Goal: Task Accomplishment & Management: Use online tool/utility

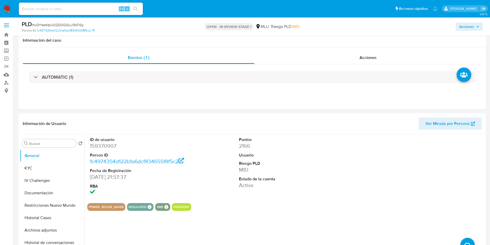
select select "10"
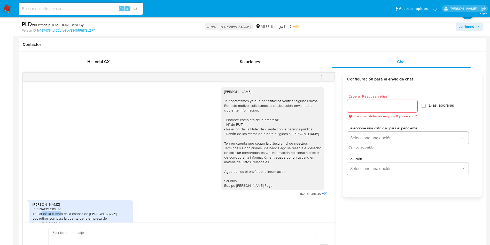
scroll to position [78, 0]
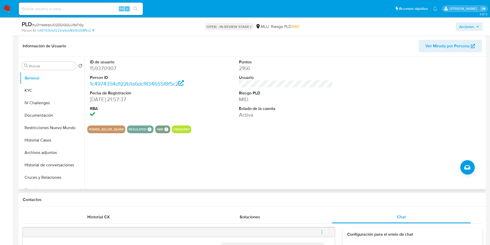
click at [111, 68] on dd "159370907" at bounding box center [137, 68] width 94 height 7
copy dd "159370907"
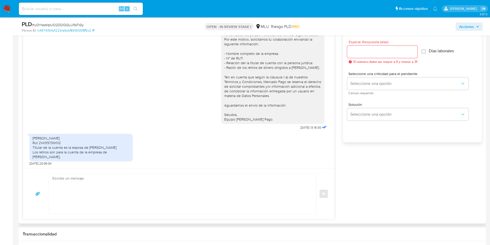
scroll to position [349, 0]
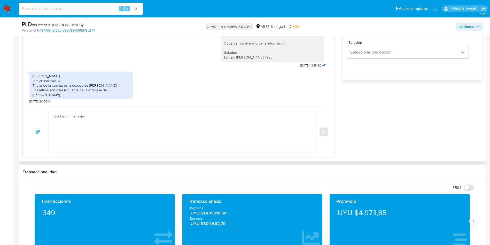
click at [189, 140] on textarea at bounding box center [180, 132] width 257 height 40
drag, startPoint x: 51, startPoint y: 118, endPoint x: 55, endPoint y: 120, distance: 3.5
click at [52, 118] on div "Muchas gracias por tu respuesta!" at bounding box center [181, 132] width 265 height 40
drag, startPoint x: 53, startPoint y: 115, endPoint x: 59, endPoint y: 124, distance: 11.1
click at [53, 115] on textarea "Muchas gracias por tu respuesta!" at bounding box center [180, 132] width 257 height 40
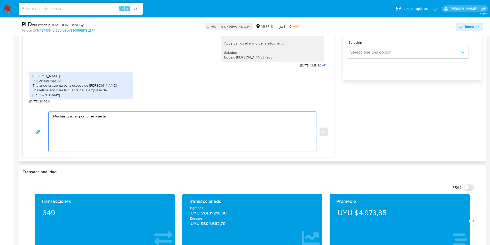
click at [59, 125] on textarea "¡Muchas gracias por tu respuesta!" at bounding box center [180, 132] width 257 height 40
click at [145, 114] on textarea "¡Muchas gracias por tu respuesta!" at bounding box center [180, 132] width 257 height 40
click at [444, 78] on div "Esperar Respuesta (días) El número debe ser mayor a 0 y menor a 31 Días laboral…" at bounding box center [412, 32] width 139 height 124
click at [142, 128] on textarea "¡Muchas gracias por tu respuesta!" at bounding box center [180, 132] width 257 height 40
paste textarea "Considerando la actividad mantenida en tu cuenta, es necesario que la misma se …"
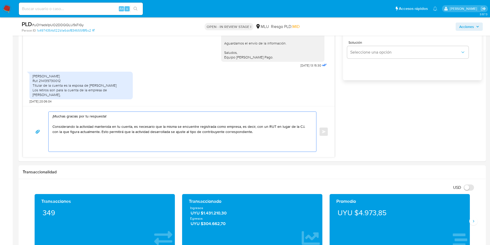
type textarea "¡Muchas gracias por tu respuesta! Considerando la actividad mantenida en tu cue…"
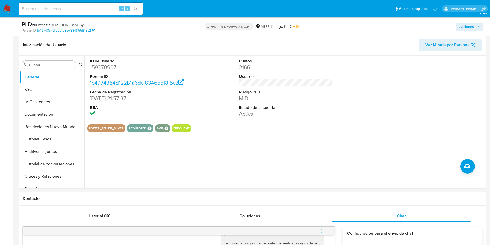
scroll to position [78, 0]
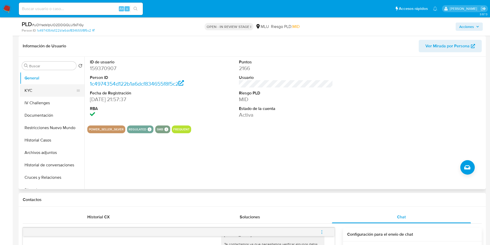
click at [40, 94] on button "KYC" at bounding box center [50, 90] width 60 height 12
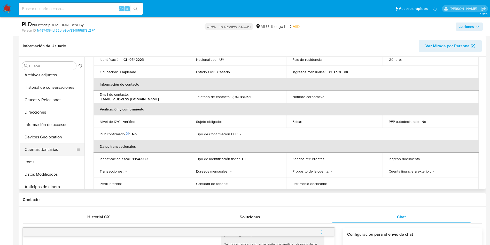
click at [58, 148] on button "Cuentas Bancarias" at bounding box center [50, 149] width 60 height 12
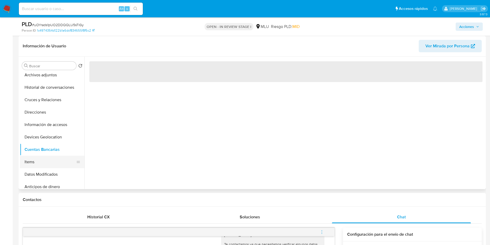
scroll to position [116, 0]
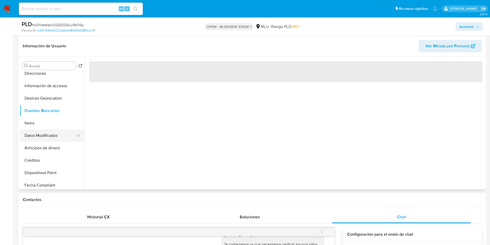
click at [52, 137] on button "Datos Modificados" at bounding box center [50, 135] width 60 height 12
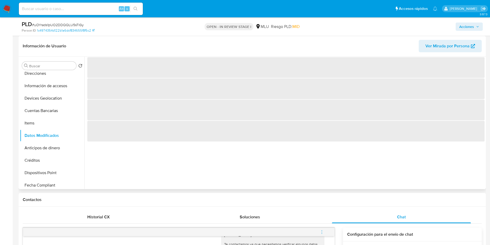
scroll to position [39, 0]
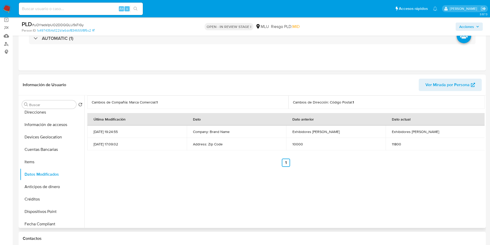
click at [169, 176] on div "Cambios de Compañía: Marca Comercial : 1 Cambios de Dirección: Código Postal : …" at bounding box center [284, 161] width 400 height 132
click at [244, 143] on td "Address: Zip Code" at bounding box center [236, 144] width 99 height 12
click at [244, 129] on td "Company: Brand Name" at bounding box center [236, 131] width 99 height 12
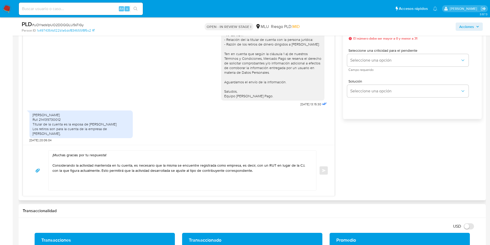
scroll to position [21, 0]
drag, startPoint x: 51, startPoint y: 133, endPoint x: 31, endPoint y: 111, distance: 29.2
click at [31, 111] on div "[PERSON_NAME] Rut 214139730012 Titular de la cuenta es la esposa de [PERSON_NAM…" at bounding box center [80, 124] width 103 height 28
copy div "[PERSON_NAME] Rut 214139730012 Titular de la cuenta es la esposa de [PERSON_NAM…"
click at [75, 113] on div "[PERSON_NAME] Rut 214139730012 Titular de la cuenta es la esposa de [PERSON_NAM…" at bounding box center [81, 124] width 97 height 24
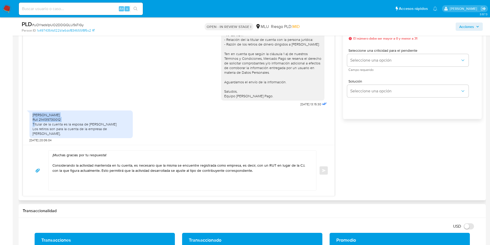
drag, startPoint x: 97, startPoint y: 110, endPoint x: 31, endPoint y: 108, distance: 65.9
click at [31, 110] on div "[PERSON_NAME] Rut 214139730012 Titular de la cuenta es la esposa de [PERSON_NAM…" at bounding box center [80, 124] width 103 height 28
copy div "Pablo Sebastian Ibáñez Concepcion"
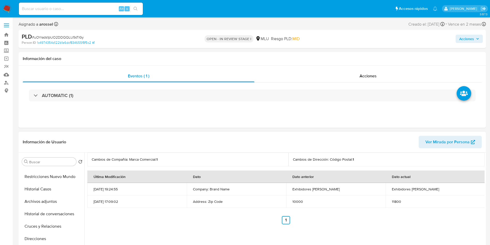
scroll to position [0, 0]
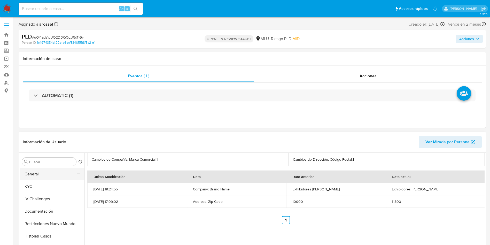
click at [44, 177] on button "General" at bounding box center [50, 174] width 60 height 12
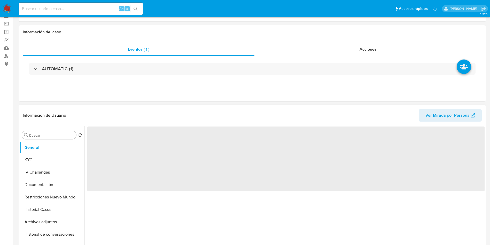
scroll to position [39, 0]
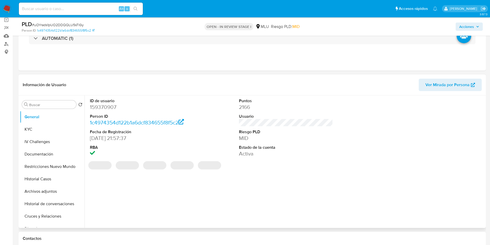
click at [109, 106] on dd "159370907" at bounding box center [137, 106] width 94 height 7
copy dd "159370907"
click at [448, 130] on div at bounding box center [435, 127] width 99 height 65
click at [102, 111] on dl "ID de usuario 159370907 Person ID 1c4974354d122b1a6dcf834655f8f5c2 Fecha de Reg…" at bounding box center [137, 127] width 94 height 59
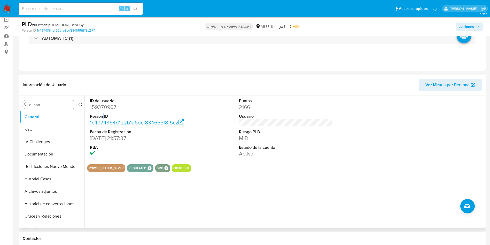
click at [102, 111] on dl "ID de usuario 159370907 Person ID 1c4974354d122b1a6dcf834655f8f5c2 Fecha de Reg…" at bounding box center [137, 127] width 94 height 59
click at [103, 107] on dd "159370907" at bounding box center [137, 106] width 94 height 7
copy dd "159370907"
click at [433, 56] on div "Eventos ( 1 ) Acciones AUTOMATIC (1)" at bounding box center [252, 40] width 467 height 62
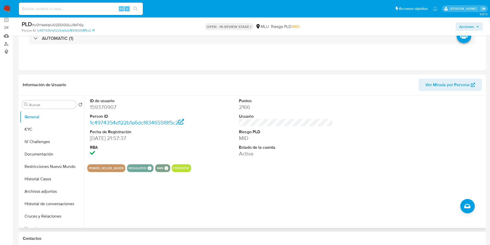
drag, startPoint x: 42, startPoint y: 128, endPoint x: 83, endPoint y: 142, distance: 42.8
click at [42, 128] on button "KYC" at bounding box center [52, 129] width 65 height 12
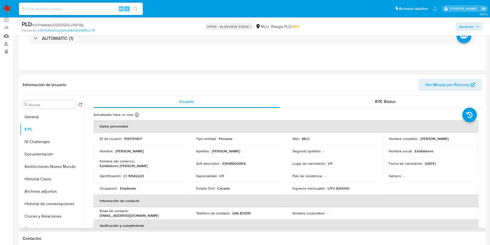
drag, startPoint x: 385, startPoint y: 141, endPoint x: 443, endPoint y: 139, distance: 57.9
click at [443, 139] on td "Nombre completo : Jeanette Leticia Viana Fernandez" at bounding box center [431, 138] width 96 height 12
copy p "[PERSON_NAME]"
click at [450, 165] on div "Fecha de nacimiento : 07/12/1973" at bounding box center [431, 163] width 84 height 5
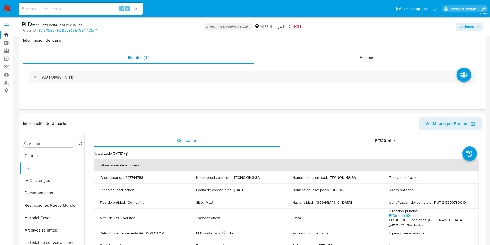
select select "10"
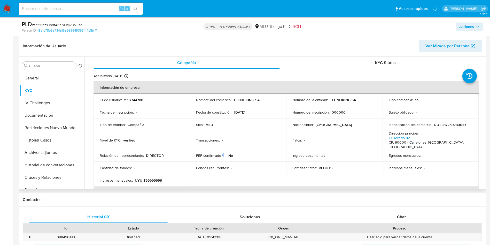
click at [172, 138] on div "Nivel de KYC : verified" at bounding box center [142, 140] width 84 height 5
click at [446, 133] on div "Dirección principal : El Dorado 92 CP: 90000 - Canelones, Canelones, Uruguay" at bounding box center [431, 140] width 84 height 18
drag, startPoint x: 138, startPoint y: 103, endPoint x: 136, endPoint y: 100, distance: 3.7
click at [138, 103] on td "ID de usuario : 1997744788" at bounding box center [142, 100] width 96 height 12
click at [136, 99] on p "1997744788" at bounding box center [133, 99] width 19 height 5
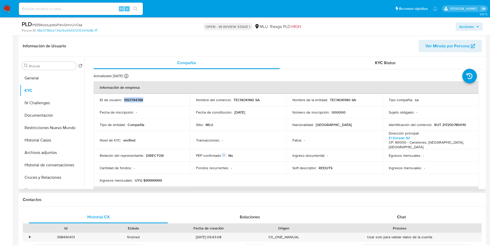
click at [136, 99] on p "1997744788" at bounding box center [133, 99] width 19 height 5
copy p "1997744788"
click at [81, 25] on span "# S556ozsupdtAFelvQmvUVCsa" at bounding box center [57, 24] width 50 height 5
copy span "S556ozsupdtAFelvQmvUVCsa"
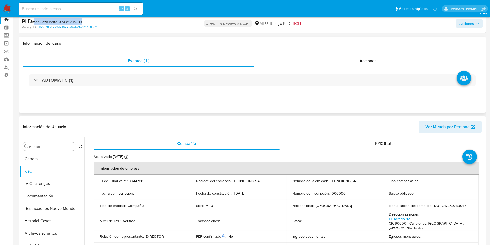
scroll to position [0, 0]
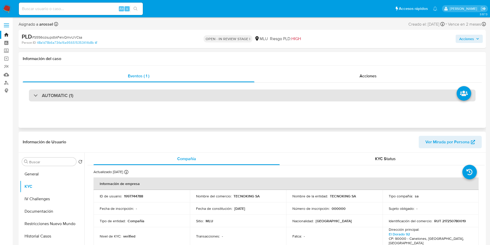
click at [99, 101] on div "AUTOMATIC (1)" at bounding box center [252, 95] width 447 height 12
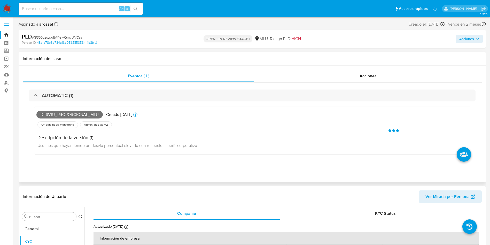
click at [79, 113] on span "Desvio_proporcional_mlu" at bounding box center [69, 115] width 66 height 8
click at [73, 113] on span "Desvio_proporcional_mlu" at bounding box center [69, 115] width 66 height 8
copy span "Desvio_proporcional_mlu"
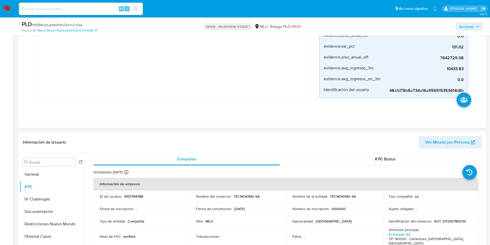
scroll to position [194, 0]
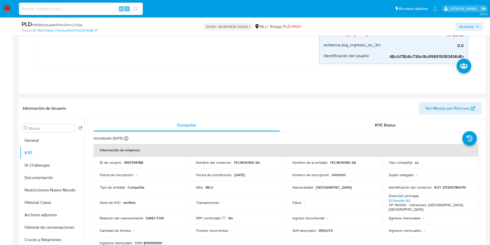
click at [460, 185] on p "RUT 217250780019" at bounding box center [450, 187] width 32 height 5
click at [460, 190] on td "Identificación del comercio : RUT 217250780019" at bounding box center [431, 187] width 96 height 12
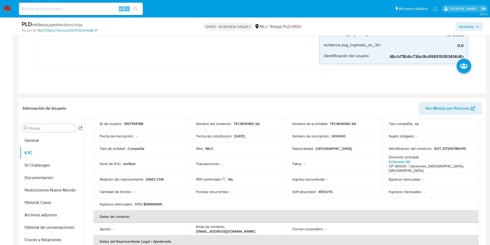
click at [446, 149] on p "RUT 217250780019" at bounding box center [450, 148] width 32 height 5
copy p "217250780019"
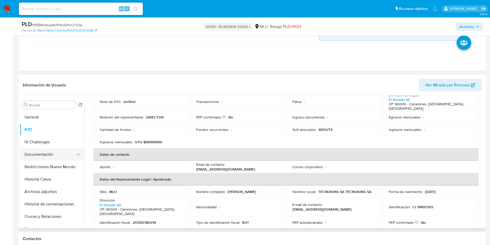
scroll to position [194, 0]
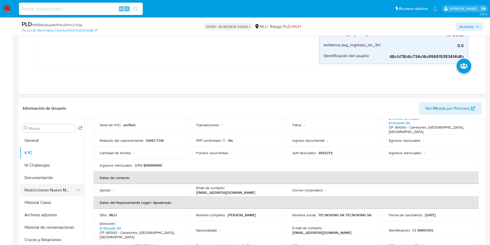
drag, startPoint x: 49, startPoint y: 178, endPoint x: 52, endPoint y: 184, distance: 7.3
click at [48, 178] on button "Documentación" at bounding box center [52, 177] width 65 height 12
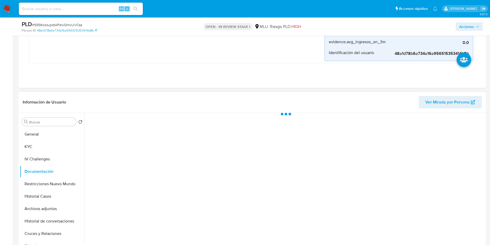
scroll to position [0, 0]
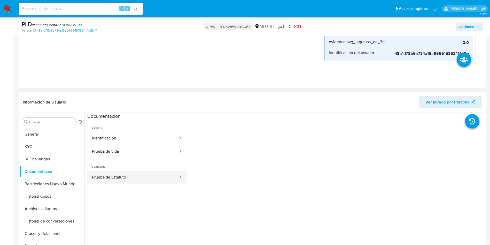
click at [141, 173] on button "Prueba de Estatuto" at bounding box center [132, 177] width 91 height 13
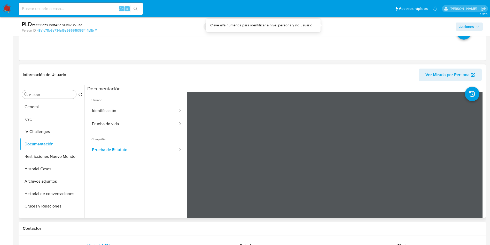
scroll to position [271, 0]
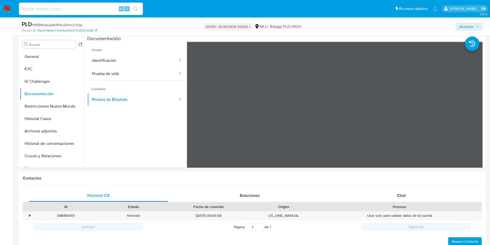
click at [94, 12] on div "Alt s" at bounding box center [81, 9] width 124 height 12
click at [137, 164] on ul "Usuario Identificación Prueba de vida Compañía Prueba de Estatuto" at bounding box center [136, 116] width 99 height 149
click at [113, 4] on div "Alt s" at bounding box center [81, 9] width 124 height 12
click at [103, 9] on input at bounding box center [81, 8] width 124 height 7
type input "G"
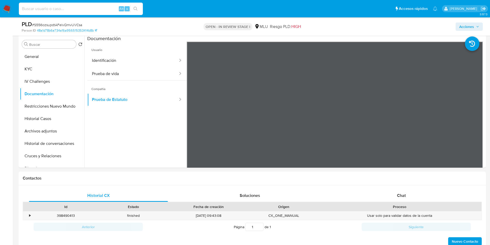
type input "G"
type input "Graciela Murias Mediaaldea (C.I. 1.695.290-8)"
type input "M"
type input "María Teresa Bairo Cozzi (C.I. 1.351.774-5)"
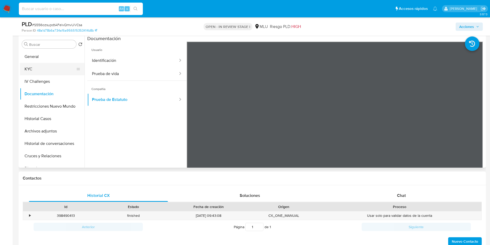
click at [44, 73] on button "KYC" at bounding box center [50, 69] width 60 height 12
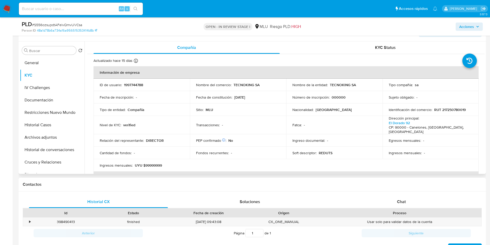
drag, startPoint x: 432, startPoint y: 80, endPoint x: 405, endPoint y: 105, distance: 37.8
click at [432, 80] on td "Tipo compañía : sa" at bounding box center [431, 85] width 96 height 12
drag, startPoint x: 327, startPoint y: 86, endPoint x: 355, endPoint y: 83, distance: 28.0
click at [355, 83] on div "Nombre de la entidad : TECNOKING SA" at bounding box center [334, 84] width 84 height 5
copy div "TECNOKING SA"
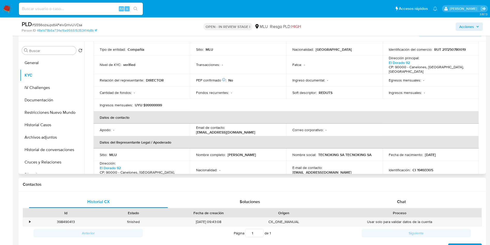
scroll to position [59, 0]
drag, startPoint x: 192, startPoint y: 152, endPoint x: 250, endPoint y: 151, distance: 57.1
click at [250, 151] on td "Nombre completo : Fernando Manuel Varela Tedesco" at bounding box center [238, 155] width 96 height 12
copy p "Fernando Manuel Varela Tedesco"
click at [418, 168] on p "CI 19493305" at bounding box center [423, 170] width 21 height 5
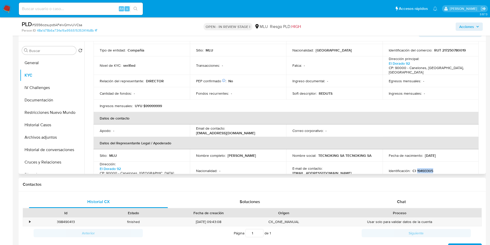
click at [418, 168] on p "CI 19493305" at bounding box center [423, 170] width 21 height 5
copy p "19493305"
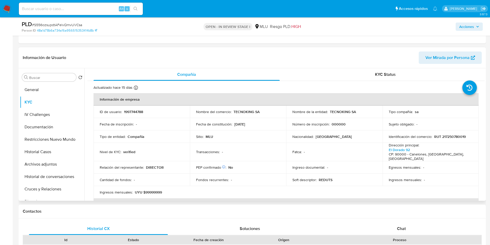
scroll to position [233, 0]
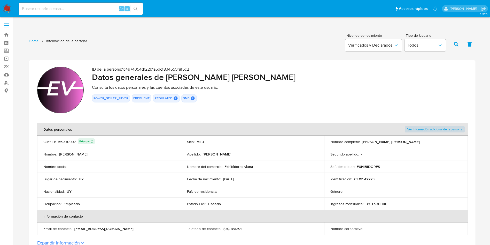
scroll to position [504, 0]
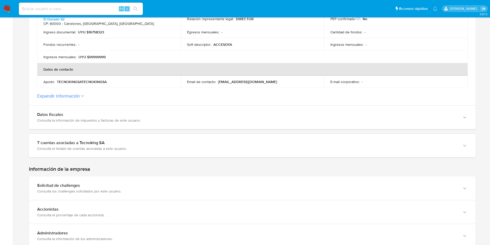
scroll to position [194, 0]
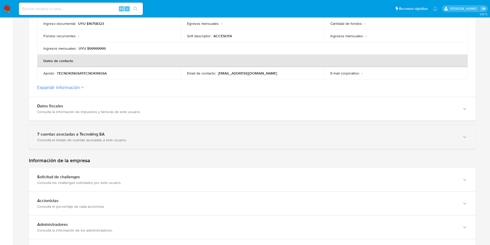
click at [76, 133] on div "7 cuentas asociadas a Tecnoking SA" at bounding box center [247, 134] width 420 height 5
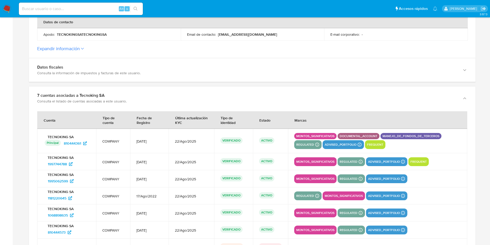
scroll to position [271, 0]
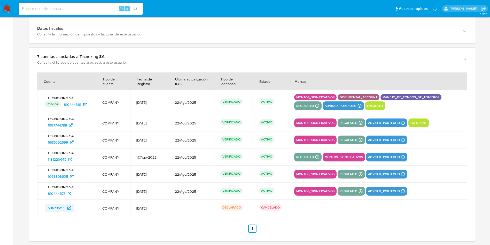
drag, startPoint x: 81, startPoint y: 207, endPoint x: 46, endPoint y: 205, distance: 34.9
click at [46, 205] on div "536735155" at bounding box center [67, 208] width 45 height 8
drag, startPoint x: 83, startPoint y: 192, endPoint x: 46, endPoint y: 196, distance: 37.3
click at [46, 196] on div "810444573" at bounding box center [67, 193] width 45 height 8
drag, startPoint x: 86, startPoint y: 174, endPoint x: 47, endPoint y: 177, distance: 38.6
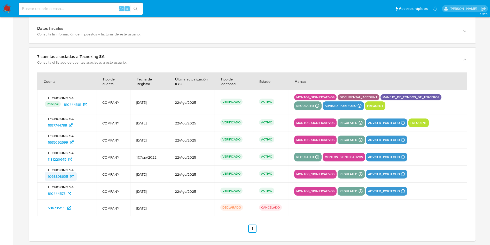
click at [47, 177] on div "1068898635" at bounding box center [67, 176] width 45 height 8
drag, startPoint x: 69, startPoint y: 157, endPoint x: 42, endPoint y: 155, distance: 26.9
click at [42, 155] on td "TECNOKING SA 1181220645" at bounding box center [66, 156] width 59 height 17
drag, startPoint x: 86, startPoint y: 141, endPoint x: 43, endPoint y: 140, distance: 43.2
click at [43, 140] on div "TECNOKING SA 1995062599" at bounding box center [66, 139] width 47 height 13
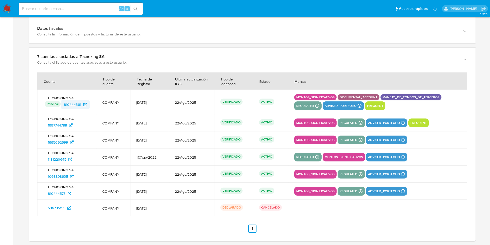
drag, startPoint x: 96, startPoint y: 103, endPoint x: 61, endPoint y: 104, distance: 35.4
click at [61, 104] on td "TECNOKING SA Principal Identificado como usuario principal 810444361" at bounding box center [66, 102] width 59 height 24
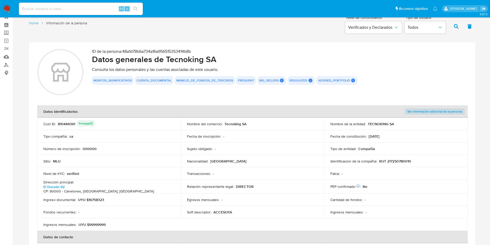
scroll to position [0, 0]
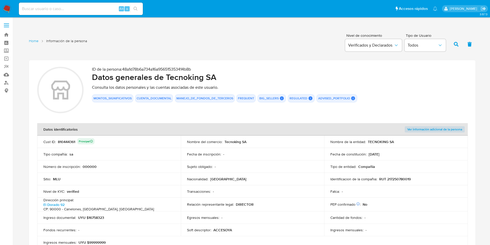
drag, startPoint x: 367, startPoint y: 142, endPoint x: 401, endPoint y: 142, distance: 33.3
click at [401, 142] on div "Nombre de la entidad : TECNOKING SA" at bounding box center [395, 141] width 131 height 5
click at [397, 182] on td "Identificacion de la compañia : RUT 217250780019" at bounding box center [396, 179] width 144 height 12
click at [396, 176] on td "Identificacion de la compañia : RUT 217250780019" at bounding box center [396, 179] width 144 height 12
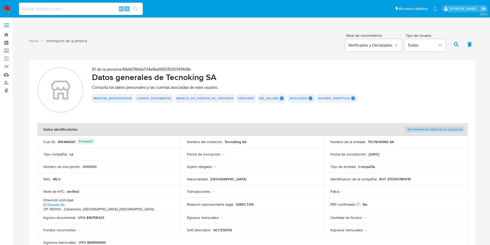
click at [396, 176] on td "Identificacion de la compañia : RUT 217250780019" at bounding box center [396, 179] width 144 height 12
click at [396, 180] on p "RUT 217250780019" at bounding box center [395, 178] width 32 height 5
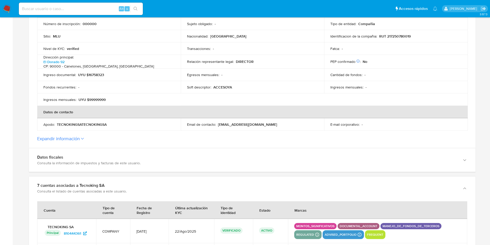
scroll to position [116, 0]
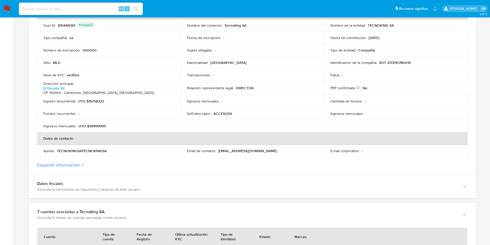
drag, startPoint x: 260, startPoint y: 93, endPoint x: 143, endPoint y: 134, distance: 123.5
click at [259, 98] on tbody "Cust ID : 810444361 Principal Nombre del comercio : Tecnoking SA Nombre de la e…" at bounding box center [252, 75] width 431 height 113
click at [78, 165] on button "Expandir información" at bounding box center [58, 165] width 43 height 6
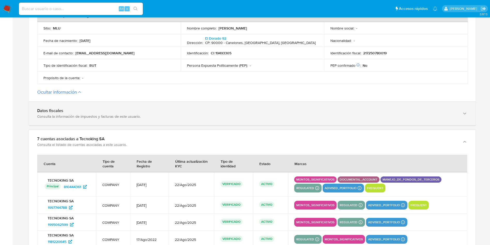
scroll to position [271, 0]
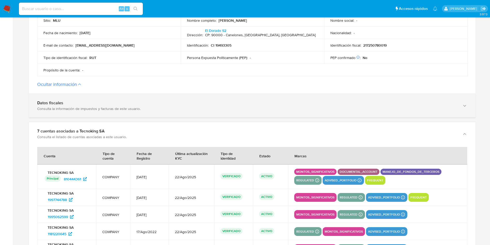
click at [99, 113] on div "Datos fiscales Consulta la información de impuestos y facturas de este usuario." at bounding box center [252, 106] width 447 height 24
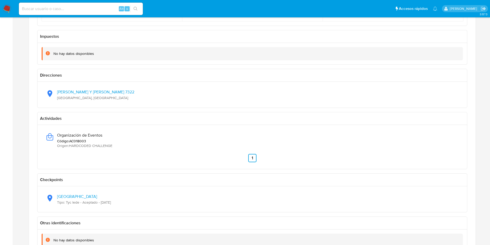
scroll to position [426, 0]
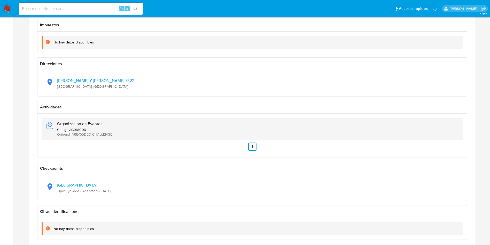
drag, startPoint x: 95, startPoint y: 123, endPoint x: 58, endPoint y: 123, distance: 37.2
click at [58, 123] on span "Organización de Eventos" at bounding box center [84, 123] width 55 height 5
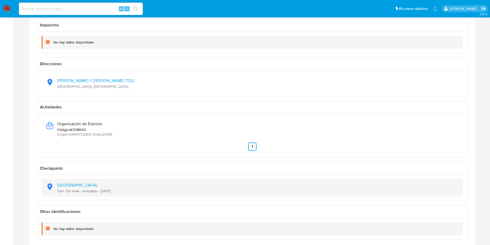
drag, startPoint x: 132, startPoint y: 191, endPoint x: 112, endPoint y: 191, distance: 19.1
click at [113, 191] on div "Latitud: 6.2529, Longitud: -75.5646 Tipo: Tyc Iede - Aceptado - 02/07/2024" at bounding box center [252, 188] width 413 height 18
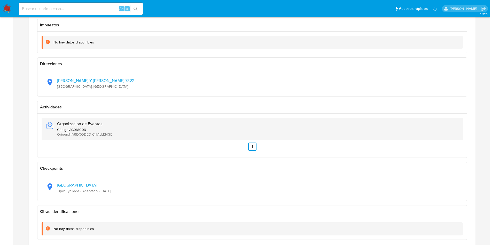
drag, startPoint x: 114, startPoint y: 125, endPoint x: 93, endPoint y: 125, distance: 21.4
click at [93, 125] on div "Organización de Eventos Código : AC018003 Origen : HARDCODED CHALLENGE" at bounding box center [252, 129] width 413 height 22
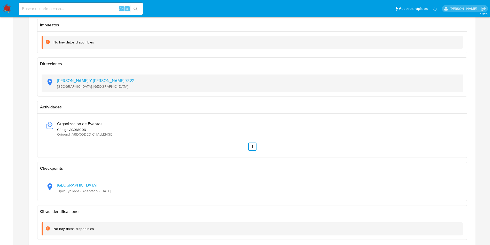
drag, startPoint x: 107, startPoint y: 90, endPoint x: 50, endPoint y: 80, distance: 57.9
click at [50, 80] on div "Horacio Acosta Y Lara 7322 Montevideo, Uruguay" at bounding box center [252, 83] width 413 height 18
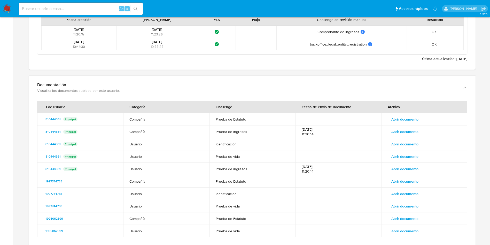
scroll to position [1240, 0]
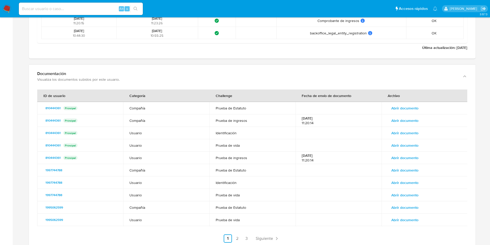
click at [410, 104] on span "Abrir documento" at bounding box center [404, 107] width 27 height 7
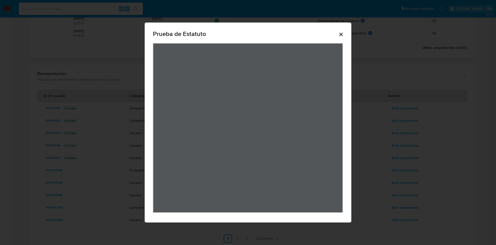
click at [340, 34] on icon "Cerrar" at bounding box center [341, 34] width 6 height 6
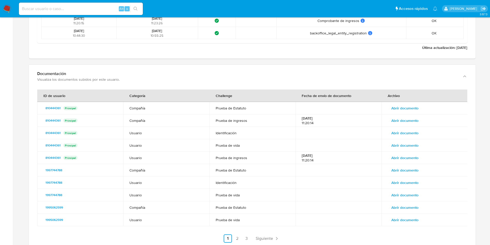
click at [399, 168] on span "Abrir documento" at bounding box center [404, 169] width 27 height 7
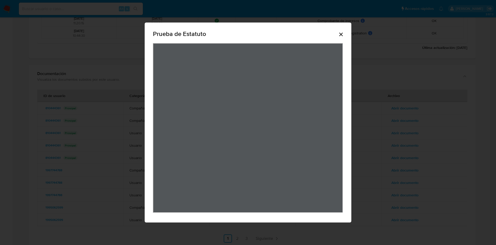
click at [395, 83] on div "Prueba de Estatuto" at bounding box center [248, 122] width 496 height 245
drag, startPoint x: 341, startPoint y: 36, endPoint x: 341, endPoint y: 39, distance: 3.1
click at [341, 35] on icon "Cerrar" at bounding box center [341, 34] width 6 height 6
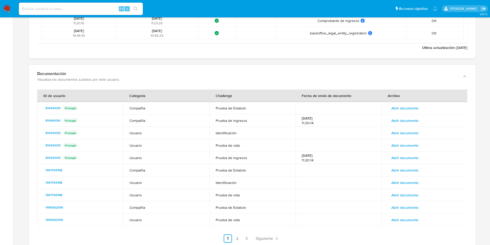
click at [403, 180] on span "Abrir documento" at bounding box center [404, 182] width 27 height 7
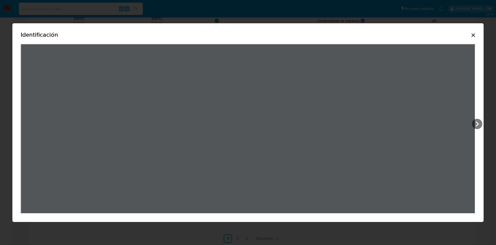
click at [475, 37] on icon "Cerrar" at bounding box center [473, 35] width 6 height 6
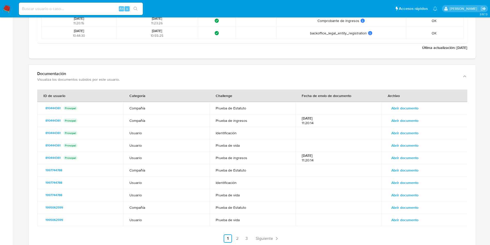
click at [413, 189] on td "Abrir documento" at bounding box center [425, 195] width 86 height 12
click at [410, 191] on span "Abrir documento" at bounding box center [404, 194] width 27 height 7
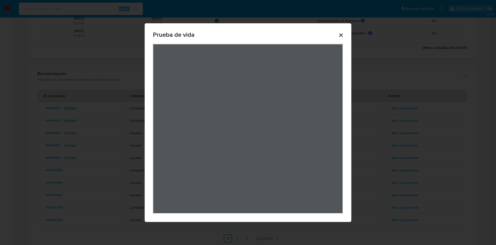
click at [345, 37] on div "Prueba de vida" at bounding box center [248, 122] width 207 height 198
click at [341, 35] on icon "Cerrar" at bounding box center [341, 35] width 4 height 4
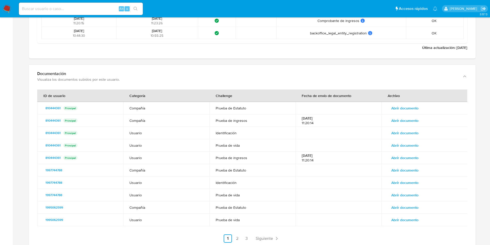
click at [405, 207] on span "Abrir documento" at bounding box center [404, 207] width 27 height 7
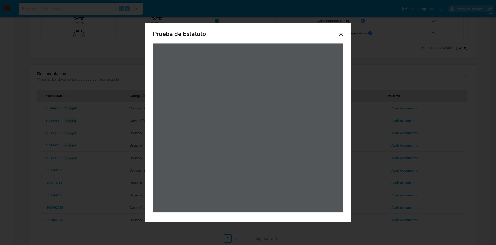
click at [342, 35] on icon "Cerrar" at bounding box center [341, 34] width 6 height 6
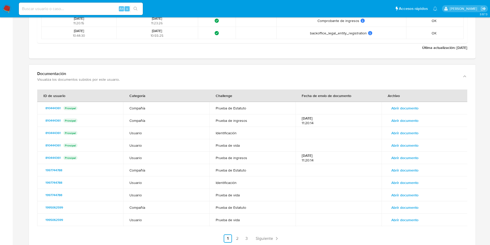
click at [398, 216] on span "Abrir documento" at bounding box center [404, 219] width 27 height 7
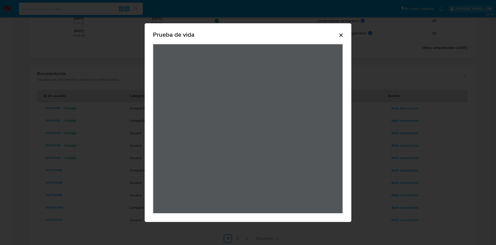
click at [338, 38] on icon "Cerrar" at bounding box center [341, 35] width 6 height 6
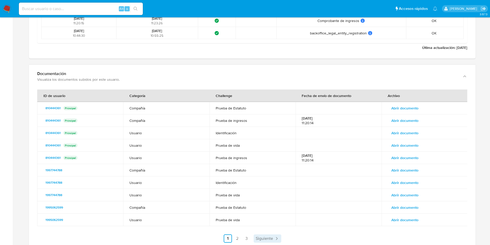
click at [263, 236] on span "Siguiente" at bounding box center [264, 238] width 17 height 4
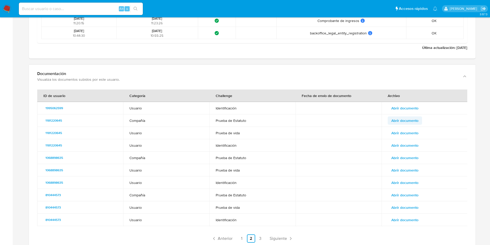
click at [397, 117] on span "Abrir documento" at bounding box center [404, 120] width 27 height 7
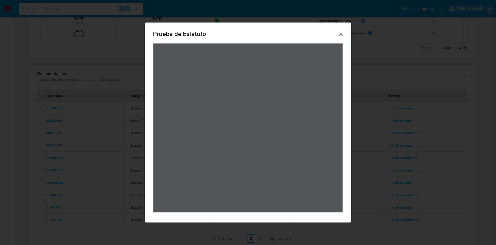
click at [342, 35] on icon "Cerrar" at bounding box center [341, 35] width 4 height 4
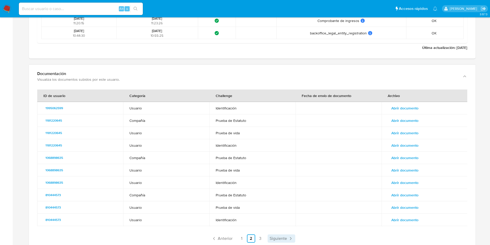
click at [280, 236] on span "Siguiente" at bounding box center [278, 238] width 17 height 4
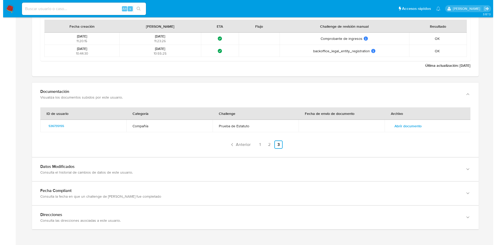
scroll to position [1221, 0]
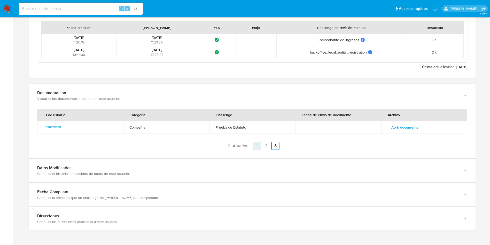
click at [255, 142] on link "1" at bounding box center [257, 146] width 8 height 8
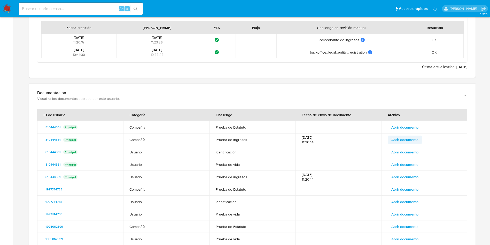
click at [397, 139] on span "Abrir documento" at bounding box center [404, 139] width 27 height 7
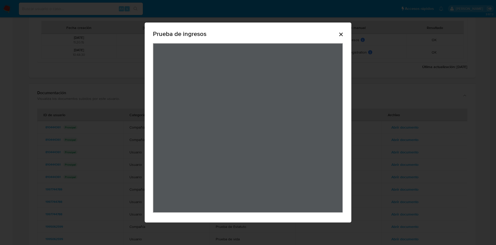
click at [113, 149] on div "Prueba de ingresos" at bounding box center [248, 122] width 496 height 245
click at [342, 37] on div "Prueba de ingresos" at bounding box center [248, 35] width 190 height 17
click at [335, 36] on div "Prueba de ingresos" at bounding box center [248, 35] width 190 height 17
click at [338, 37] on icon "Cerrar" at bounding box center [341, 34] width 6 height 6
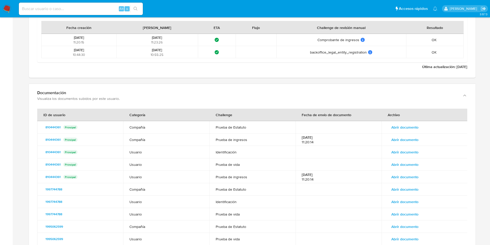
drag, startPoint x: 81, startPoint y: 125, endPoint x: 30, endPoint y: 124, distance: 50.6
click at [30, 124] on div "ID de usuario Categoría Challenge Fecha de envío de documento Archivo 810444361…" at bounding box center [252, 188] width 447 height 163
click at [101, 126] on div "810444361 Principal" at bounding box center [80, 127] width 74 height 6
click at [92, 125] on div "810444361 Principal" at bounding box center [80, 127] width 74 height 6
click at [39, 125] on td "810444361 Principal" at bounding box center [80, 127] width 86 height 12
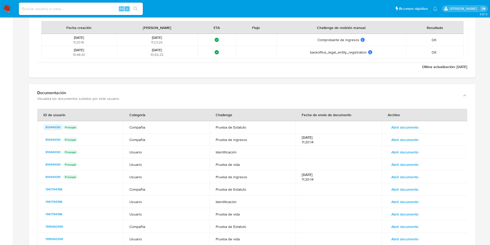
drag, startPoint x: 39, startPoint y: 125, endPoint x: 56, endPoint y: 125, distance: 16.3
click at [56, 125] on td "810444361 Principal" at bounding box center [80, 127] width 86 height 12
click at [410, 136] on span "Abrir documento" at bounding box center [404, 139] width 27 height 7
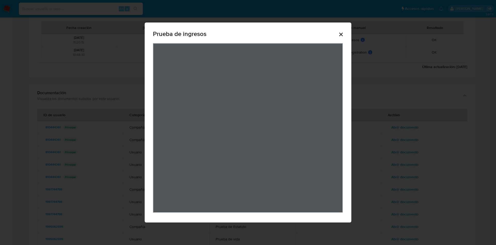
click at [341, 34] on icon "Cerrar" at bounding box center [341, 35] width 4 height 4
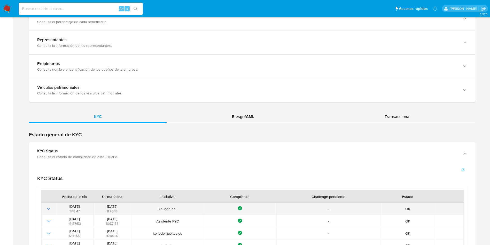
scroll to position [1066, 0]
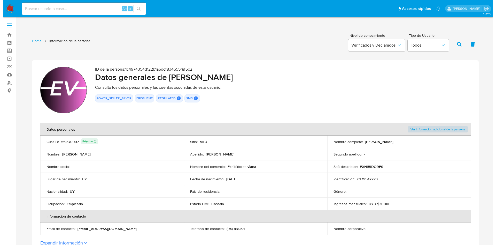
scroll to position [504, 0]
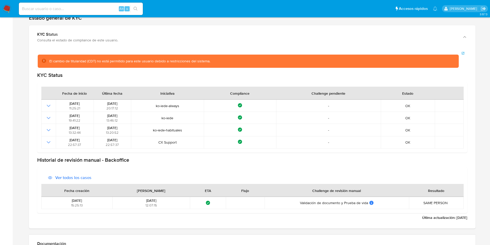
click at [464, 54] on icon "button" at bounding box center [463, 53] width 3 height 3
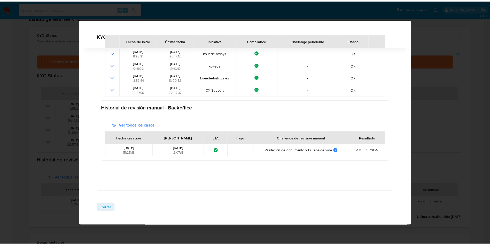
scroll to position [6, 0]
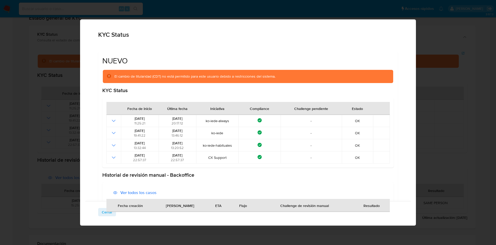
drag, startPoint x: 250, startPoint y: 71, endPoint x: 347, endPoint y: 59, distance: 98.5
click at [250, 71] on div "El cambio de titularidad (CDT) no está permitido para este usuario debido a res…" at bounding box center [248, 76] width 291 height 13
click at [444, 45] on div "KYC Status NUEVO Cerrar" at bounding box center [248, 122] width 496 height 245
click at [101, 213] on button "Cerrar" at bounding box center [107, 212] width 18 height 8
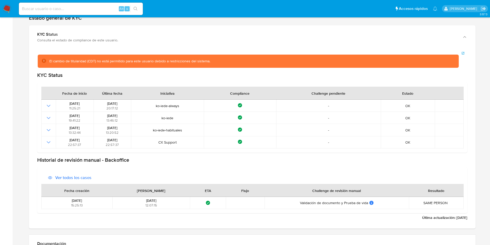
click at [447, 79] on div "KYC Status Fecha de inicio Última fecha Iniciativa Compliance Challenge pendien…" at bounding box center [252, 112] width 430 height 81
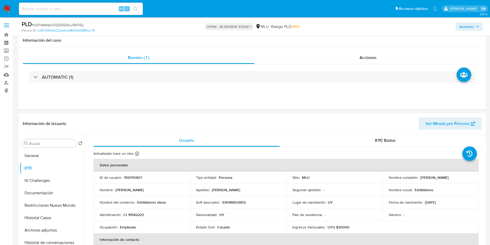
select select "10"
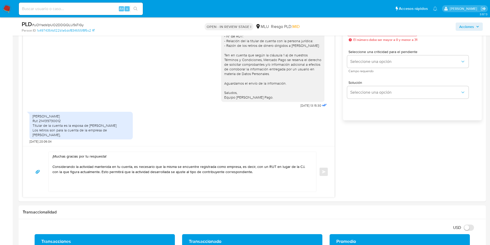
scroll to position [349, 0]
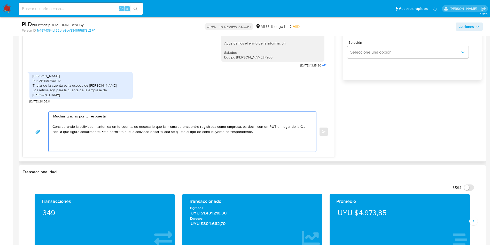
click at [145, 143] on textarea "¡Muchas gracias por tu respuesta! Considerando la actividad mantenida en tu cue…" at bounding box center [180, 132] width 257 height 40
click at [168, 132] on textarea "¡Muchas gracias por tu respuesta! Considerando la actividad mantenida en tu cue…" at bounding box center [180, 132] width 257 height 40
click at [252, 132] on textarea "¡Muchas gracias por tu respuesta! Considerando la actividad mantenida en tu cue…" at bounding box center [180, 132] width 257 height 40
paste textarea "Para hacerlo, te invitamos a ingresar al siguiente link desde la versión web [U…"
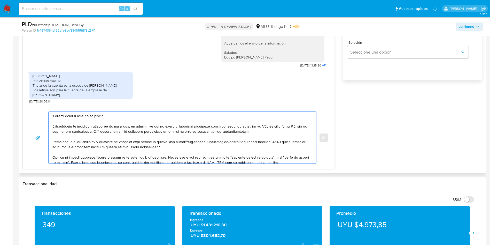
scroll to position [0, 0]
click at [152, 133] on textarea at bounding box center [180, 138] width 257 height 52
click at [143, 137] on textarea at bounding box center [180, 138] width 257 height 52
click at [143, 135] on textarea at bounding box center [180, 138] width 257 height 52
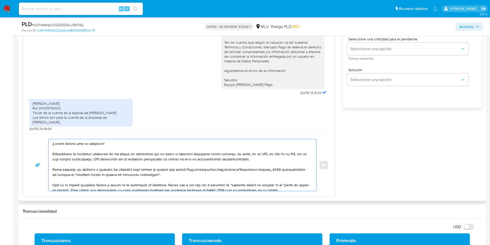
scroll to position [310, 0]
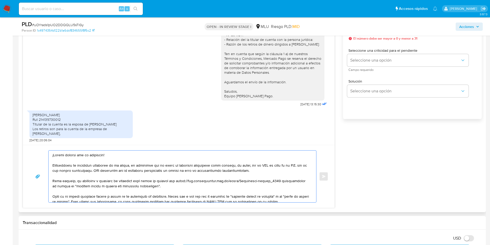
click at [171, 169] on textarea at bounding box center [180, 176] width 257 height 52
click at [121, 184] on textarea at bounding box center [180, 176] width 257 height 52
click at [169, 185] on textarea at bounding box center [180, 176] width 257 height 52
click at [164, 185] on textarea at bounding box center [180, 176] width 257 height 52
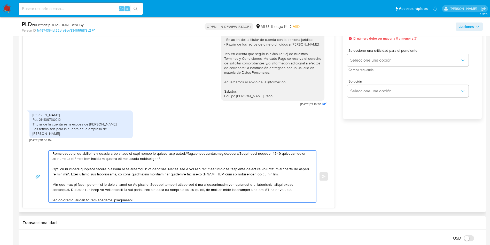
scroll to position [39, 0]
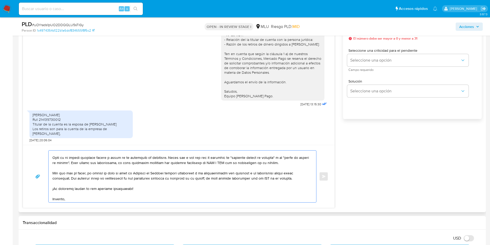
click at [139, 166] on textarea at bounding box center [180, 176] width 257 height 52
click at [232, 163] on textarea at bounding box center [180, 176] width 257 height 52
click at [86, 163] on textarea at bounding box center [180, 176] width 257 height 52
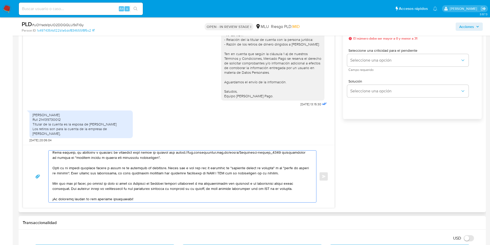
scroll to position [25, 0]
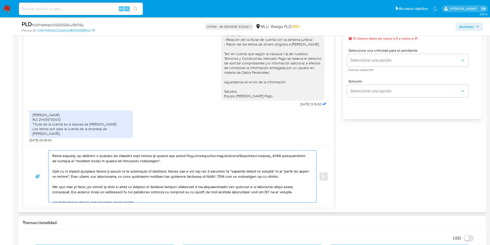
click at [156, 172] on textarea at bounding box center [180, 176] width 257 height 52
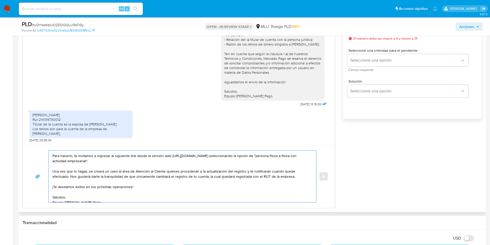
click at [177, 165] on textarea "¡Muchas gracias por tu respuesta! Considerando la actividad mantenida en tu cue…" at bounding box center [180, 176] width 257 height 52
click at [176, 159] on textarea "¡Muchas gracias por tu respuesta! Considerando la actividad mantenida en tu cue…" at bounding box center [180, 176] width 257 height 52
click at [178, 174] on textarea "¡Muchas gracias por tu respuesta! Considerando la actividad mantenida en tu cue…" at bounding box center [180, 176] width 257 height 52
click at [172, 185] on textarea "¡Muchas gracias por tu respuesta! Considerando la actividad mantenida en tu cue…" at bounding box center [180, 176] width 257 height 52
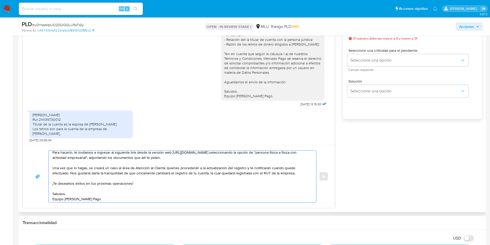
scroll to position [29, 0]
click at [173, 191] on textarea "¡Muchas gracias por tu respuesta! Considerando la actividad mantenida en tu cue…" at bounding box center [180, 176] width 257 height 52
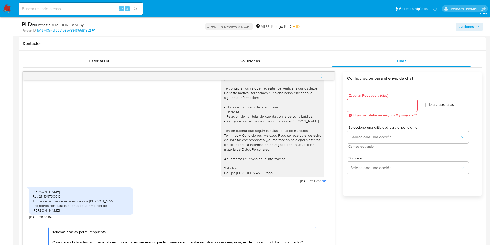
scroll to position [233, 0]
type textarea "¡Muchas gracias por tu respuesta! Considerando la actividad mantenida en tu cue…"
drag, startPoint x: 367, startPoint y: 106, endPoint x: 356, endPoint y: 101, distance: 12.5
click at [367, 106] on input "Esperar Respuesta (días)" at bounding box center [382, 106] width 70 height 7
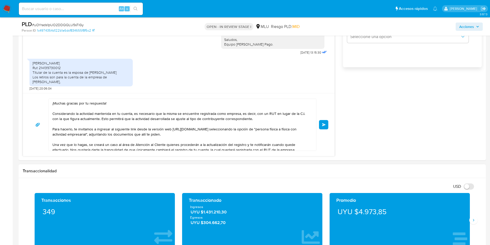
scroll to position [388, 0]
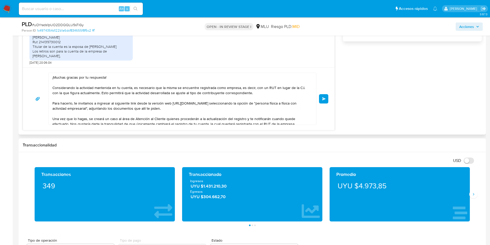
type input "0"
click at [329, 101] on div "¡Muchas gracias por tu respuesta! Considerando la actividad mantenida en tu cue…" at bounding box center [179, 98] width 312 height 63
click at [325, 99] on span "Enviar" at bounding box center [324, 98] width 4 height 3
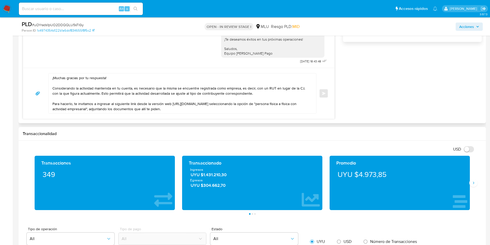
scroll to position [349, 0]
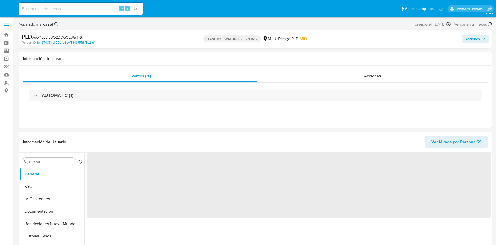
select select "10"
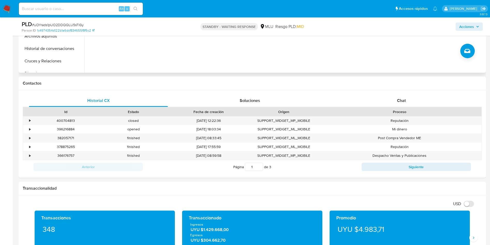
scroll to position [116, 0]
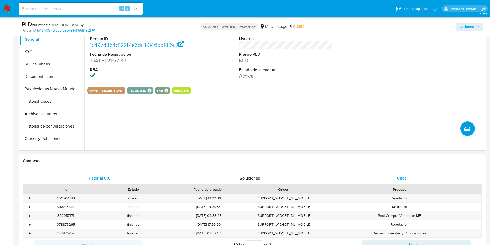
drag, startPoint x: 403, startPoint y: 181, endPoint x: 364, endPoint y: 125, distance: 68.9
click at [403, 181] on div "Chat" at bounding box center [401, 178] width 139 height 12
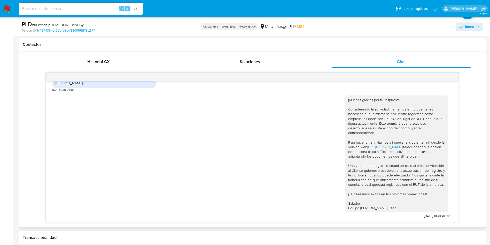
scroll to position [158, 0]
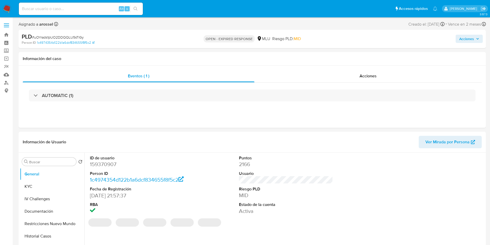
select select "10"
click at [442, 57] on h1 "Información del caso" at bounding box center [252, 58] width 459 height 5
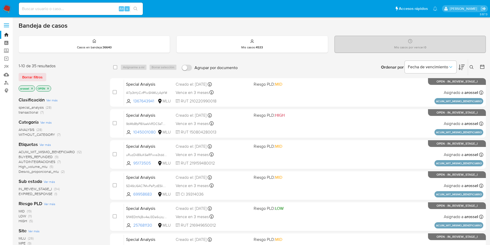
click at [44, 192] on span "EXPIRED_RESPONSE" at bounding box center [36, 193] width 34 height 5
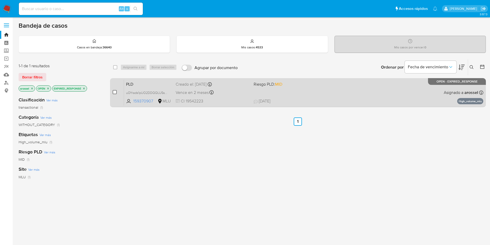
click at [115, 92] on input "checkbox" at bounding box center [115, 92] width 4 height 4
checkbox input "true"
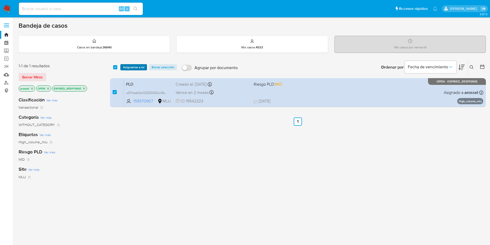
click at [133, 67] on span "Asignarme a mí" at bounding box center [133, 67] width 21 height 5
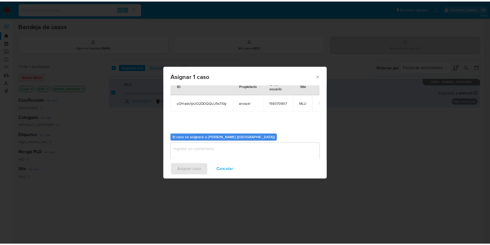
scroll to position [27, 0]
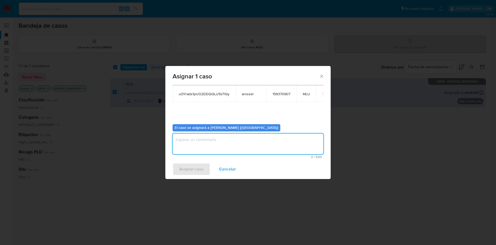
drag, startPoint x: 258, startPoint y: 145, endPoint x: 195, endPoint y: 167, distance: 67.0
click at [257, 145] on textarea "assign-modal" at bounding box center [248, 143] width 151 height 21
click at [187, 170] on span "Asignar caso" at bounding box center [191, 168] width 24 height 11
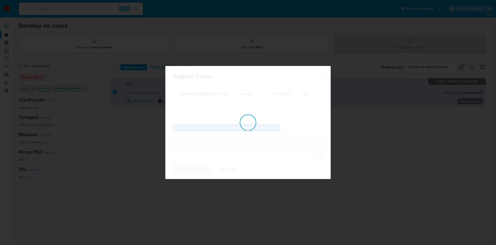
checkbox input "false"
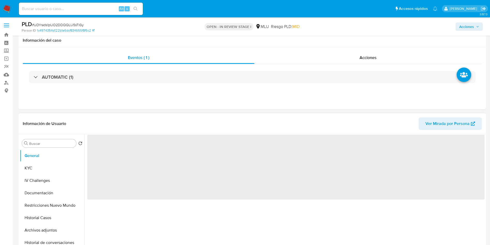
scroll to position [39, 0]
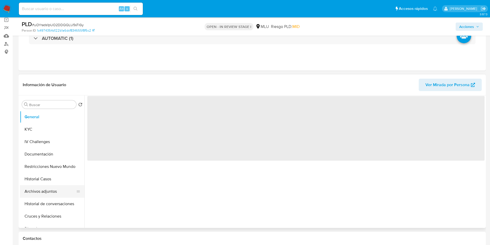
click at [53, 187] on button "Archivos adjuntos" at bounding box center [50, 191] width 60 height 12
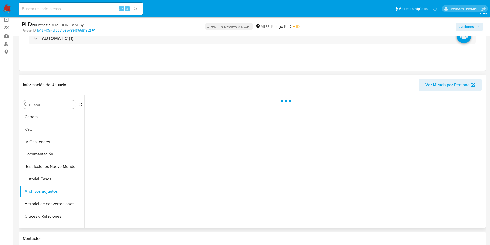
select select "10"
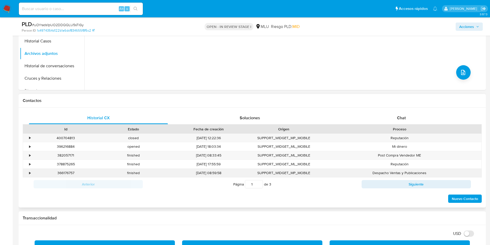
scroll to position [194, 0]
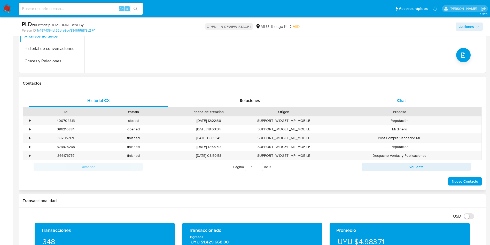
click at [407, 99] on div "Chat" at bounding box center [401, 100] width 139 height 12
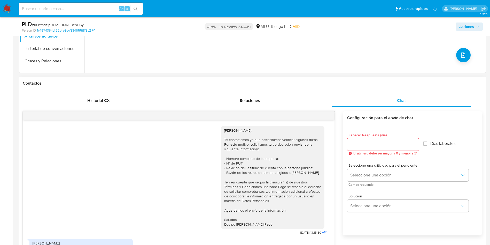
scroll to position [159, 0]
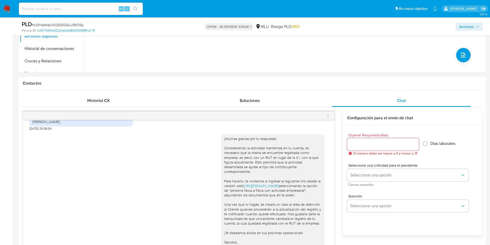
click at [326, 117] on icon "menu-action" at bounding box center [328, 115] width 5 height 5
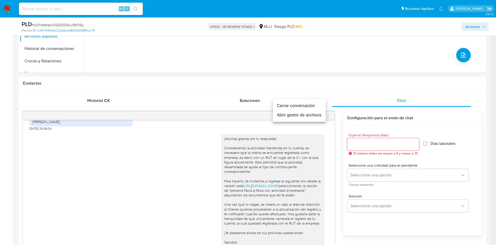
drag, startPoint x: 311, startPoint y: 105, endPoint x: 306, endPoint y: 90, distance: 15.4
click at [311, 105] on li "Cerrar conversación" at bounding box center [299, 105] width 53 height 9
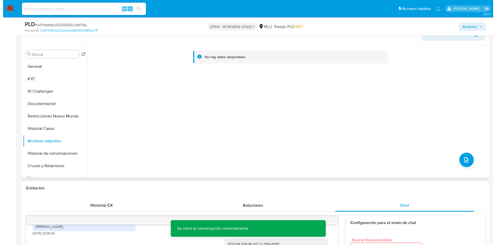
scroll to position [78, 0]
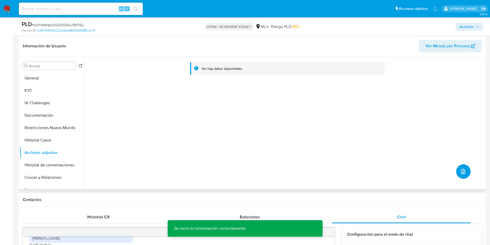
click at [461, 176] on button "upload-file" at bounding box center [463, 171] width 14 height 14
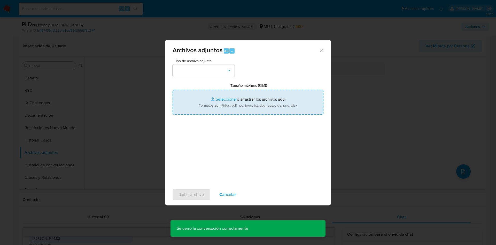
click at [271, 100] on input "Tamaño máximo: 50MB Seleccionar archivos" at bounding box center [248, 102] width 151 height 25
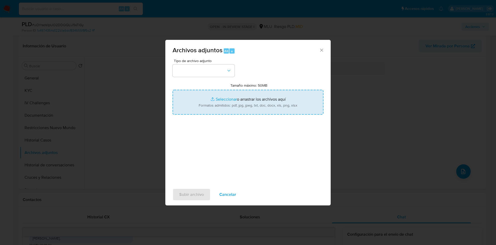
type input "C:\fakepath\Anexos 159370907 - 04_09_2025.pdf"
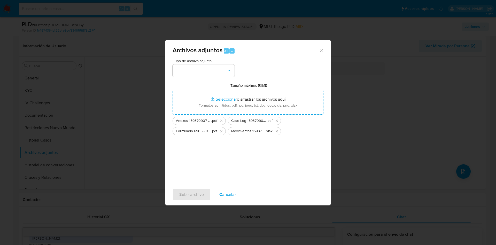
click at [223, 78] on div "Tipo de archivo adjunto Tamaño máximo: 50MB Seleccionar archivos Seleccionar o …" at bounding box center [248, 120] width 151 height 122
click at [220, 76] on button "button" at bounding box center [204, 70] width 62 height 12
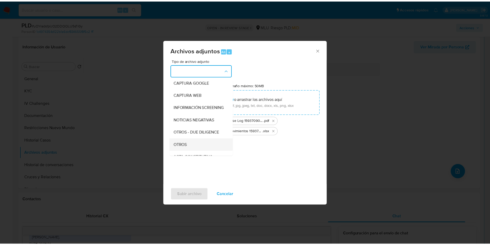
scroll to position [39, 0]
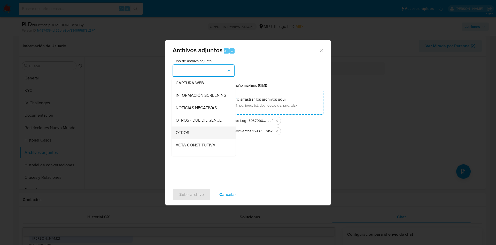
click at [191, 133] on div "OTROS" at bounding box center [202, 132] width 53 height 12
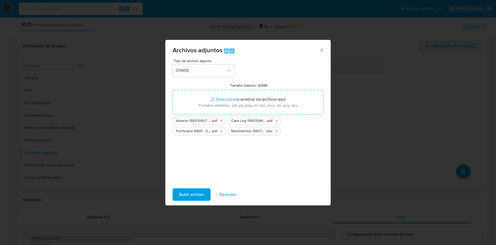
click at [197, 192] on span "Subir archivo" at bounding box center [191, 194] width 25 height 11
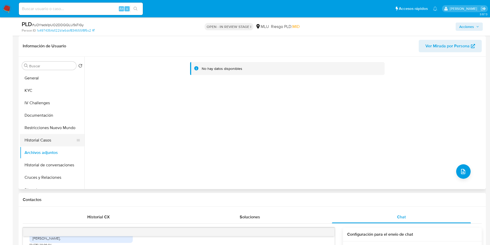
click at [55, 142] on button "Historial Casos" at bounding box center [50, 140] width 60 height 12
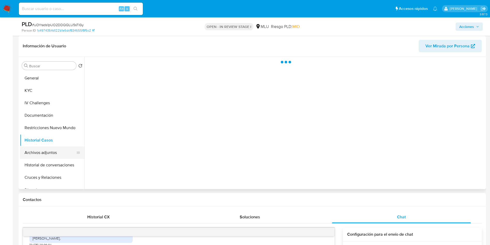
click at [57, 150] on button "Archivos adjuntos" at bounding box center [50, 152] width 60 height 12
click at [45, 137] on button "Historial Casos" at bounding box center [50, 140] width 60 height 12
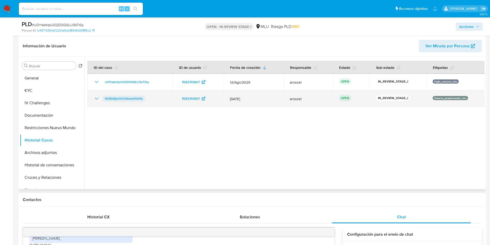
click at [118, 99] on span "IXQSdfjprOUCldtrpwfOxi0v" at bounding box center [124, 98] width 38 height 6
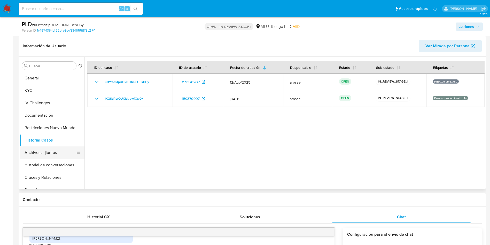
click at [41, 149] on button "Archivos adjuntos" at bounding box center [50, 152] width 60 height 12
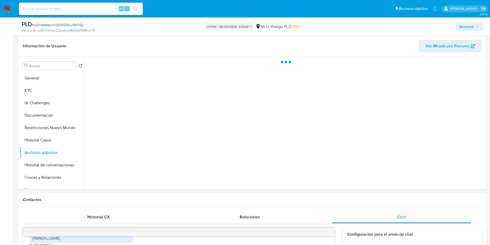
click at [476, 26] on icon "button" at bounding box center [477, 26] width 3 height 3
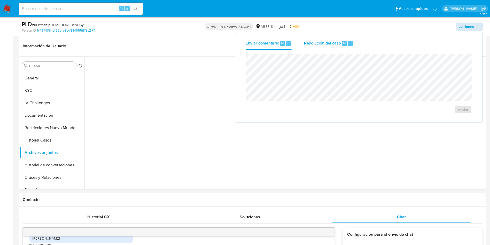
click at [325, 45] on span "Resolución del caso" at bounding box center [322, 43] width 37 height 6
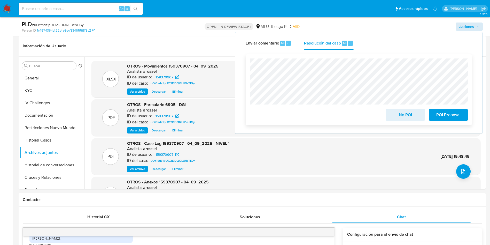
click at [401, 116] on span "No ROI" at bounding box center [405, 114] width 25 height 11
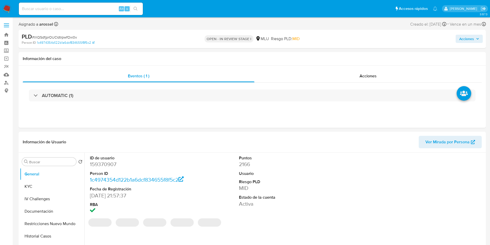
select select "10"
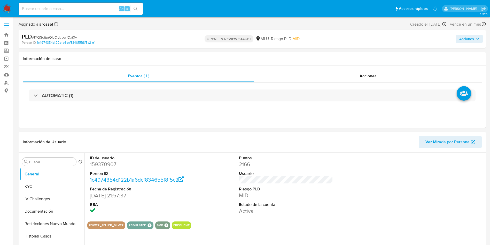
click at [475, 41] on span "Acciones" at bounding box center [469, 38] width 20 height 7
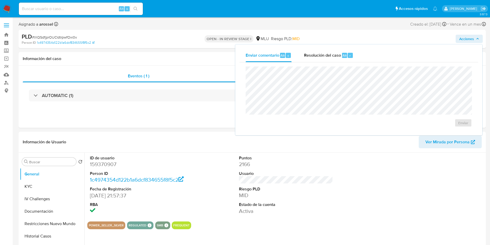
click at [339, 46] on div "Enviar comentario Alt c Resolución del caso Alt r Enviar" at bounding box center [358, 89] width 247 height 91
click at [340, 58] on div "Resolución del caso Alt r" at bounding box center [328, 55] width 49 height 13
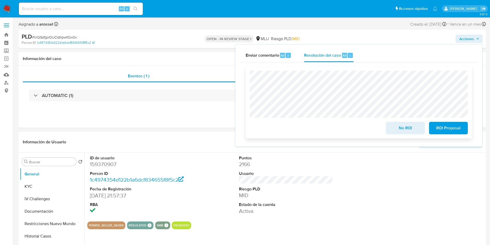
click at [400, 132] on span "No ROI" at bounding box center [405, 127] width 25 height 11
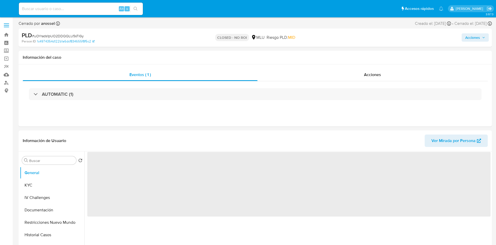
select select "10"
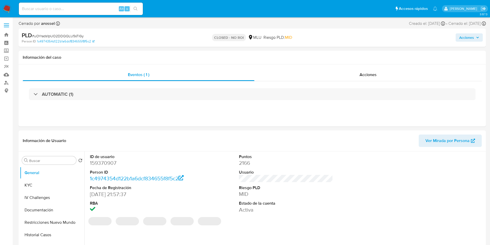
click at [73, 36] on span "# uOYrads1pUO2DDQQLU5sTlGy" at bounding box center [58, 35] width 52 height 5
copy span "uOYrads1pUO2DDQQLU5sTlGy"
select select "10"
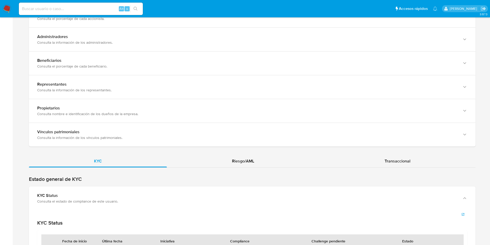
scroll to position [795, 0]
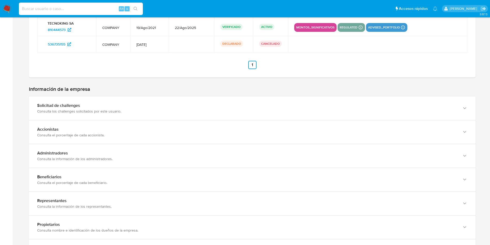
click at [112, 9] on input at bounding box center [81, 8] width 124 height 7
paste input "203918184"
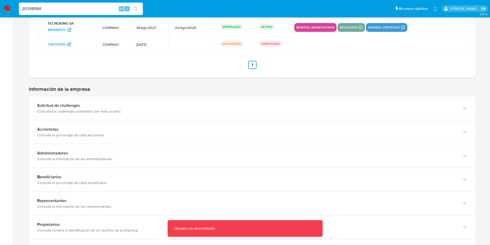
click at [112, 9] on input "203918184" at bounding box center [81, 8] width 124 height 7
type input "203918184"
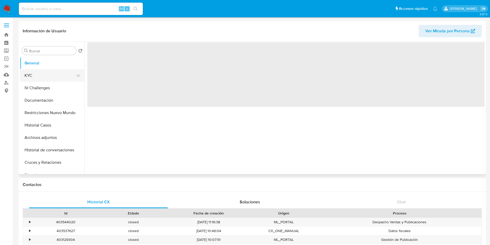
click at [45, 75] on button "KYC" at bounding box center [50, 75] width 60 height 12
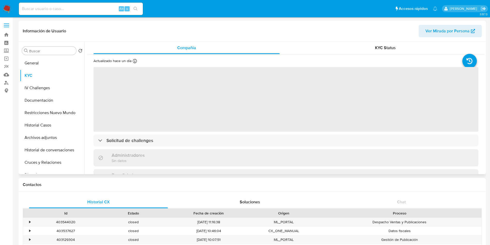
select select "10"
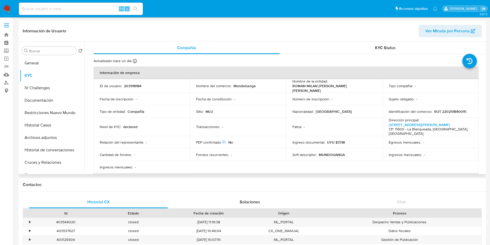
scroll to position [155, 0]
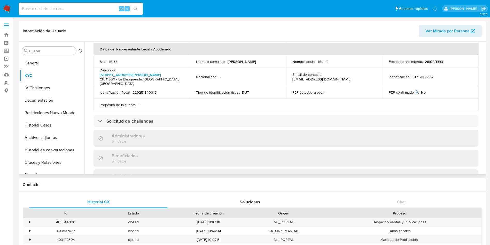
drag, startPoint x: 193, startPoint y: 58, endPoint x: 247, endPoint y: 58, distance: 54.0
click at [247, 58] on td "Nombre completo : [PERSON_NAME]" at bounding box center [238, 61] width 96 height 12
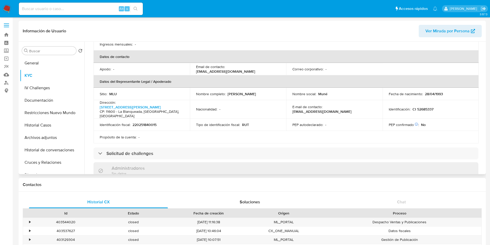
scroll to position [78, 0]
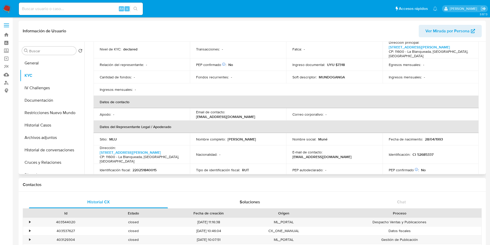
copy p "[PERSON_NAME]"
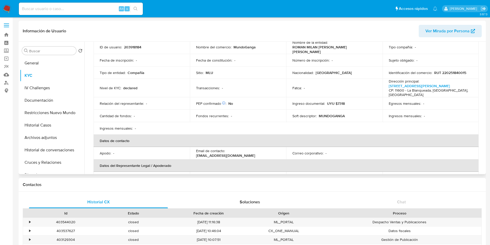
scroll to position [0, 0]
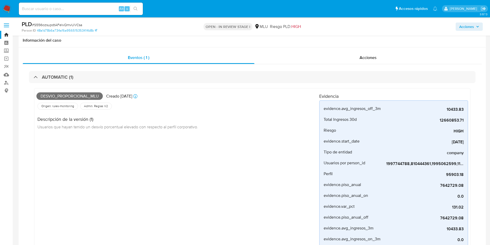
select select "10"
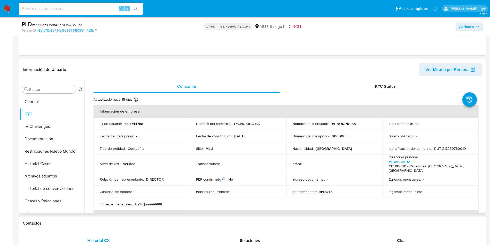
click at [143, 124] on p "1997744788" at bounding box center [133, 123] width 19 height 5
click at [134, 126] on p "1997744788" at bounding box center [133, 123] width 19 height 5
copy p "1997744788"
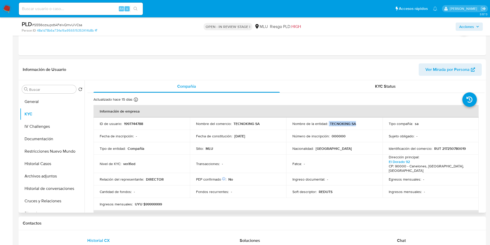
drag, startPoint x: 328, startPoint y: 123, endPoint x: 355, endPoint y: 123, distance: 26.9
click at [355, 123] on div "Nombre de la entidad : TECNOKING SA" at bounding box center [334, 123] width 84 height 5
copy div "TECNOKING SA"
click at [458, 147] on p "RUT 217250780019" at bounding box center [450, 148] width 32 height 5
click at [458, 148] on p "RUT 217250780019" at bounding box center [450, 148] width 32 height 5
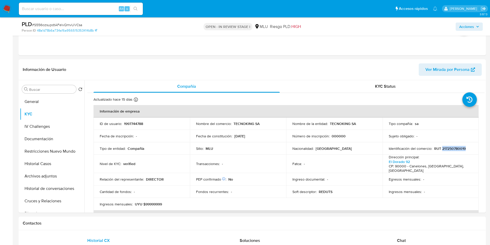
copy p "217250780019"
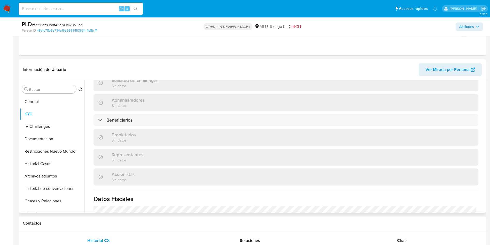
scroll to position [116, 0]
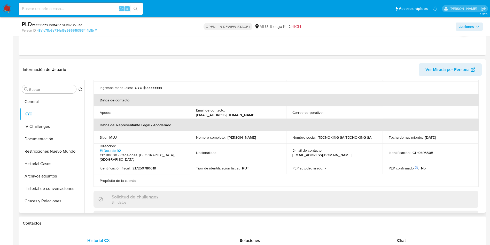
drag, startPoint x: 194, startPoint y: 134, endPoint x: 249, endPoint y: 135, distance: 55.8
click at [249, 135] on td "Nombre completo : Fernando Manuel Varela Tedesco" at bounding box center [238, 137] width 96 height 12
copy p "Fernando Manuel Varela Tedesco"
drag, startPoint x: 433, startPoint y: 146, endPoint x: 430, endPoint y: 146, distance: 2.8
click at [433, 150] on div "Identificación : CI 19493305" at bounding box center [431, 152] width 84 height 5
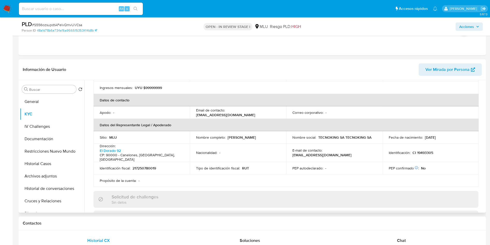
click at [426, 150] on p "CI 19493305" at bounding box center [423, 152] width 21 height 5
copy p "19493305"
click at [342, 163] on td "PEP autodeclarado : -" at bounding box center [334, 168] width 96 height 12
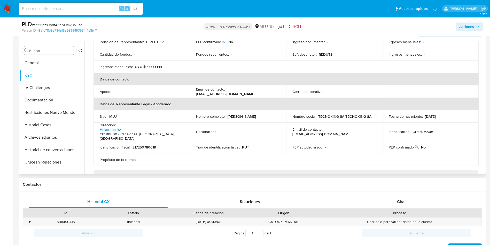
scroll to position [98, 0]
click at [230, 141] on td "Tipo de identificación fiscal : RUT" at bounding box center [238, 147] width 96 height 12
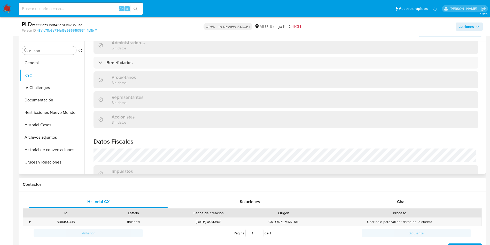
scroll to position [214, 0]
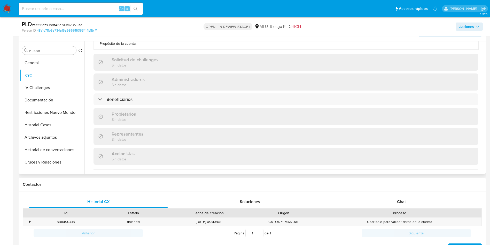
click at [173, 108] on div "Propietarios Sin datos" at bounding box center [286, 116] width 385 height 17
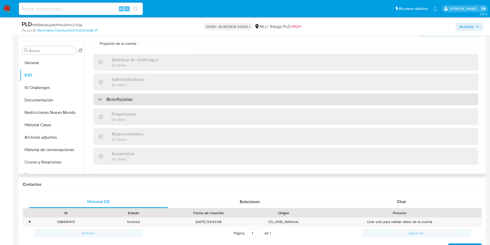
click at [174, 95] on div "Beneficiarios" at bounding box center [286, 99] width 385 height 12
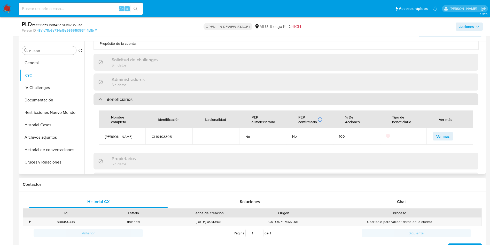
click at [174, 93] on div "Beneficiarios" at bounding box center [286, 99] width 385 height 12
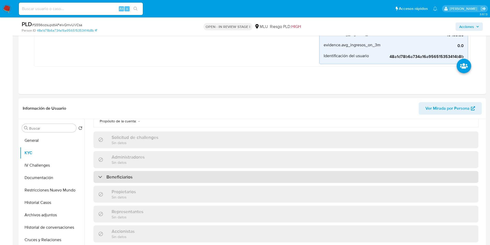
click at [169, 173] on div "Beneficiarios" at bounding box center [286, 177] width 385 height 12
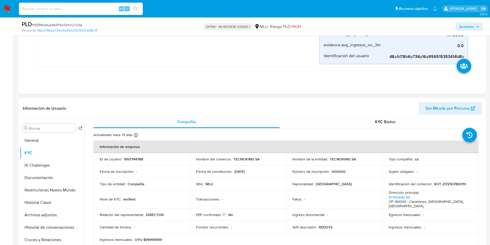
scroll to position [0, 0]
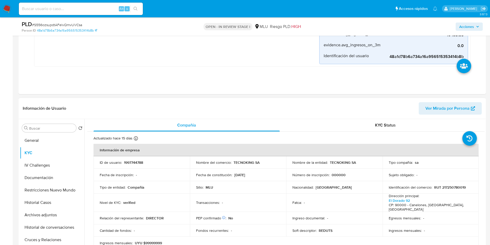
click at [261, 195] on td "Transacciones : -" at bounding box center [238, 202] width 96 height 18
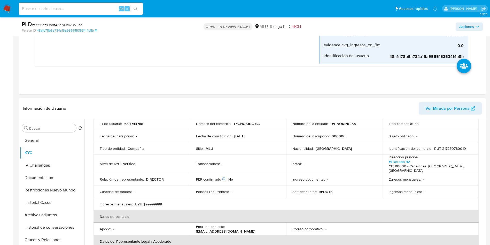
scroll to position [78, 0]
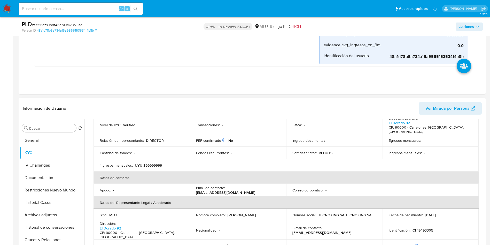
click at [230, 190] on p "tecnoking2@accesoya.com.uy" at bounding box center [225, 192] width 59 height 5
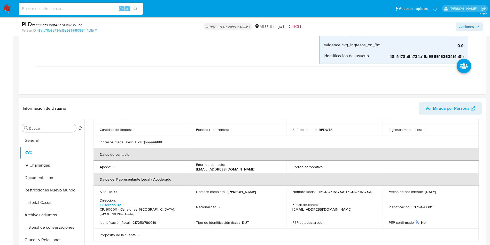
scroll to position [116, 0]
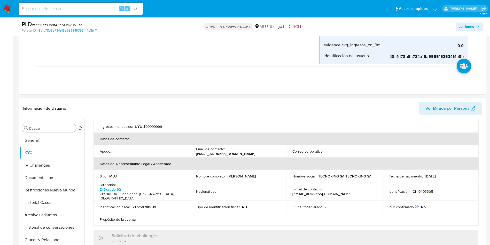
click at [386, 174] on td "Fecha de nacimiento : 09/02/1973" at bounding box center [431, 176] width 96 height 12
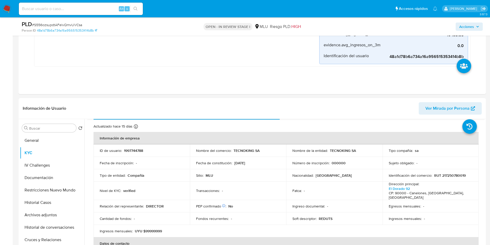
scroll to position [0, 0]
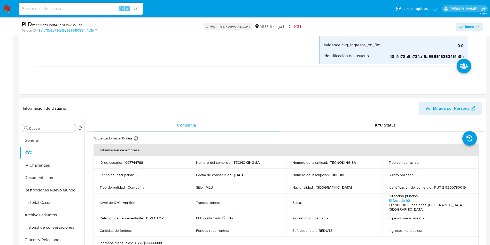
click at [397, 193] on p "Dirección principal :" at bounding box center [404, 195] width 30 height 5
click at [270, 165] on td "Nombre del comercio : TECNOKING SA" at bounding box center [238, 162] width 96 height 12
click at [237, 160] on p "TECNOKING SA" at bounding box center [247, 162] width 26 height 5
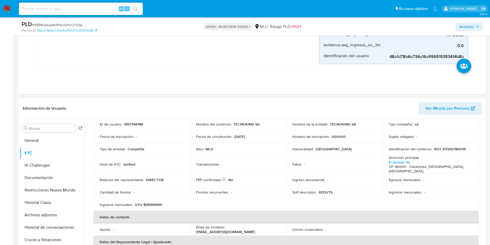
scroll to position [116, 0]
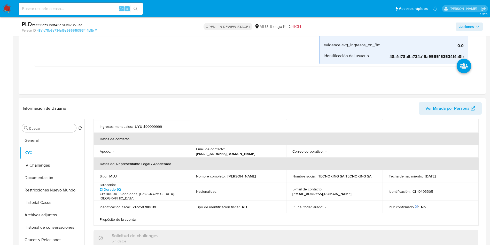
click at [240, 182] on td "Nacionalidad : -" at bounding box center [238, 191] width 96 height 18
click at [352, 191] on p "tecnoking2@accesoya.com.uy" at bounding box center [321, 193] width 59 height 5
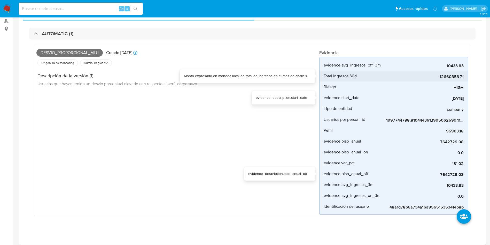
scroll to position [0, 0]
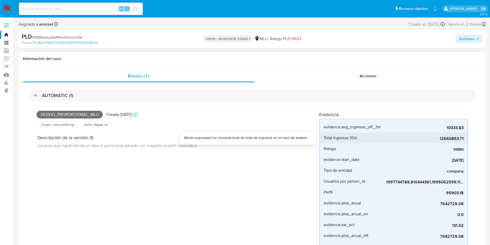
drag, startPoint x: 438, startPoint y: 139, endPoint x: 465, endPoint y: 139, distance: 26.6
click at [465, 139] on li "Total Ingresos 30d 12660853.71" at bounding box center [394, 137] width 148 height 11
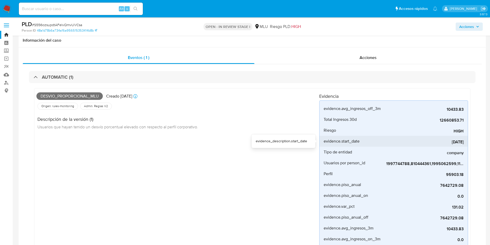
scroll to position [39, 0]
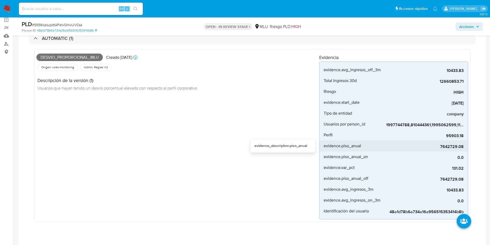
drag, startPoint x: 442, startPoint y: 147, endPoint x: 464, endPoint y: 147, distance: 22.2
click at [464, 147] on li "evidence.piso_anual 7642729.08" at bounding box center [394, 145] width 148 height 11
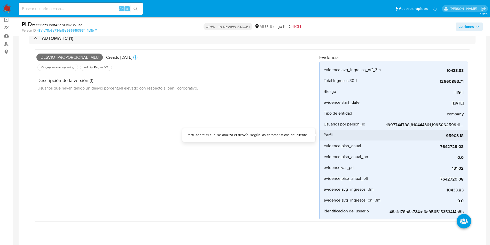
drag, startPoint x: 441, startPoint y: 139, endPoint x: 464, endPoint y: 135, distance: 23.0
click at [464, 135] on li "Perfil 95903.18" at bounding box center [394, 134] width 148 height 11
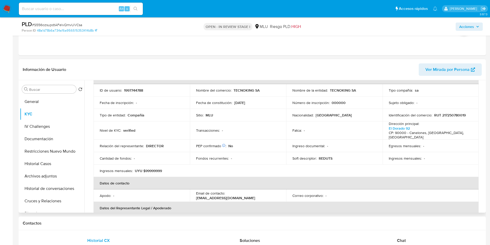
scroll to position [0, 0]
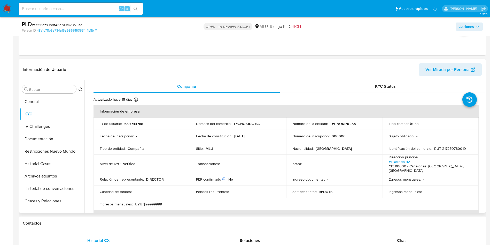
click at [134, 125] on p "1997744788" at bounding box center [133, 123] width 19 height 5
copy p "1997744788"
drag, startPoint x: 448, startPoint y: 162, endPoint x: 445, endPoint y: 143, distance: 19.9
click at [448, 162] on p "El Dorado 92 CP: 90000 - Canelones, Canelones, Uruguay" at bounding box center [430, 166] width 82 height 14
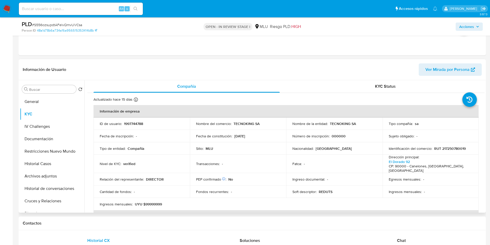
click at [137, 124] on p "1997744788" at bounding box center [133, 123] width 19 height 5
copy p "1997744788"
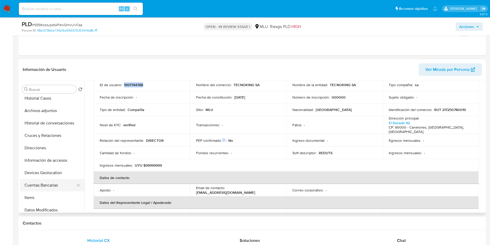
scroll to position [78, 0]
click at [50, 174] on button "Cuentas Bancarias" at bounding box center [50, 173] width 60 height 12
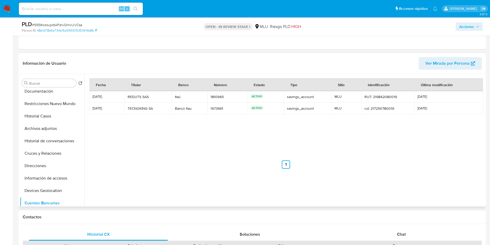
scroll to position [0, 0]
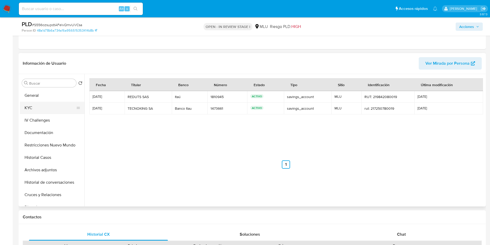
click at [37, 109] on button "KYC" at bounding box center [50, 108] width 60 height 12
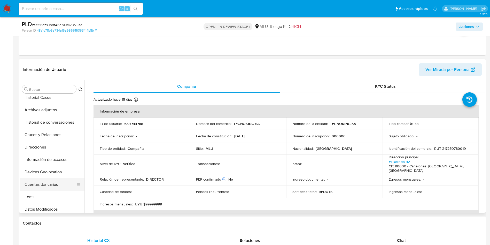
scroll to position [78, 0]
click at [53, 174] on button "Cuentas Bancarias" at bounding box center [52, 173] width 65 height 12
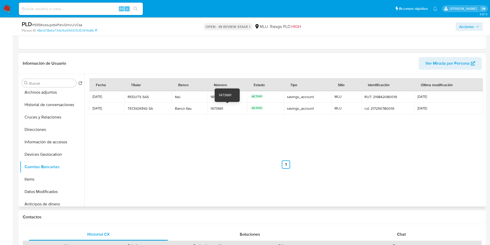
click at [219, 110] on div "1473661" at bounding box center [228, 108] width 34 height 5
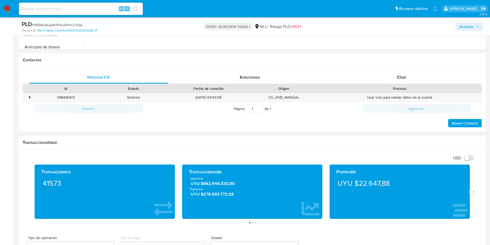
scroll to position [465, 0]
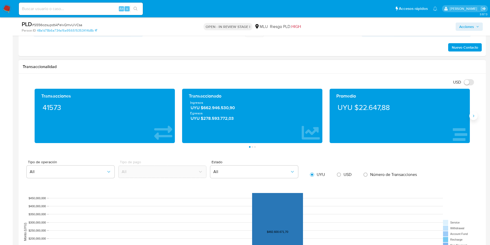
click at [474, 116] on icon "Siguiente" at bounding box center [474, 116] width 4 height 4
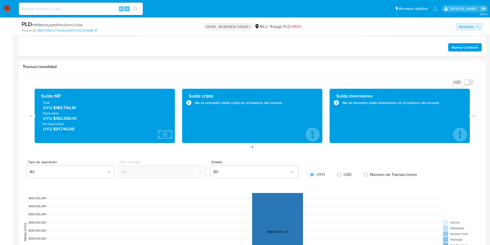
drag, startPoint x: 80, startPoint y: 108, endPoint x: 57, endPoint y: 114, distance: 23.5
click at [54, 109] on span "UYU $183.740,91" at bounding box center [105, 108] width 124 height 6
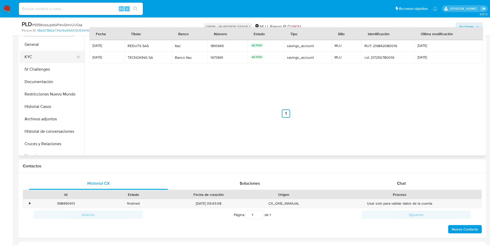
scroll to position [271, 0]
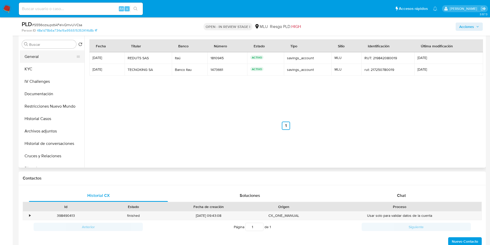
click at [51, 60] on button "General" at bounding box center [50, 56] width 60 height 12
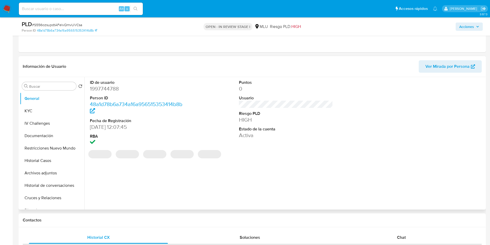
scroll to position [194, 0]
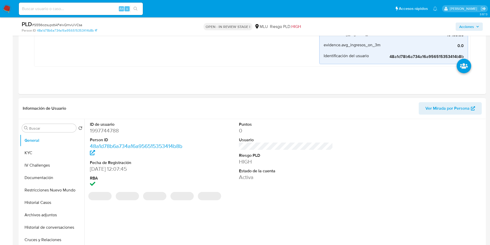
click at [107, 129] on dd "1997744788" at bounding box center [137, 130] width 94 height 7
copy dd "1997744788"
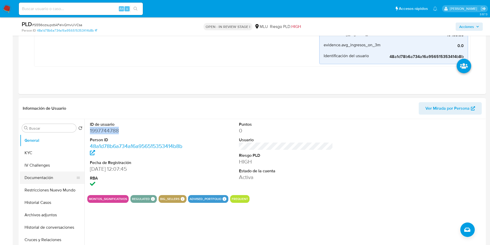
drag, startPoint x: 50, startPoint y: 151, endPoint x: 81, endPoint y: 166, distance: 34.4
click at [49, 151] on button "KYC" at bounding box center [52, 153] width 65 height 12
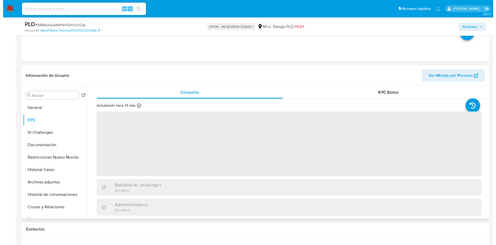
scroll to position [233, 0]
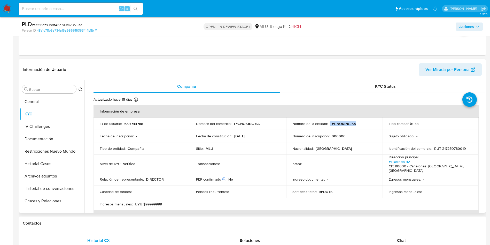
drag, startPoint x: 329, startPoint y: 122, endPoint x: 359, endPoint y: 123, distance: 30.2
click at [359, 123] on div "Nombre de la entidad : TECNOKING SA" at bounding box center [334, 123] width 84 height 5
copy p "TECNOKING SA"
click at [57, 174] on button "Archivos adjuntos" at bounding box center [50, 176] width 60 height 12
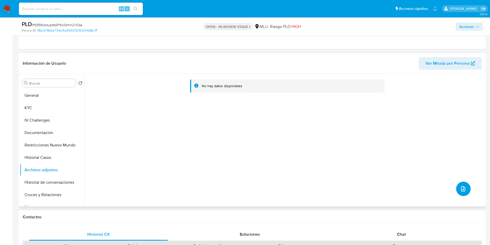
click at [467, 190] on button "upload-file" at bounding box center [463, 188] width 14 height 14
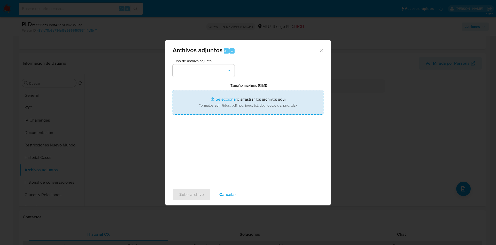
click at [274, 103] on input "Tamaño máximo: 50MB Seleccionar archivos" at bounding box center [248, 102] width 151 height 25
type input "C:\fakepath\Anexos 1997744788 - 05_09_2025.pdf"
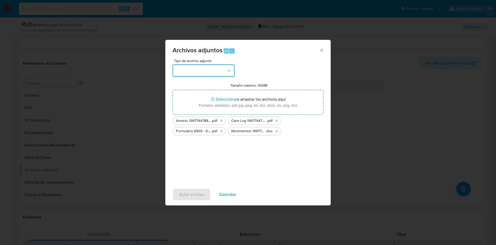
click at [221, 70] on button "button" at bounding box center [204, 70] width 62 height 12
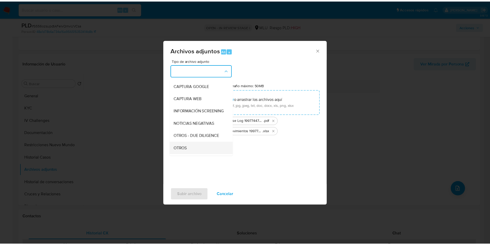
scroll to position [39, 0]
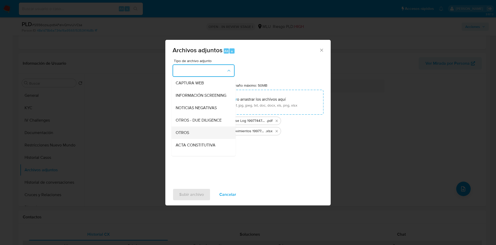
click at [205, 136] on div "OTROS" at bounding box center [202, 132] width 53 height 12
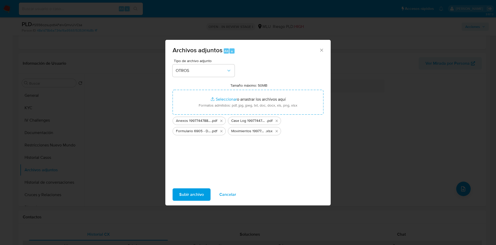
click at [188, 199] on span "Subir archivo" at bounding box center [191, 194] width 25 height 11
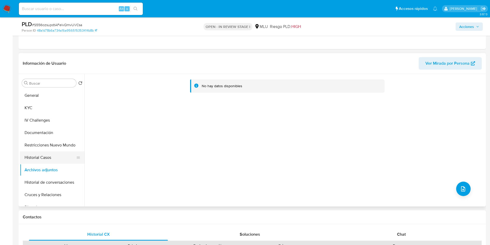
click at [53, 156] on button "Historial Casos" at bounding box center [50, 157] width 60 height 12
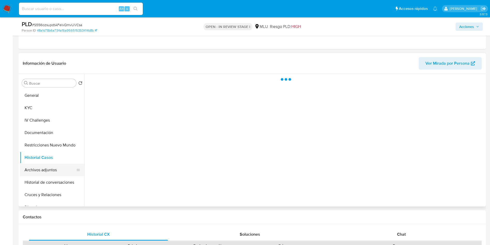
click at [50, 168] on button "Archivos adjuntos" at bounding box center [50, 170] width 60 height 12
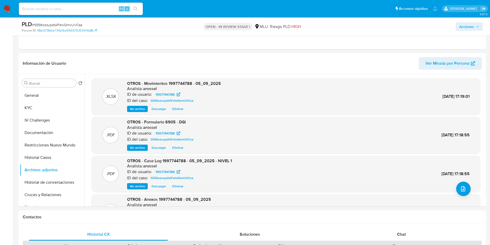
click at [465, 23] on span "Acciones" at bounding box center [466, 26] width 15 height 8
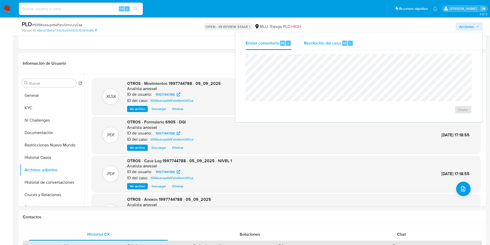
click at [318, 42] on span "Resolución del caso" at bounding box center [322, 43] width 37 height 6
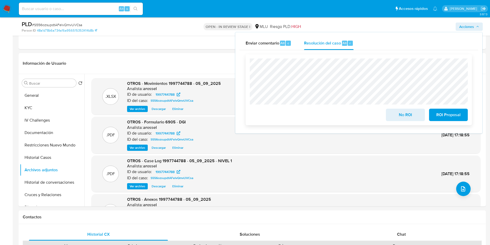
click at [398, 114] on span "No ROI" at bounding box center [405, 114] width 25 height 11
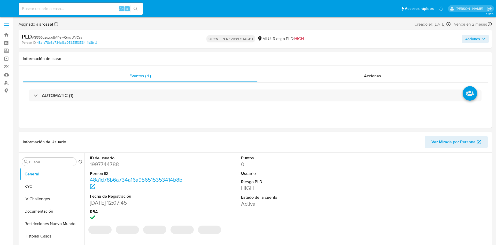
select select "10"
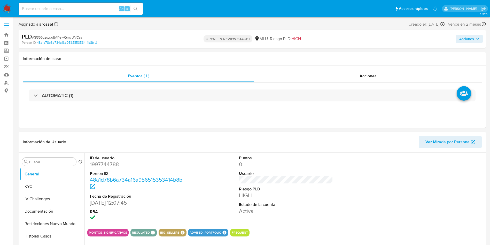
click at [69, 7] on input at bounding box center [81, 8] width 124 height 7
paste input "288755412"
type input "288755412"
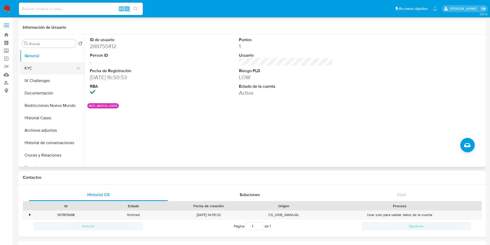
click at [34, 62] on button "KYC" at bounding box center [50, 68] width 60 height 12
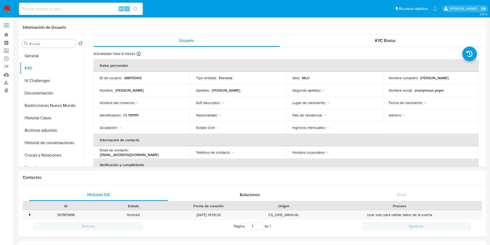
select select "10"
click at [134, 78] on p "288755412" at bounding box center [133, 77] width 18 height 5
click at [81, 6] on input at bounding box center [81, 8] width 124 height 7
paste input "810444361"
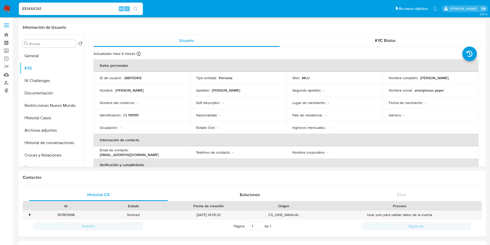
type input "810444361"
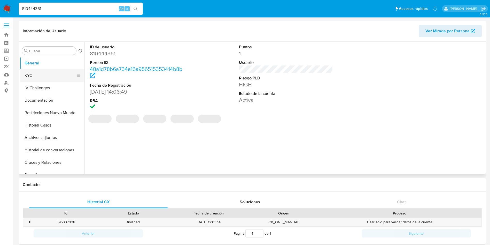
click at [52, 76] on button "KYC" at bounding box center [50, 75] width 60 height 12
select select "10"
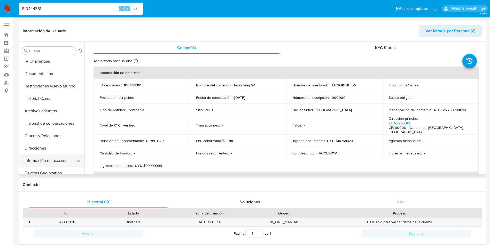
scroll to position [39, 0]
drag, startPoint x: 42, startPoint y: 134, endPoint x: 43, endPoint y: 140, distance: 5.6
click at [42, 135] on button "Direcciones" at bounding box center [50, 136] width 60 height 12
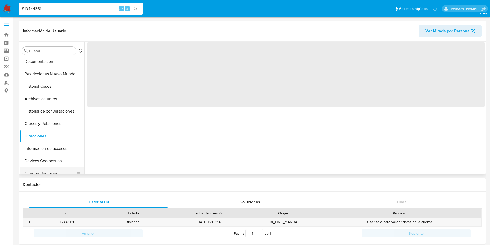
click at [51, 168] on button "Cuentas Bancarias" at bounding box center [50, 173] width 60 height 12
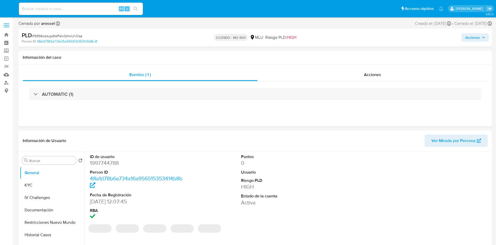
select select "10"
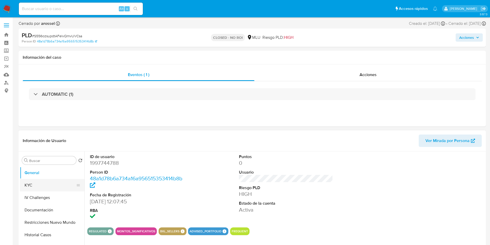
click at [36, 182] on button "KYC" at bounding box center [50, 185] width 60 height 12
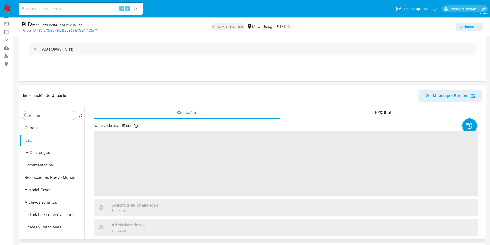
scroll to position [39, 0]
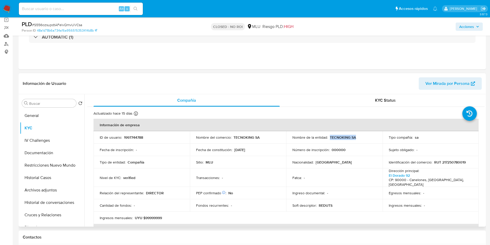
drag, startPoint x: 329, startPoint y: 137, endPoint x: 357, endPoint y: 138, distance: 28.2
click at [357, 138] on div "Nombre de la entidad : TECNOKING SA" at bounding box center [334, 137] width 84 height 5
copy p "TECNOKING SA"
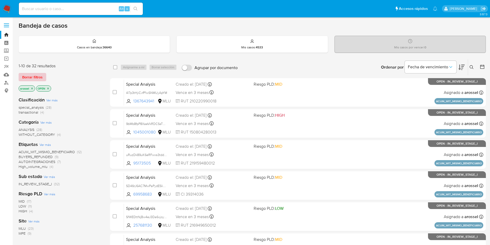
click at [36, 80] on span "Borrar filtros" at bounding box center [32, 76] width 20 height 7
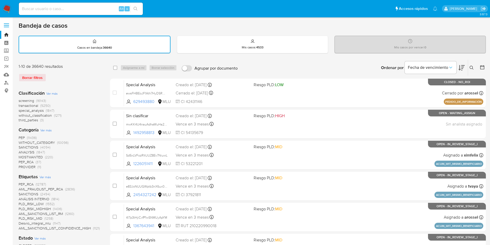
drag, startPoint x: 481, startPoint y: 66, endPoint x: 476, endPoint y: 65, distance: 5.6
click at [482, 66] on icon at bounding box center [482, 67] width 5 height 5
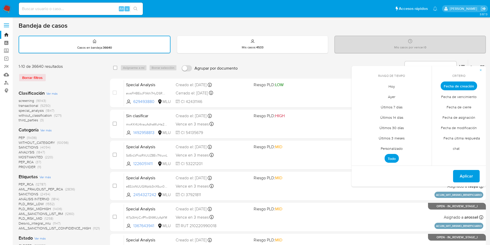
click at [388, 86] on span "Hoy" at bounding box center [391, 86] width 17 height 11
click at [455, 107] on span "Fecha de cierre" at bounding box center [459, 107] width 36 height 11
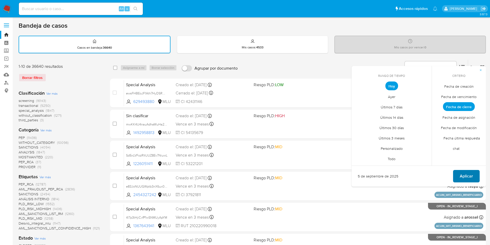
click at [461, 171] on span "Aplicar" at bounding box center [466, 175] width 13 height 11
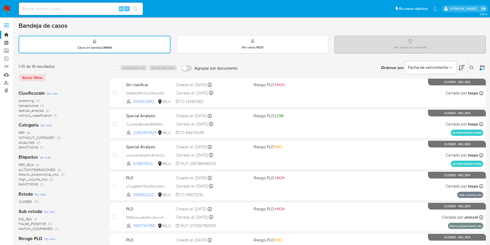
click at [483, 67] on icon at bounding box center [482, 67] width 5 height 5
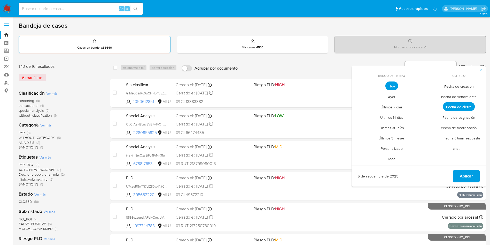
click at [405, 151] on span "Personalizado" at bounding box center [391, 148] width 33 height 11
click at [361, 114] on button "1" at bounding box center [361, 114] width 8 height 8
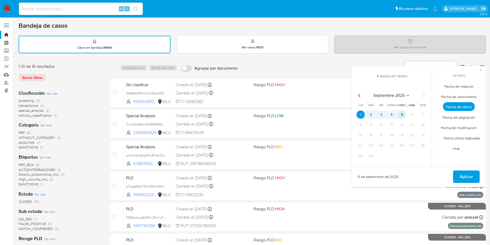
click at [403, 115] on button "5" at bounding box center [402, 114] width 8 height 8
click at [464, 175] on span "Aplicar" at bounding box center [466, 176] width 13 height 11
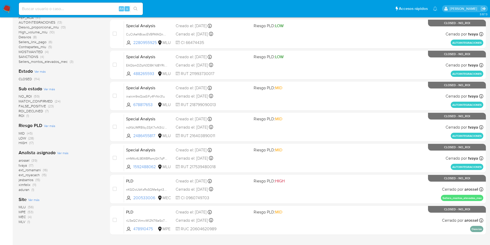
scroll to position [164, 0]
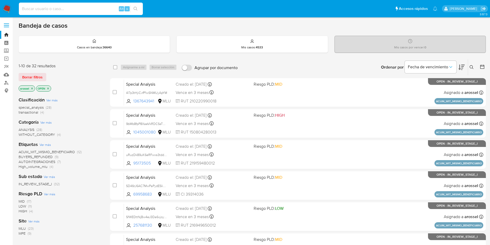
paste input "m1sbwPRDyIzIolTPw8JR3jlG"
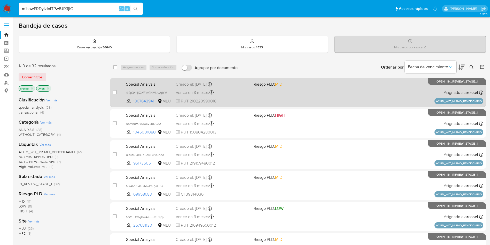
type input "m1sbwPRDyIzIolTPw8JR3jlG"
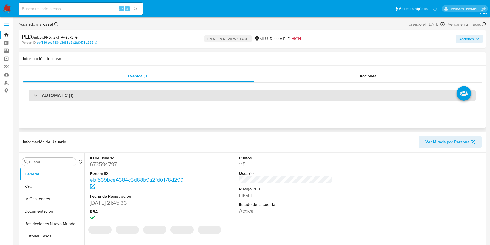
select select "10"
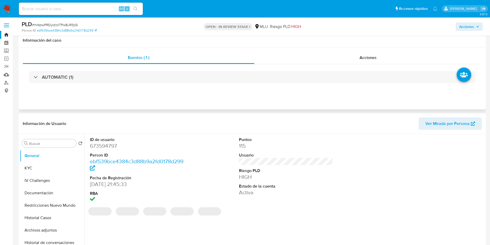
scroll to position [39, 0]
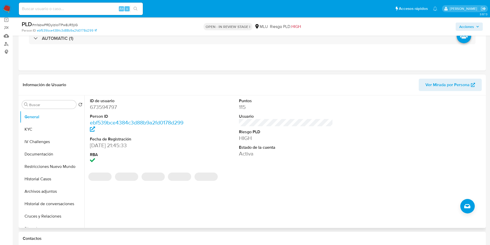
click at [324, 143] on dl "Puntos 115 Usuario Riesgo PLD HIGH Estado de la cuenta Activa" at bounding box center [286, 127] width 94 height 59
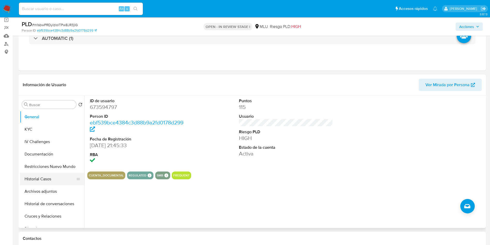
click at [48, 177] on button "Historial Casos" at bounding box center [50, 179] width 60 height 12
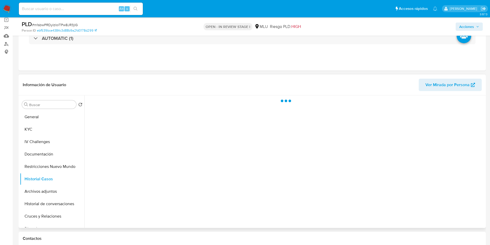
click at [459, 94] on div "Información de Usuario Ver Mirada por Persona" at bounding box center [252, 84] width 467 height 21
click at [457, 85] on span "Ver Mirada por Persona" at bounding box center [448, 85] width 44 height 12
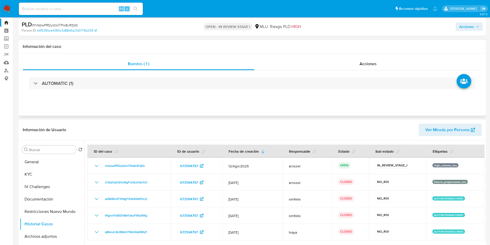
scroll to position [0, 0]
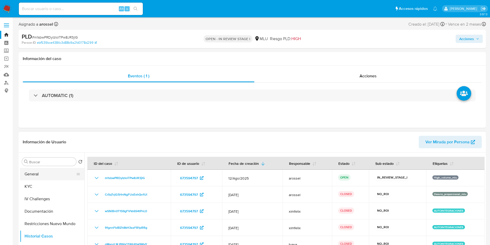
click at [50, 172] on button "General" at bounding box center [50, 174] width 60 height 12
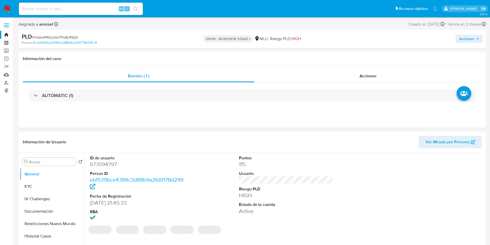
click at [106, 165] on dd "673594797" at bounding box center [137, 163] width 94 height 7
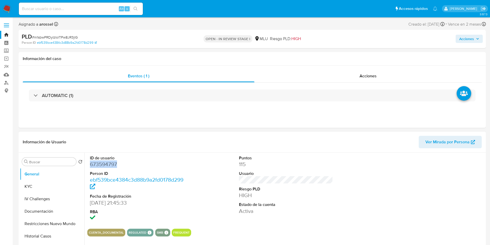
copy dd "673594797"
click at [235, 155] on div "ID de usuario 673594797 Person ID ebf539bce4384c3d88b9a2fd0178d299 Fecha de Reg…" at bounding box center [285, 188] width 397 height 72
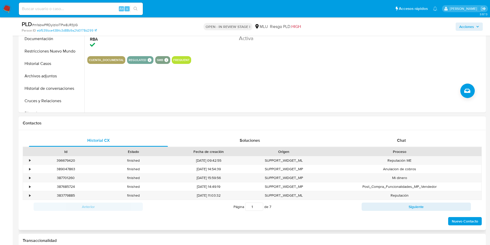
scroll to position [155, 0]
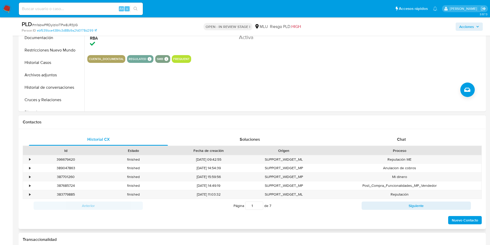
click at [61, 101] on button "Cruces y Relaciones" at bounding box center [52, 100] width 65 height 12
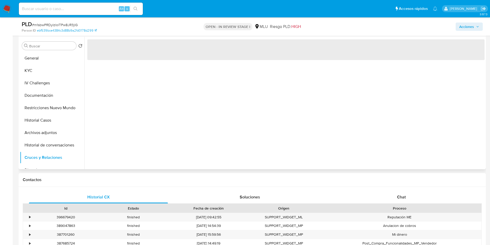
scroll to position [78, 0]
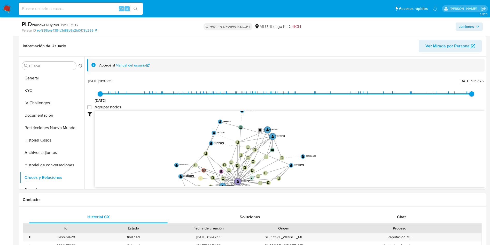
drag, startPoint x: 368, startPoint y: 137, endPoint x: 349, endPoint y: 191, distance: 57.3
click at [55, 91] on button "KYC" at bounding box center [50, 90] width 60 height 12
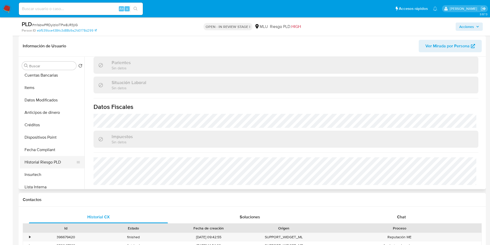
scroll to position [155, 0]
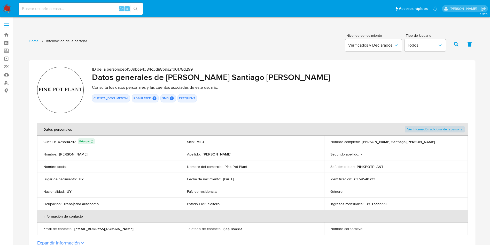
click at [67, 137] on td "Cust ID : 673594797 Principal" at bounding box center [109, 141] width 144 height 12
click at [68, 138] on td "Cust ID : 673594797 Principal" at bounding box center [109, 141] width 144 height 12
click at [70, 141] on div "673594797 Principal" at bounding box center [76, 141] width 37 height 7
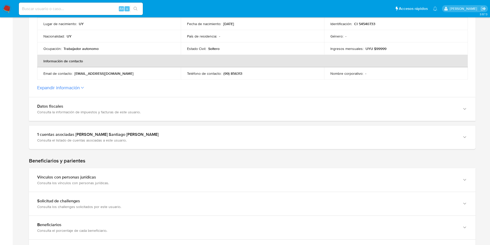
scroll to position [78, 0]
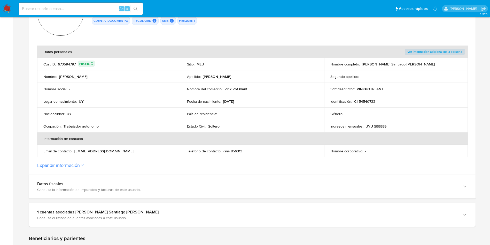
click at [135, 84] on td "Nombre social : -" at bounding box center [109, 89] width 144 height 12
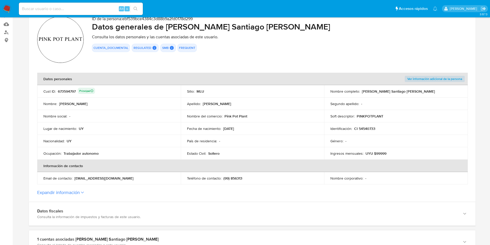
scroll to position [39, 0]
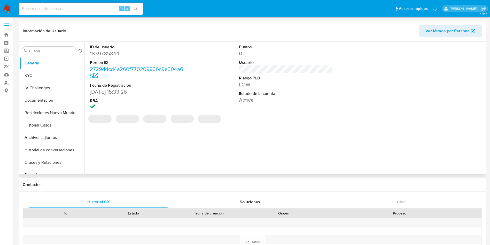
select select "10"
click at [294, 106] on div "Puntos 0 Usuario Riesgo PLD LOW Estado de la cuenta Activa" at bounding box center [285, 78] width 99 height 72
click at [112, 54] on dd "1839785844" at bounding box center [137, 53] width 94 height 7
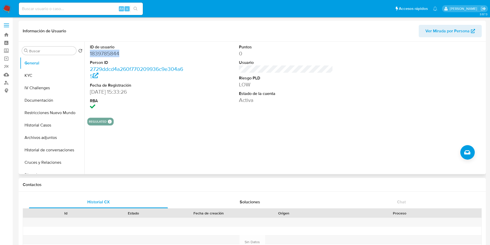
click at [112, 54] on dd "1839785844" at bounding box center [137, 53] width 94 height 7
copy dd "1839785844"
click at [53, 75] on button "KYC" at bounding box center [50, 75] width 60 height 12
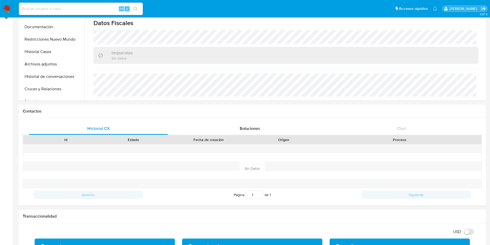
scroll to position [194, 0]
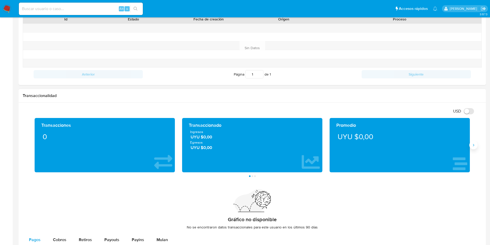
click at [474, 145] on icon "Siguiente" at bounding box center [474, 145] width 4 height 4
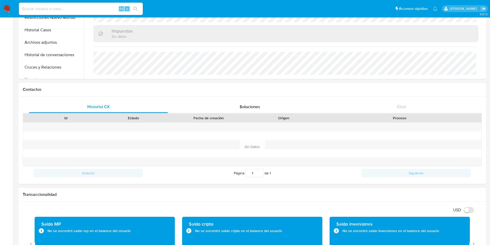
scroll to position [233, 0]
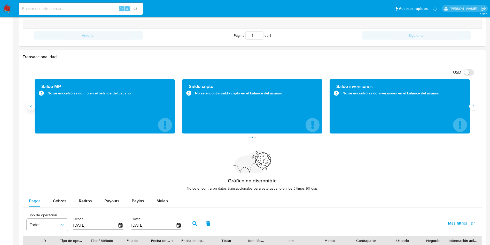
click at [32, 109] on button "Anterior" at bounding box center [31, 106] width 8 height 8
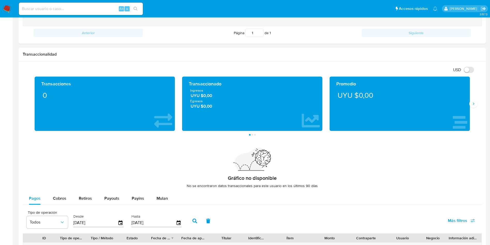
scroll to position [310, 0]
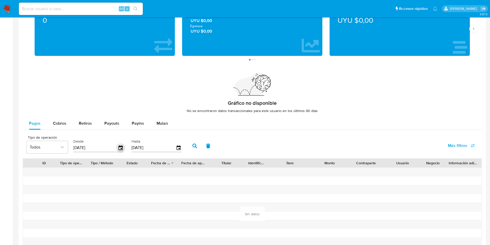
click at [121, 149] on icon "button" at bounding box center [121, 147] width 4 height 5
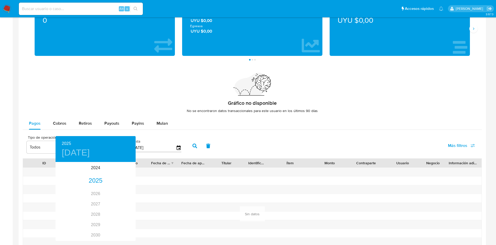
click at [391, 140] on div at bounding box center [248, 122] width 496 height 245
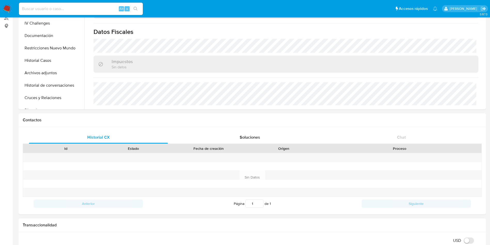
scroll to position [271, 0]
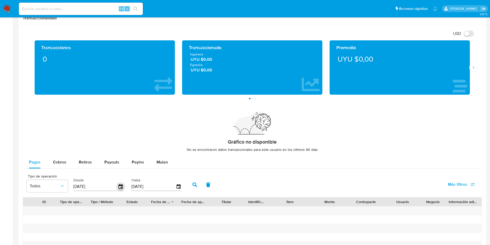
click at [119, 184] on icon "button" at bounding box center [121, 186] width 4 height 5
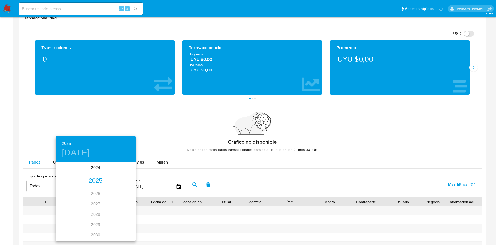
click at [96, 180] on div "2025" at bounding box center [96, 180] width 80 height 10
click at [68, 141] on h6 "2025" at bounding box center [66, 143] width 9 height 7
click at [99, 166] on div "2024" at bounding box center [96, 168] width 80 height 10
click at [122, 213] on div "sep." at bounding box center [122, 210] width 27 height 19
click at [96, 198] on p "5" at bounding box center [96, 198] width 2 height 5
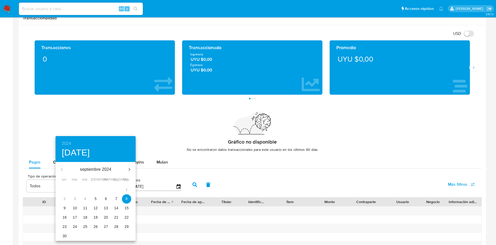
type input "[DATE]"
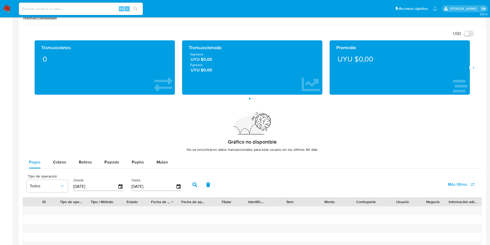
click at [193, 186] on icon "button" at bounding box center [194, 184] width 5 height 5
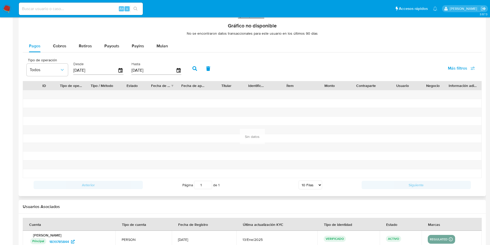
scroll to position [388, 0]
click at [432, 128] on div at bounding box center [433, 129] width 24 height 9
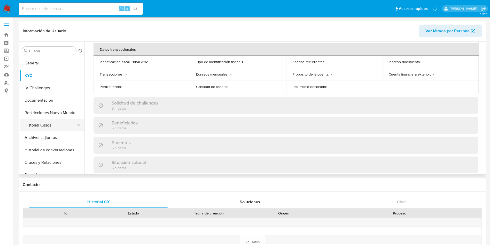
scroll to position [134, 0]
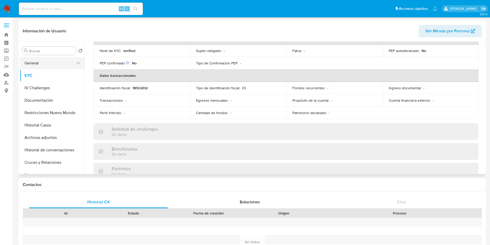
click at [48, 66] on button "General" at bounding box center [50, 63] width 60 height 12
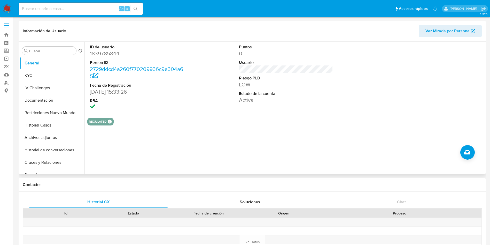
click at [454, 97] on div at bounding box center [435, 78] width 99 height 72
click at [47, 72] on button "KYC" at bounding box center [50, 75] width 60 height 12
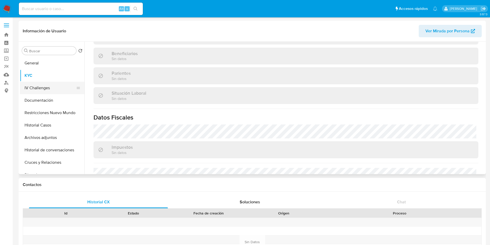
scroll to position [211, 0]
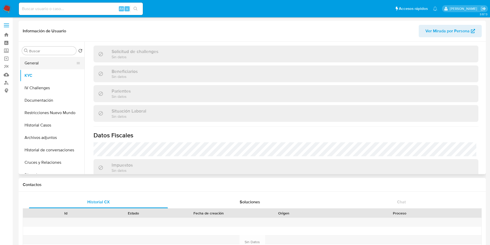
drag, startPoint x: 53, startPoint y: 65, endPoint x: 59, endPoint y: 77, distance: 13.1
click at [53, 65] on button "General" at bounding box center [52, 63] width 65 height 12
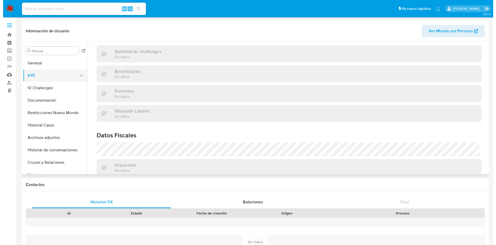
scroll to position [0, 0]
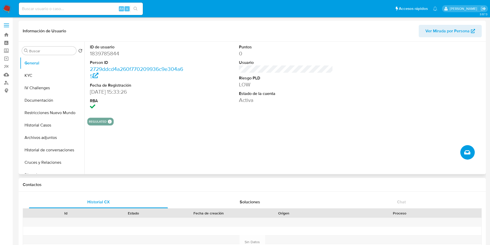
click at [468, 149] on icon "Crear caso manual" at bounding box center [467, 152] width 6 height 6
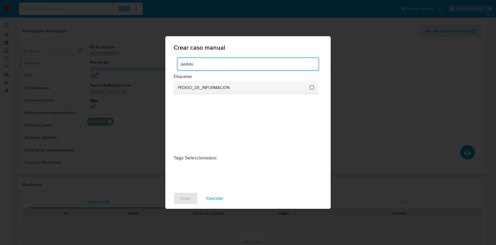
type input "pedido"
click at [314, 88] on input "3234" at bounding box center [312, 87] width 4 height 4
checkbox input "true"
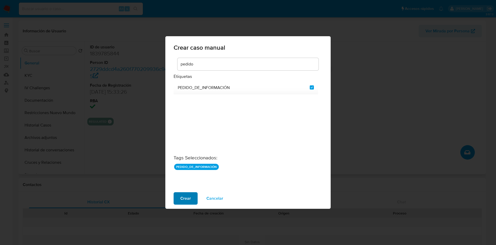
click at [182, 198] on span "Crear" at bounding box center [185, 197] width 11 height 11
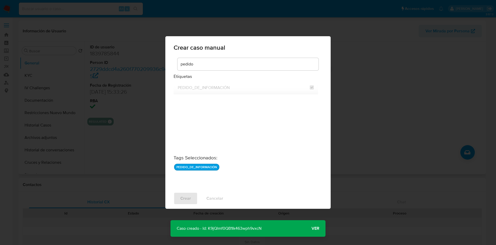
click at [241, 228] on p "Caso creado - Id: K9jQlmf0QB1Ik463wph9vxcN" at bounding box center [219, 228] width 97 height 17
click at [314, 228] on span "Ver" at bounding box center [316, 228] width 8 height 0
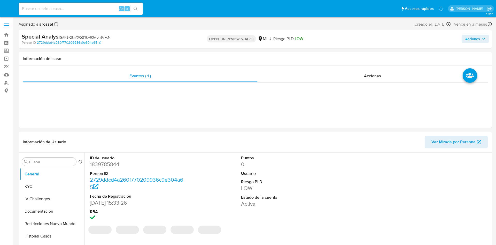
select select "10"
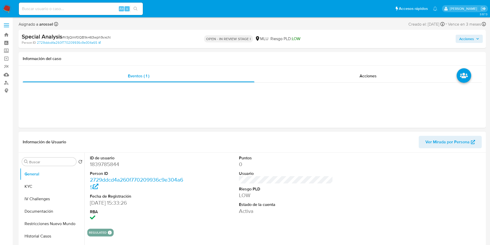
click at [111, 164] on dd "1839785844" at bounding box center [137, 163] width 94 height 7
copy dd "1839785844"
click at [38, 187] on button "KYC" at bounding box center [50, 186] width 60 height 12
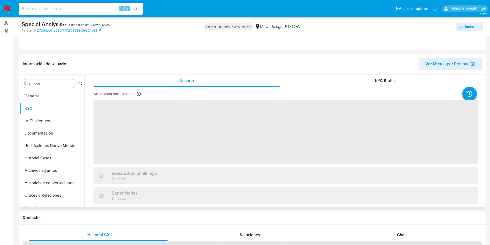
scroll to position [78, 0]
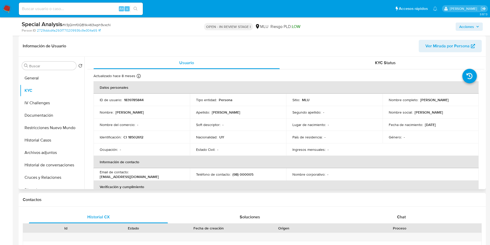
drag, startPoint x: 419, startPoint y: 100, endPoint x: 471, endPoint y: 100, distance: 51.9
click at [471, 100] on div "Nombre completo : [PERSON_NAME]" at bounding box center [431, 99] width 84 height 5
copy p "[PERSON_NAME]"
click at [136, 137] on p "CI 18502612" at bounding box center [134, 137] width 20 height 5
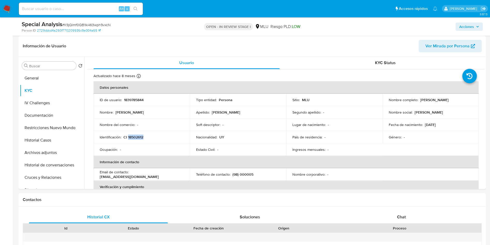
copy p "18502612"
click at [128, 103] on td "ID de usuario : 1839785844" at bounding box center [142, 100] width 96 height 12
click at [132, 99] on p "1839785844" at bounding box center [134, 99] width 20 height 5
copy p "1839785844"
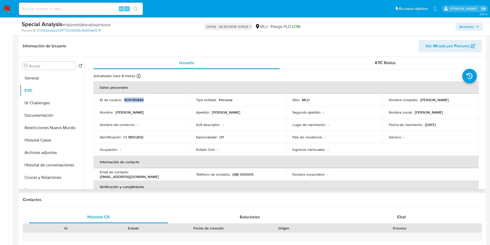
drag, startPoint x: 419, startPoint y: 102, endPoint x: 470, endPoint y: 102, distance: 50.9
click at [470, 102] on div "Nombre completo : [PERSON_NAME]" at bounding box center [431, 99] width 84 height 5
copy p "[PERSON_NAME]"
drag, startPoint x: 149, startPoint y: 133, endPoint x: 140, endPoint y: 136, distance: 10.3
click at [148, 133] on td "Identificación : CI 18502612" at bounding box center [142, 137] width 96 height 12
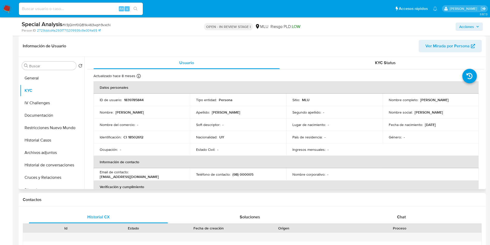
click at [137, 137] on p "CI 18502612" at bounding box center [134, 137] width 20 height 5
copy p "18502612"
click at [223, 142] on td "Nacionalidad : UY" at bounding box center [238, 137] width 96 height 12
click at [54, 119] on button "Documentación" at bounding box center [50, 115] width 60 height 12
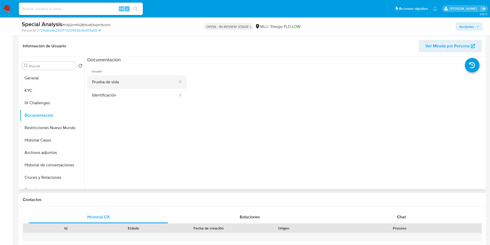
click at [129, 80] on button "Prueba de vida" at bounding box center [132, 81] width 91 height 13
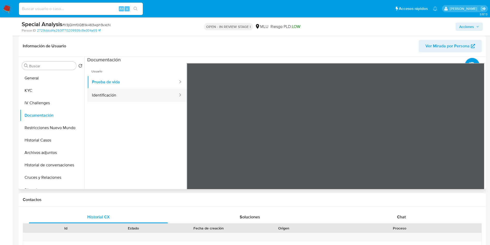
click at [140, 102] on ul "Usuario Prueba de vida Identificación" at bounding box center [136, 137] width 99 height 149
click at [137, 99] on button "Identificación" at bounding box center [132, 95] width 91 height 13
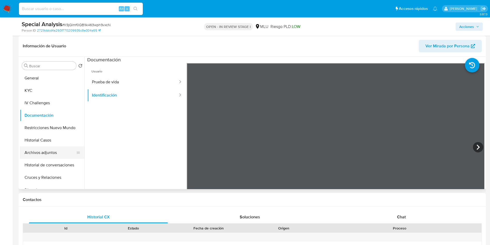
click at [45, 151] on button "Archivos adjuntos" at bounding box center [50, 152] width 60 height 12
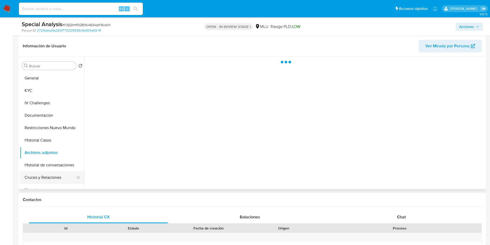
click at [57, 180] on button "Cruces y Relaciones" at bounding box center [50, 177] width 60 height 12
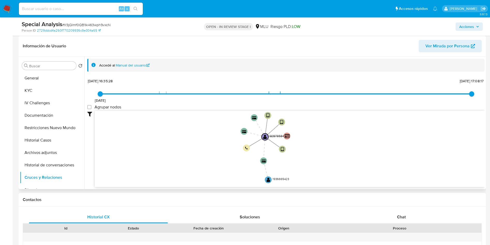
drag, startPoint x: 215, startPoint y: 149, endPoint x: 213, endPoint y: 128, distance: 21.3
click at [213, 128] on icon "device-66f6c9a07f79c24ee6f21ba6  user-1839785844  1839785844 device-68911311c…" at bounding box center [290, 148] width 390 height 75
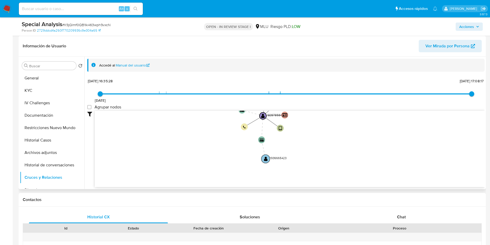
click at [265, 158] on text "" at bounding box center [266, 158] width 4 height 5
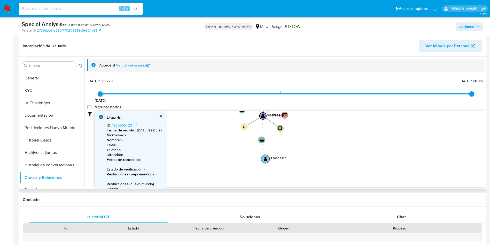
click at [265, 159] on text "" at bounding box center [266, 158] width 4 height 5
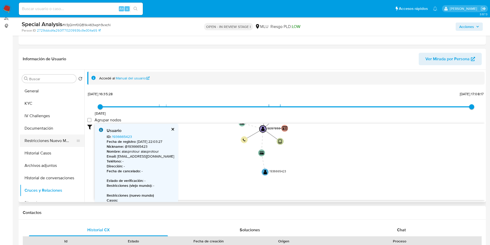
scroll to position [78, 0]
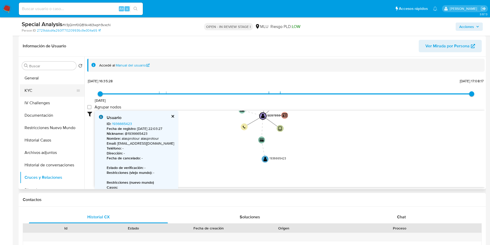
click at [53, 87] on button "KYC" at bounding box center [50, 90] width 60 height 12
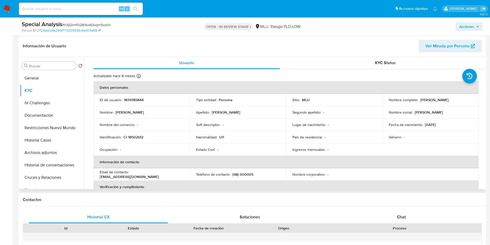
drag, startPoint x: 419, startPoint y: 99, endPoint x: 473, endPoint y: 100, distance: 53.2
click at [473, 100] on td "Nombre completo : [PERSON_NAME]" at bounding box center [431, 100] width 96 height 12
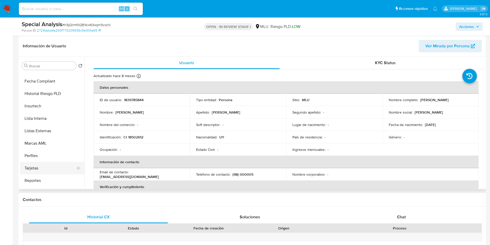
scroll to position [231, 0]
click at [48, 143] on button "Perfiles" at bounding box center [50, 145] width 60 height 12
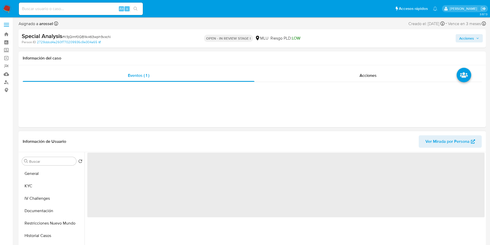
scroll to position [0, 0]
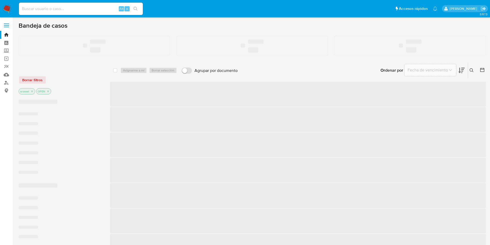
click at [83, 9] on input at bounding box center [81, 8] width 124 height 7
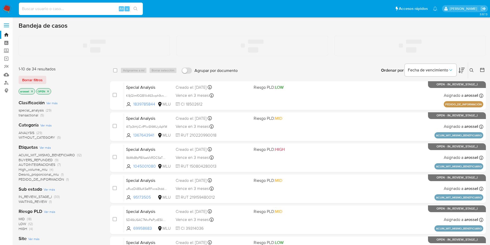
paste input "K9jQlmf0QB1Ik463wph9vxcN"
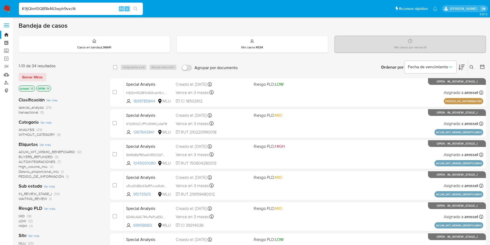
type input "K9jQlmf0QB1Ik463wph9vxcN"
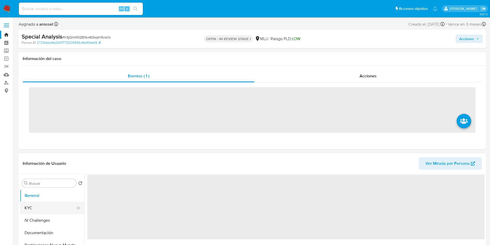
click at [48, 205] on button "KYC" at bounding box center [50, 208] width 60 height 12
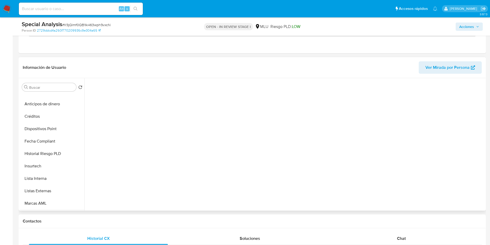
scroll to position [194, 0]
click at [48, 203] on button "Perfiles" at bounding box center [50, 203] width 60 height 12
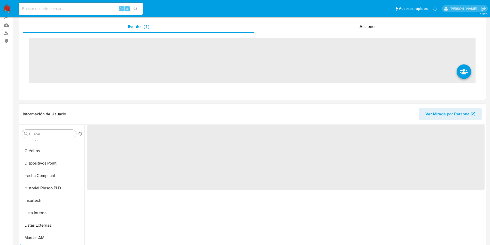
scroll to position [78, 0]
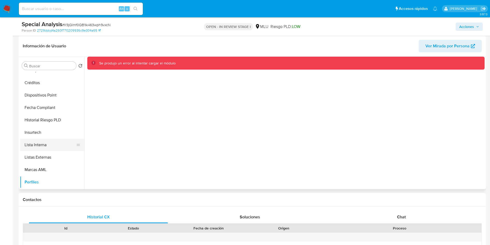
click at [43, 149] on button "Lista Interna" at bounding box center [50, 144] width 60 height 12
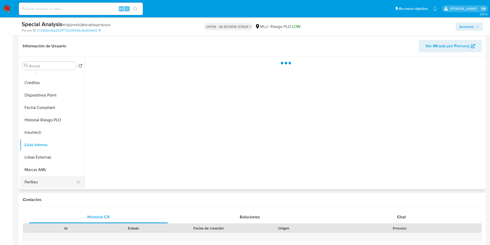
click at [45, 184] on button "Perfiles" at bounding box center [50, 182] width 60 height 12
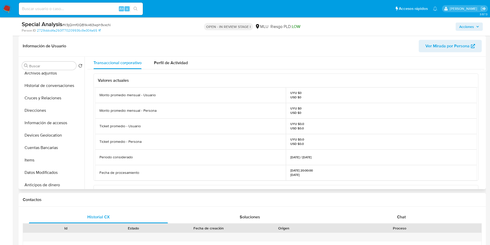
scroll to position [0, 0]
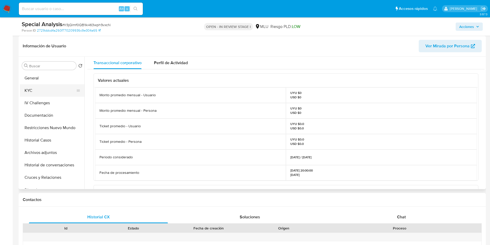
click at [42, 87] on button "KYC" at bounding box center [50, 90] width 60 height 12
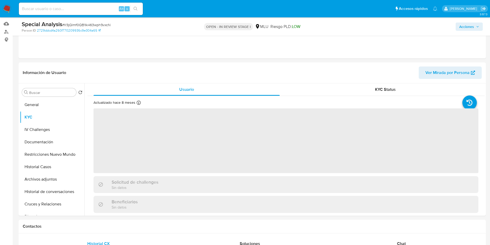
scroll to position [39, 0]
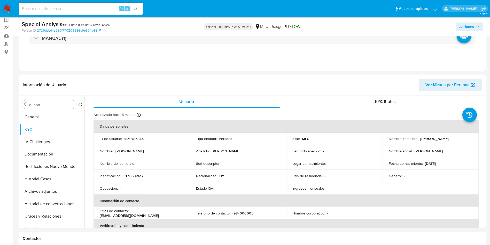
drag, startPoint x: 419, startPoint y: 137, endPoint x: 470, endPoint y: 138, distance: 50.9
click at [470, 138] on div "Nombre completo : [PERSON_NAME]" at bounding box center [431, 138] width 84 height 5
copy p "[PERSON_NAME]"
click at [139, 174] on p "CI 18502612" at bounding box center [134, 175] width 20 height 5
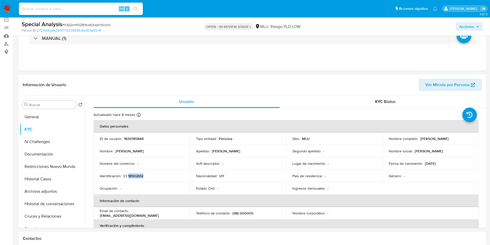
copy p "18502612"
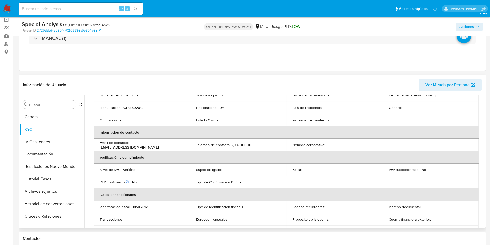
scroll to position [56, 0]
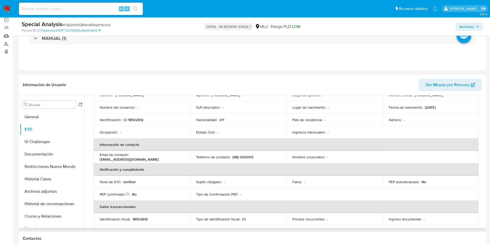
click at [240, 158] on p "(98) 000005" at bounding box center [243, 157] width 21 height 5
copy p "000005"
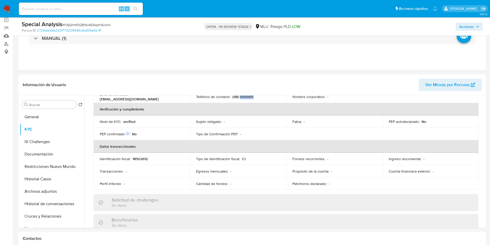
scroll to position [0, 0]
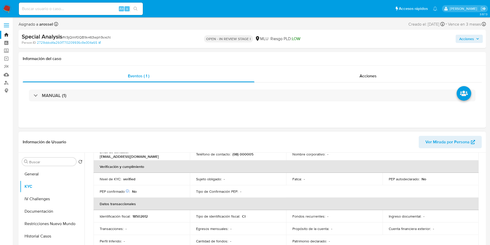
click at [143, 213] on td "Identificación fiscal : 18502612" at bounding box center [142, 216] width 96 height 12
click at [143, 214] on p "18502612" at bounding box center [140, 216] width 15 height 5
copy p "18502612"
click at [10, 66] on link "Reportes" at bounding box center [30, 67] width 61 height 8
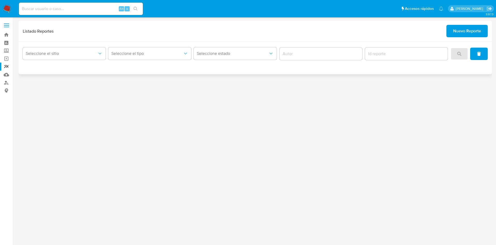
click at [466, 30] on span "Nuevo Reporte" at bounding box center [467, 30] width 28 height 11
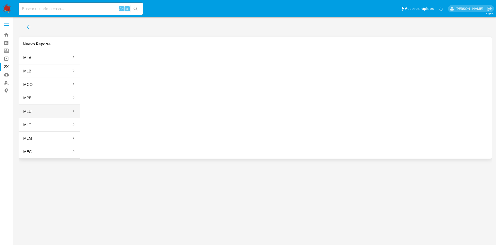
click at [53, 112] on button "MLU" at bounding box center [45, 111] width 53 height 12
click at [131, 66] on span "Seleccione una opcion" at bounding box center [110, 64] width 45 height 5
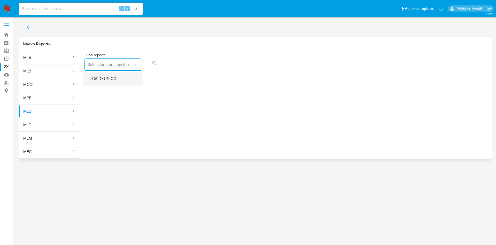
click at [118, 77] on div "LEGAJO UNICO" at bounding box center [112, 78] width 48 height 12
click at [180, 66] on button "Tipo de documento" at bounding box center [173, 64] width 57 height 12
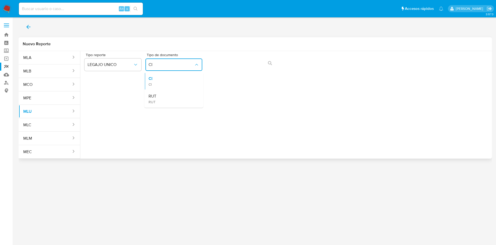
drag, startPoint x: 182, startPoint y: 80, endPoint x: 205, endPoint y: 71, distance: 25.1
click at [182, 80] on div "CI CI" at bounding box center [173, 81] width 48 height 18
click at [272, 66] on span "action-search" at bounding box center [270, 62] width 4 height 11
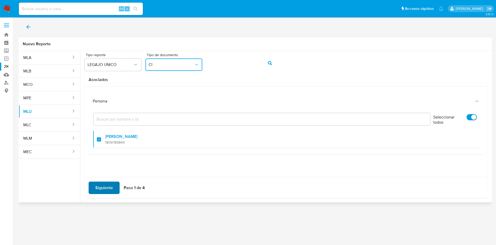
click at [111, 186] on span "Siguiente" at bounding box center [104, 187] width 18 height 11
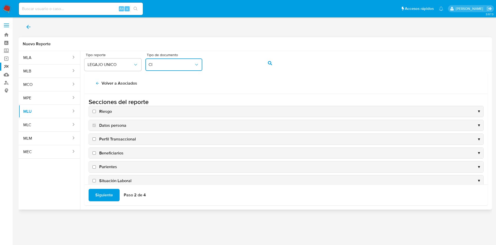
click at [95, 112] on input "Riesgo" at bounding box center [93, 111] width 3 height 3
checkbox input "true"
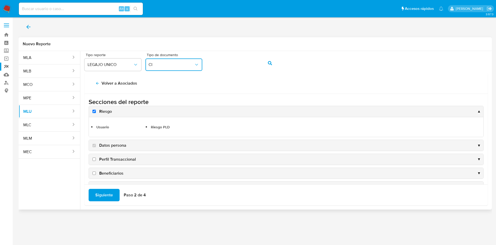
click at [94, 159] on input "Perfil Transaccional" at bounding box center [93, 158] width 3 height 3
checkbox input "true"
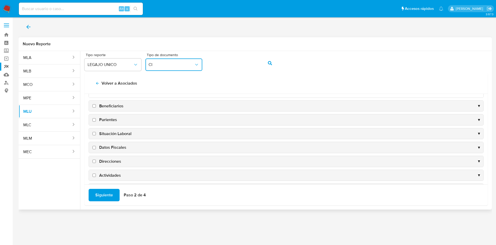
scroll to position [78, 0]
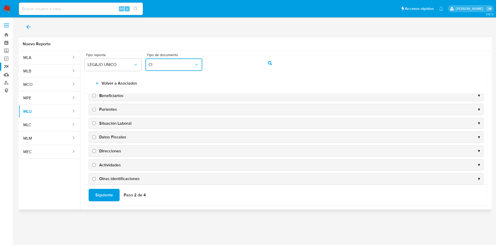
click at [94, 151] on input "Direcciones" at bounding box center [93, 150] width 3 height 3
checkbox input "true"
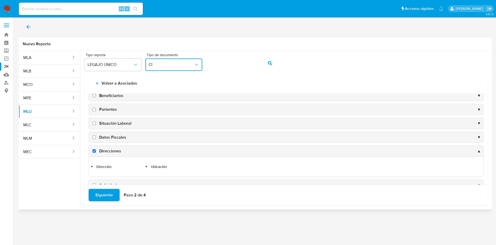
scroll to position [96, 0]
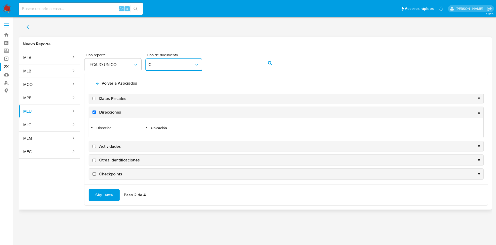
click at [95, 147] on input "Actividades" at bounding box center [93, 145] width 3 height 3
checkbox input "true"
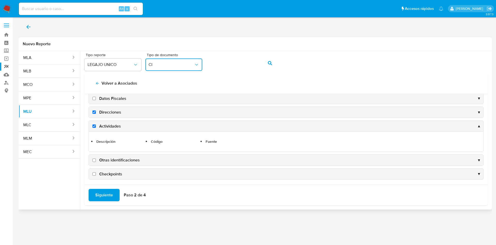
click at [94, 161] on input "Otras identificaciones" at bounding box center [93, 159] width 3 height 3
checkbox input "true"
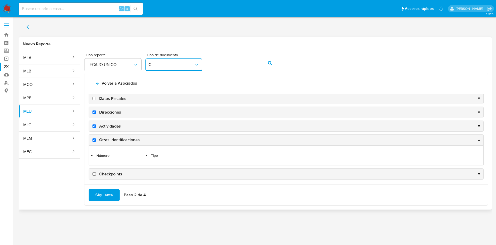
click at [95, 173] on input "Checkpoints" at bounding box center [93, 173] width 3 height 3
checkbox input "true"
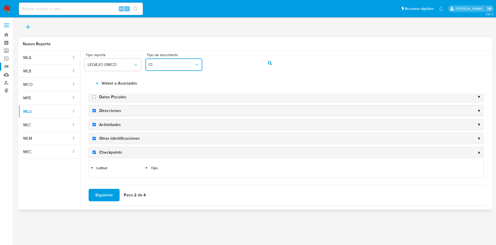
scroll to position [98, 0]
click at [107, 195] on span "Siguiente" at bounding box center [104, 194] width 18 height 11
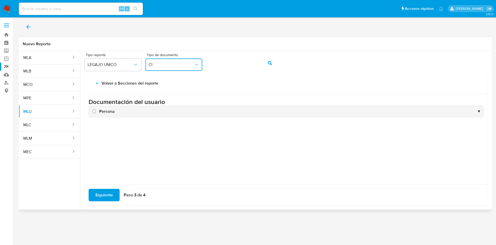
click at [94, 111] on input "Persona" at bounding box center [93, 111] width 3 height 3
checkbox input "true"
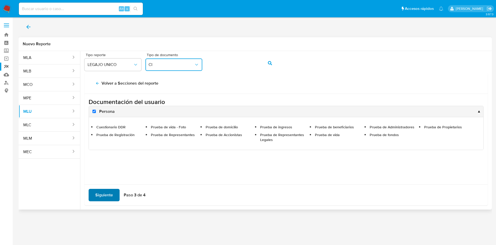
click at [110, 193] on span "Siguiente" at bounding box center [104, 194] width 18 height 11
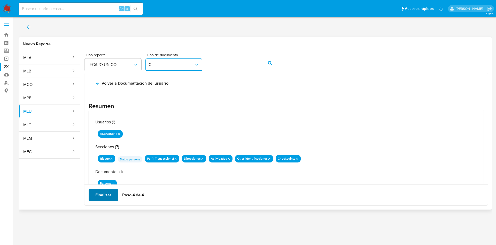
click at [103, 195] on span "Finalizar" at bounding box center [103, 194] width 16 height 11
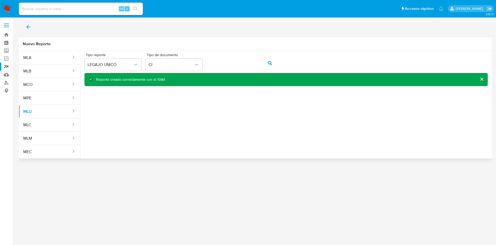
click at [158, 78] on div "Reporte creado correctamente con id 1084" at bounding box center [130, 79] width 69 height 5
click at [5, 65] on link "Reportes" at bounding box center [30, 67] width 61 height 8
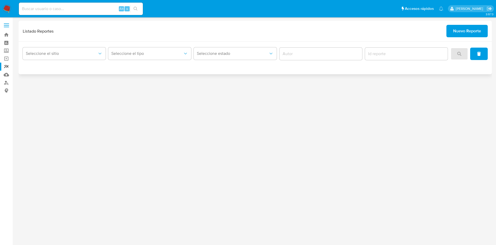
click at [73, 40] on div "Listado Reportes Nuevo Reporte" at bounding box center [255, 31] width 473 height 21
click at [73, 47] on div "Seleccione el sitio" at bounding box center [64, 54] width 83 height 16
click at [72, 47] on button "Seleccione el sitio" at bounding box center [64, 53] width 83 height 12
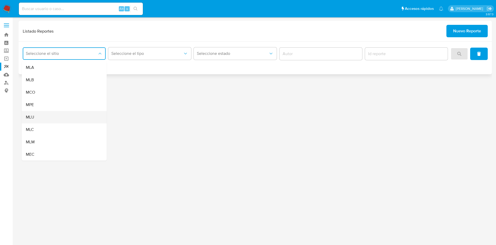
click at [56, 113] on div "MLU" at bounding box center [63, 117] width 74 height 12
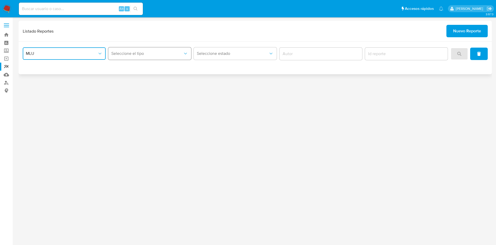
click at [147, 49] on button "Seleccione el tipo" at bounding box center [149, 53] width 83 height 12
click at [150, 82] on div "LEGAJO UNICO" at bounding box center [148, 80] width 74 height 12
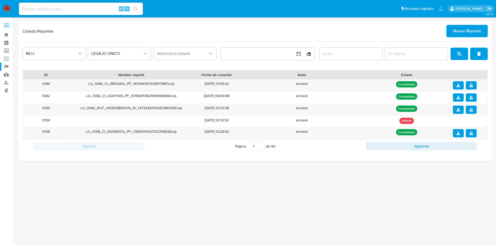
click at [437, 195] on div "3.157.3" at bounding box center [255, 131] width 473 height 221
click at [435, 194] on div "3.157.3" at bounding box center [255, 131] width 473 height 221
click at [459, 86] on icon "download" at bounding box center [459, 85] width 4 height 4
click at [471, 84] on icon "notify_security" at bounding box center [471, 85] width 4 height 4
click at [63, 9] on input at bounding box center [81, 8] width 124 height 7
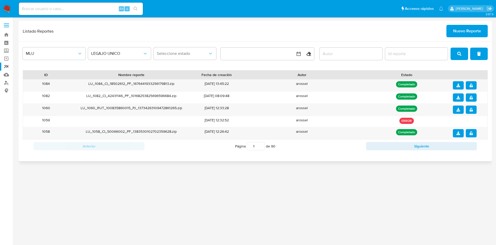
drag, startPoint x: 359, startPoint y: 209, endPoint x: 188, endPoint y: 22, distance: 253.5
click at [359, 209] on div "3.157.3" at bounding box center [255, 131] width 473 height 221
click at [100, 9] on input at bounding box center [81, 8] width 124 height 7
paste input "K9jQlmf0QB1Ik463wph9vxcN"
type input "K9jQlmf0QB1Ik463wph9vxcN"
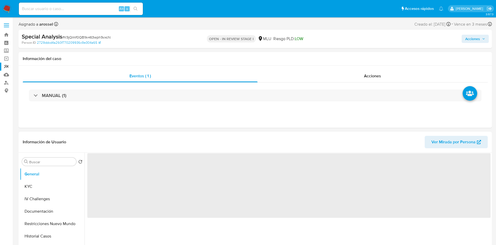
select select "10"
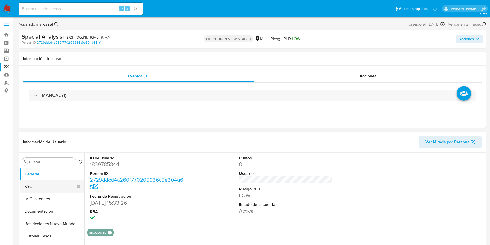
click at [38, 184] on button "KYC" at bounding box center [50, 186] width 60 height 12
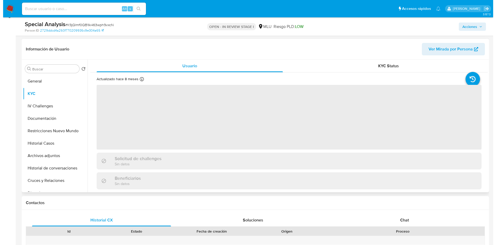
scroll to position [78, 0]
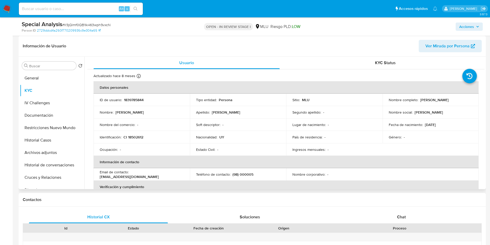
drag, startPoint x: 418, startPoint y: 99, endPoint x: 474, endPoint y: 103, distance: 55.4
click at [474, 103] on td "Nombre completo : [PERSON_NAME]" at bounding box center [431, 100] width 96 height 12
copy p "[PERSON_NAME]"
click at [137, 100] on p "1839785844" at bounding box center [134, 99] width 20 height 5
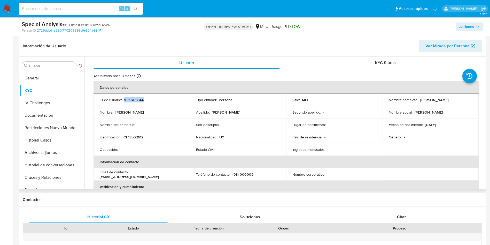
click at [137, 100] on p "1839785844" at bounding box center [134, 99] width 20 height 5
copy p "1839785844"
click at [52, 151] on button "Archivos adjuntos" at bounding box center [50, 152] width 60 height 12
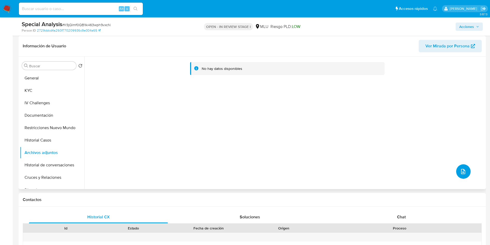
click at [467, 169] on button "upload-file" at bounding box center [463, 171] width 14 height 14
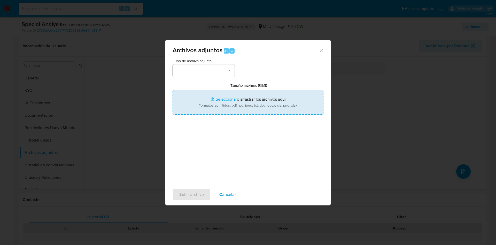
click at [254, 103] on input "Tamaño máximo: 50MB Seleccionar archivos" at bounding box center [248, 102] width 151 height 25
type input "C:\fakepath\Análisis de Pedido de información - 7563.pdf"
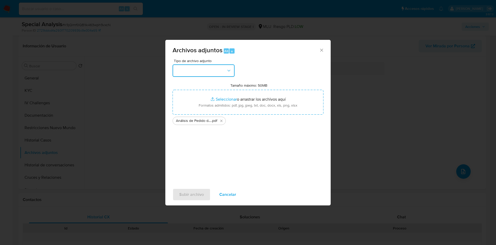
click at [197, 74] on button "button" at bounding box center [204, 70] width 62 height 12
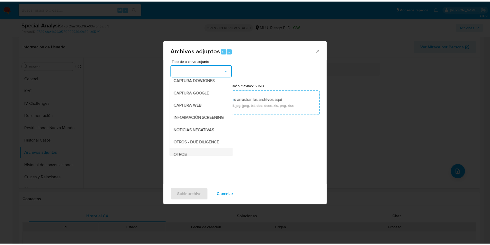
scroll to position [39, 0]
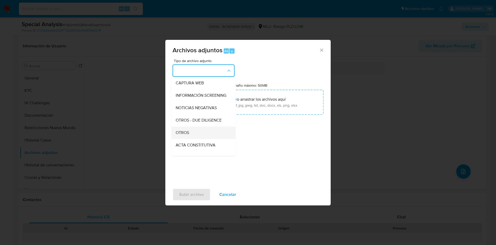
click at [195, 138] on div "OTROS" at bounding box center [202, 132] width 53 height 12
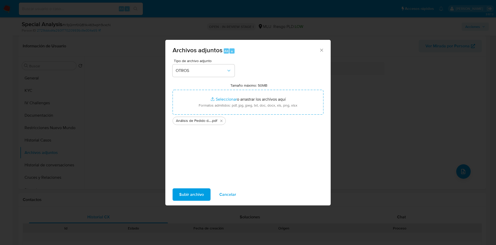
click at [190, 188] on div "Subir archivo Cancelar" at bounding box center [247, 194] width 165 height 20
click at [194, 189] on span "Subir archivo" at bounding box center [191, 194] width 25 height 11
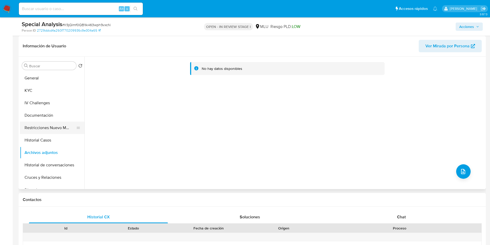
click at [59, 133] on button "Restricciones Nuevo Mundo" at bounding box center [50, 127] width 60 height 12
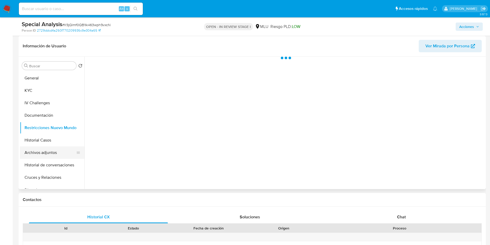
click at [45, 156] on button "Archivos adjuntos" at bounding box center [50, 152] width 60 height 12
click at [478, 23] on span "Acciones" at bounding box center [469, 26] width 20 height 7
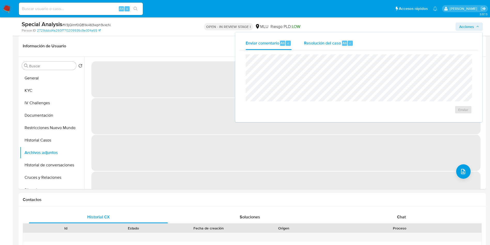
click at [336, 44] on span "Resolución del caso" at bounding box center [322, 43] width 37 height 6
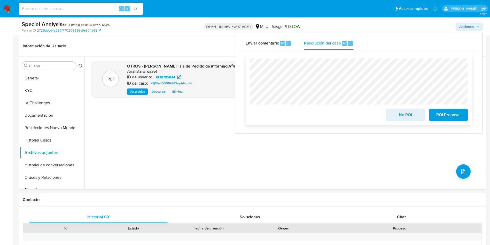
click at [394, 120] on span "No ROI" at bounding box center [405, 114] width 25 height 11
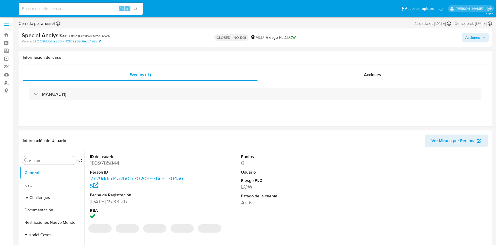
select select "10"
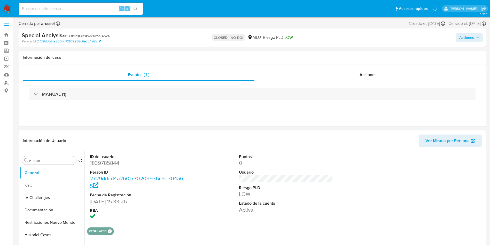
click at [427, 187] on div at bounding box center [435, 187] width 99 height 72
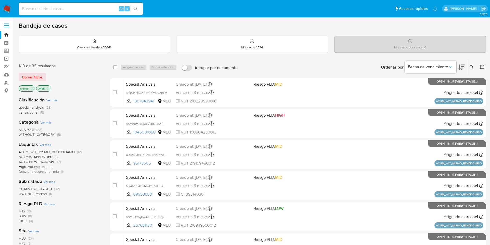
click at [76, 11] on input at bounding box center [81, 8] width 124 height 7
paste input "K9jQlmf0QB1Ik463wph9vxcN"
type input "K9jQlmf0QB1Ik463wph9vxcN"
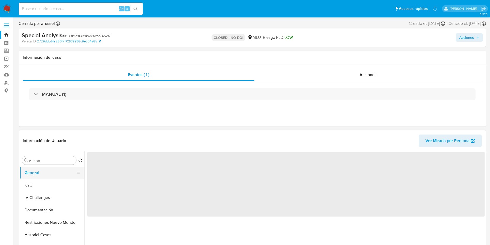
click at [47, 178] on button "General" at bounding box center [50, 172] width 60 height 12
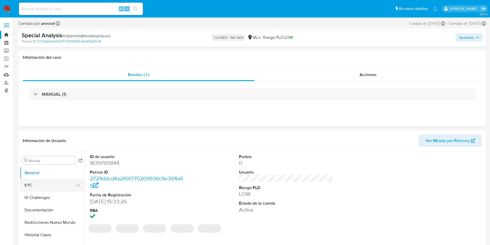
click at [33, 182] on button "KYC" at bounding box center [50, 185] width 60 height 12
select select "10"
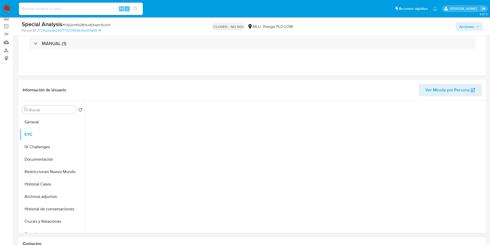
scroll to position [78, 0]
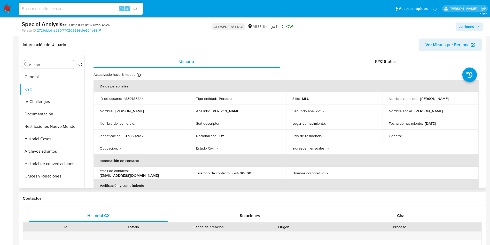
drag, startPoint x: 445, startPoint y: 127, endPoint x: 443, endPoint y: 132, distance: 5.8
click at [445, 127] on td "Fecha de nacimiento : 06/03/1975" at bounding box center [431, 123] width 96 height 12
drag, startPoint x: 419, startPoint y: 99, endPoint x: 469, endPoint y: 101, distance: 50.4
click at [469, 101] on td "Nombre completo : Julio Javier Wolman Faierstein" at bounding box center [431, 98] width 96 height 12
copy p "Julio Javier Wolman Faierstein"
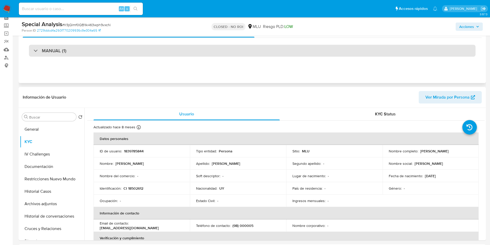
scroll to position [0, 0]
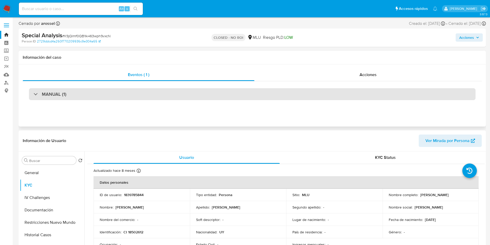
drag, startPoint x: 241, startPoint y: 89, endPoint x: 240, endPoint y: 96, distance: 7.3
click at [240, 89] on div "MANUAL (1)" at bounding box center [252, 94] width 447 height 12
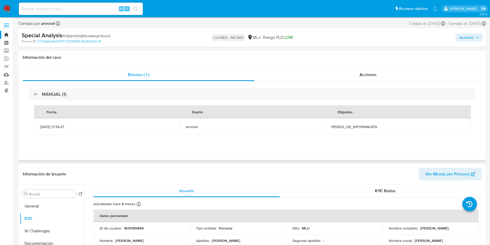
click at [347, 126] on span "PEDIDO_DE_INFORMACIÓN" at bounding box center [397, 126] width 133 height 5
copy span "PEDIDO_DE_INFORMACIÓN"
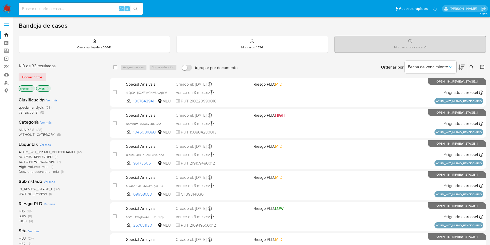
click at [45, 193] on span "WAITING_REVIEW" at bounding box center [33, 193] width 28 height 5
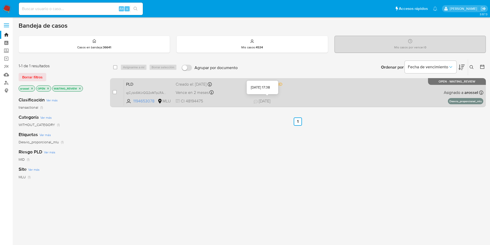
click at [285, 93] on div "PLD qjCybk6WJrQQ2oM7pLRATFyW 1194653078 MLU Riesgo PLD: MID Creado el: [DATE] C…" at bounding box center [303, 92] width 359 height 26
click at [114, 93] on input "checkbox" at bounding box center [115, 92] width 4 height 4
checkbox input "true"
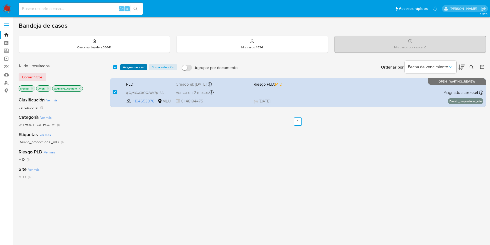
click at [137, 66] on span "Asignarme a mí" at bounding box center [133, 67] width 21 height 5
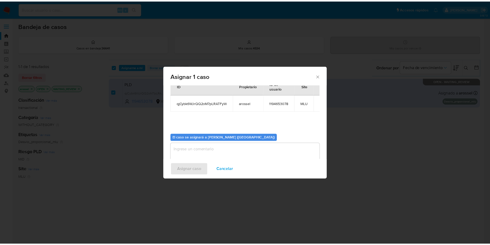
scroll to position [27, 0]
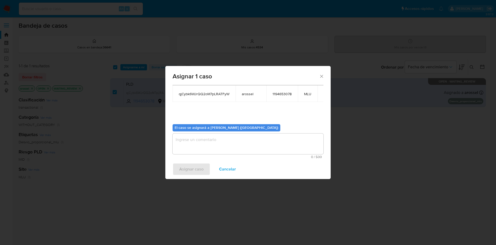
click at [207, 139] on textarea "assign-modal" at bounding box center [248, 143] width 151 height 21
click at [195, 166] on span "Asignar caso" at bounding box center [191, 168] width 24 height 11
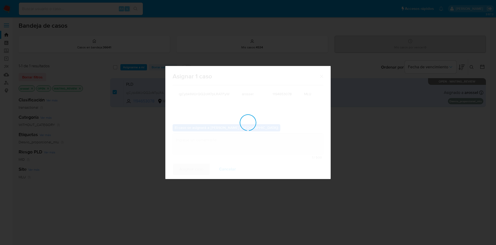
checkbox input "false"
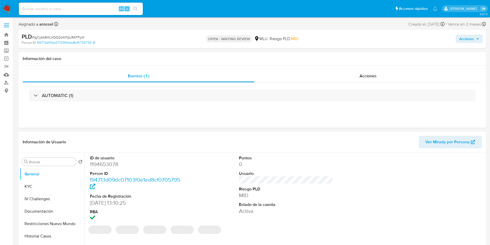
select select "10"
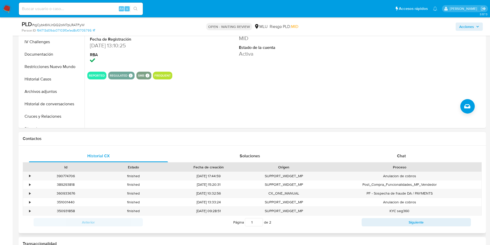
scroll to position [194, 0]
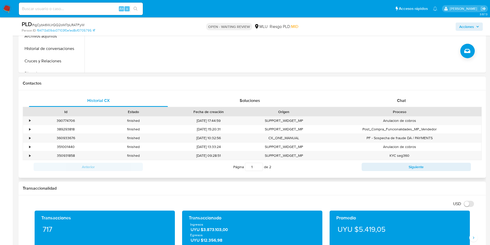
click at [406, 89] on div "Contactos" at bounding box center [252, 83] width 467 height 14
click at [408, 100] on div "Chat" at bounding box center [401, 100] width 139 height 12
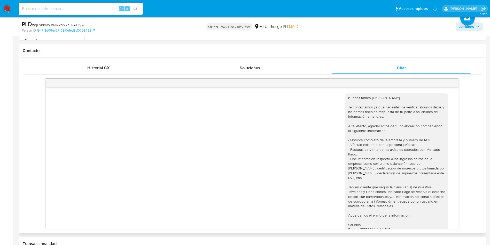
scroll to position [271, 0]
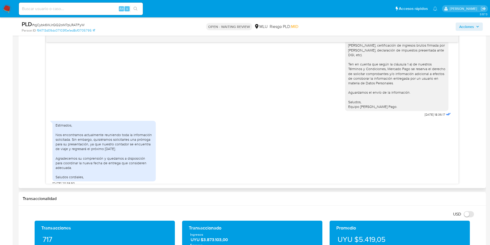
click at [111, 144] on div "Estimados, Nos encontramos actualmente reuniendo toda la información solicitada…" at bounding box center [104, 151] width 97 height 56
click at [108, 151] on div "Estimados, Nos encontramos actualmente reuniendo toda la información solicitada…" at bounding box center [104, 151] width 97 height 56
click at [107, 149] on div "Estimados, Nos encontramos actualmente reuniendo toda la información solicitada…" at bounding box center [104, 151] width 97 height 56
click at [295, 128] on div "Estimados, Nos encontramos actualmente reuniendo toda la información solicitada…" at bounding box center [252, 151] width 400 height 67
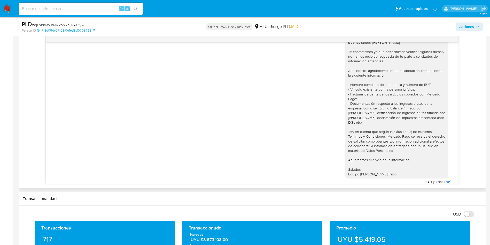
scroll to position [0, 0]
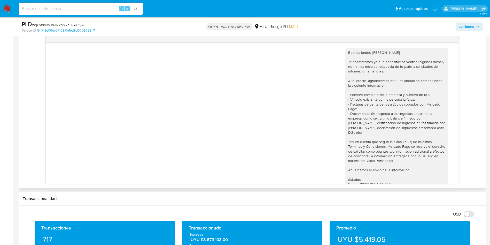
click at [357, 114] on div "Buenas tardes, Joaquin. Te contactamos ya que necesitamos verificar algunos dat…" at bounding box center [396, 118] width 97 height 136
drag, startPoint x: 354, startPoint y: 110, endPoint x: 343, endPoint y: 103, distance: 13.3
click at [348, 104] on div "Buenas tardes, Joaquin. Te contactamos ya que necesitamos verificar algunos dat…" at bounding box center [396, 118] width 97 height 136
drag, startPoint x: 343, startPoint y: 102, endPoint x: 340, endPoint y: 95, distance: 7.2
click at [345, 95] on div "Buenas tardes, Joaquin. Te contactamos ya que necesitamos verificar algunos dat…" at bounding box center [396, 118] width 103 height 140
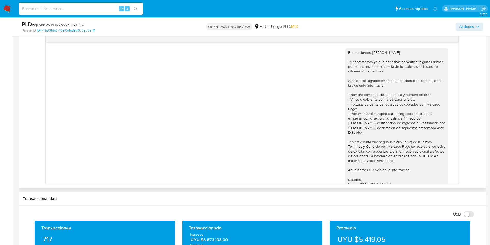
click at [350, 104] on div "Buenas tardes, Joaquin. Te contactamos ya que necesitamos verificar algunos dat…" at bounding box center [396, 118] width 97 height 136
drag, startPoint x: 354, startPoint y: 109, endPoint x: 342, endPoint y: 95, distance: 18.1
click at [345, 95] on div "Buenas tardes, Joaquin. Te contactamos ya que necesitamos verificar algunos dat…" at bounding box center [396, 118] width 103 height 140
drag, startPoint x: 346, startPoint y: 97, endPoint x: 325, endPoint y: 103, distance: 21.8
click at [326, 102] on div "Buenas tardes, Joaquin. Te contactamos ya que necesitamos verificar algunos dat…" at bounding box center [252, 119] width 400 height 151
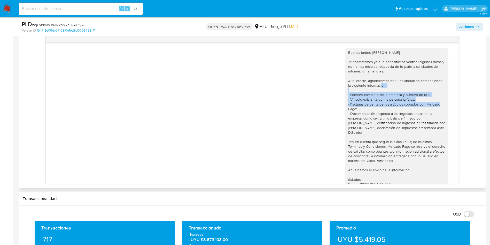
copy div "- Nombre completo de la empresa y número de RUT: - Vínculo existente con la per…"
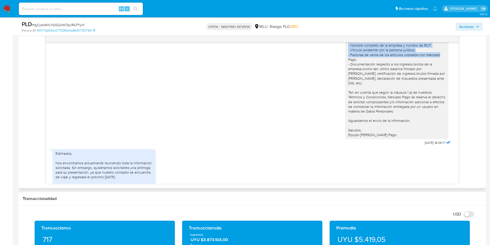
scroll to position [78, 0]
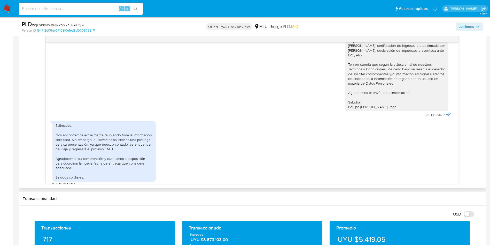
click at [468, 82] on div "Buenas tardes, Joaquin. Te contactamos ya que necesitamos verificar algunos dat…" at bounding box center [252, 109] width 459 height 150
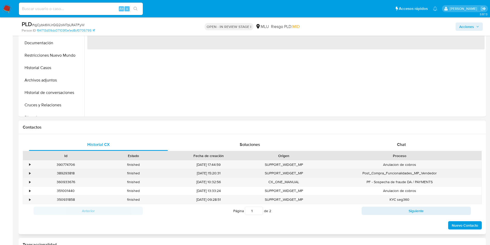
scroll to position [194, 0]
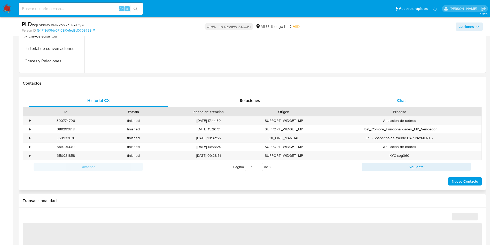
click at [391, 95] on div "Chat" at bounding box center [401, 100] width 139 height 12
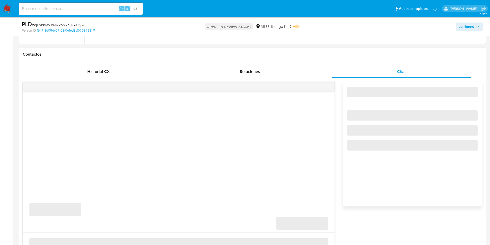
scroll to position [271, 0]
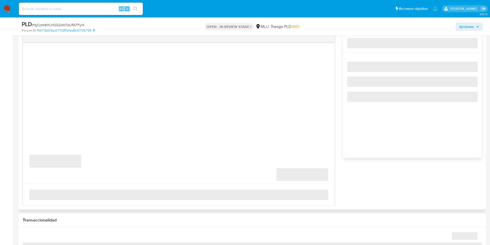
select select "10"
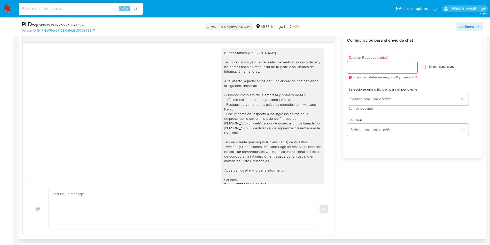
scroll to position [78, 0]
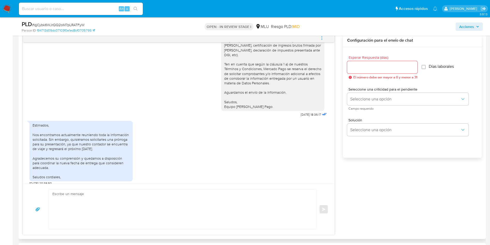
click at [174, 197] on textarea at bounding box center [180, 209] width 257 height 40
type textarea "M"
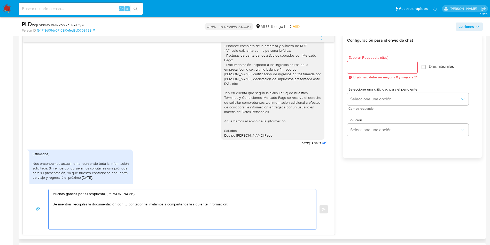
scroll to position [39, 0]
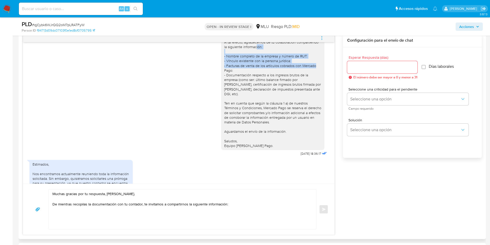
drag, startPoint x: 234, startPoint y: 70, endPoint x: 213, endPoint y: 57, distance: 24.4
click at [213, 57] on div "Buenas tardes, [PERSON_NAME]. Te contactamos ya que necesitamos verificar algun…" at bounding box center [178, 81] width 299 height 151
copy div "- Nombre completo de la empresa y número de RUT: - Vínculo existente con la per…"
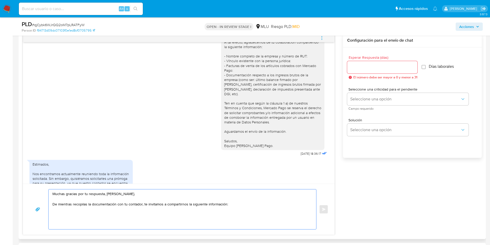
click at [76, 214] on textarea "Muchas gracias por tu respuesta, [PERSON_NAME]. De mientras recopilas la docume…" at bounding box center [180, 209] width 257 height 40
paste textarea "- Nombre completo de la empresa y número de RUT: - Vínculo existente con la per…"
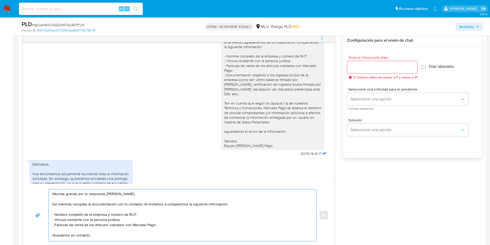
scroll to position [78, 0]
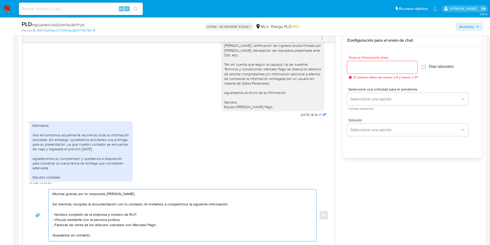
click at [142, 199] on textarea "Muchas gracias por tu respuesta, [PERSON_NAME]. De mientras recopilas la docume…" at bounding box center [180, 215] width 257 height 52
click at [127, 210] on textarea "Muchas gracias por tu respuesta, [PERSON_NAME]. De mientras recopilas la docume…" at bounding box center [180, 215] width 257 height 52
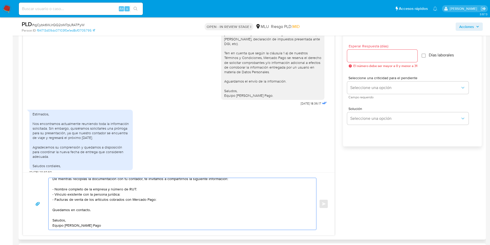
scroll to position [271, 0]
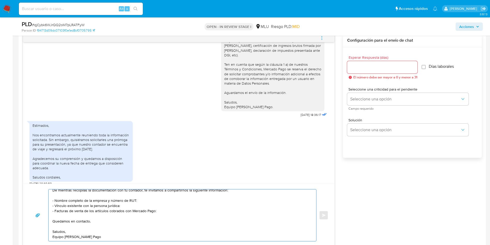
type textarea "Muchas gracias por tu respuesta, [PERSON_NAME]. De mientras recopilas la docume…"
click at [351, 67] on input "Esperar Respuesta (días)" at bounding box center [382, 67] width 70 height 7
type input "3"
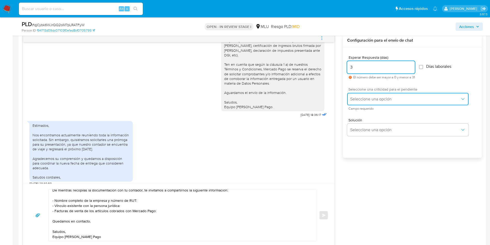
click at [354, 99] on span "Seleccione una opción" at bounding box center [405, 98] width 110 height 5
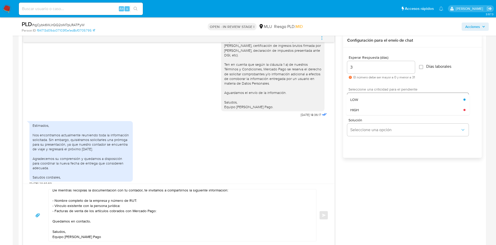
click at [356, 102] on div "LOW" at bounding box center [406, 99] width 113 height 10
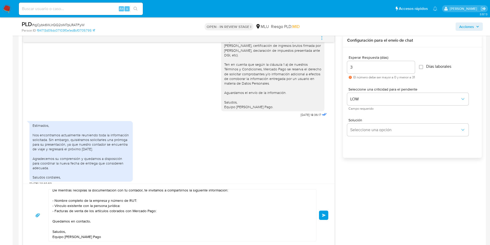
click at [326, 215] on span "Enviar" at bounding box center [324, 214] width 4 height 3
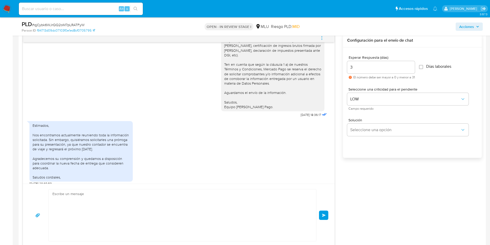
scroll to position [0, 0]
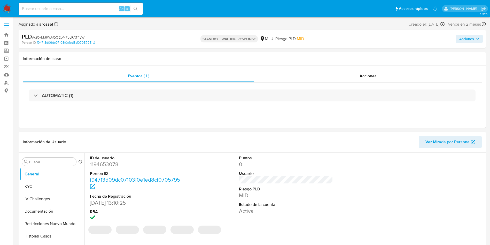
select select "10"
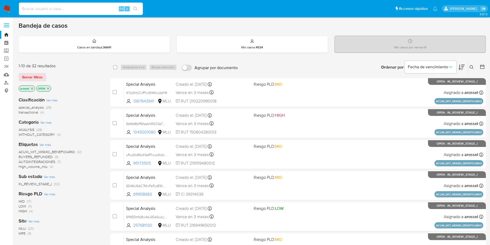
click at [74, 6] on input at bounding box center [81, 8] width 124 height 7
paste input "m1sbwPRDyIzIolTPw8JR3jlG"
type input "m1sbwPRDyIzIolTPw8JR3jlG"
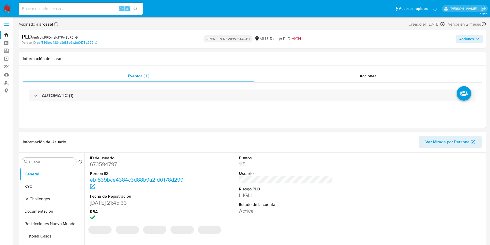
select select "10"
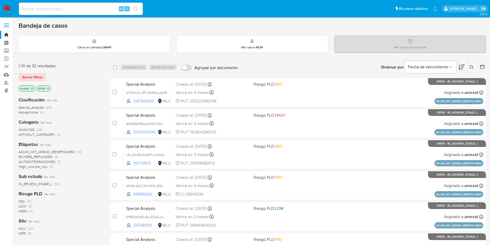
click at [35, 78] on span "Borrar filtros" at bounding box center [32, 76] width 20 height 7
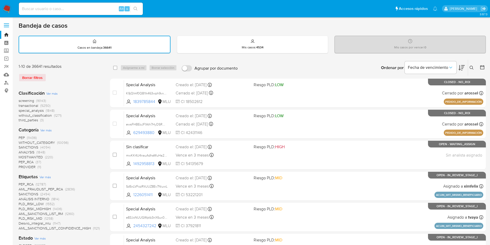
click at [330, 63] on div at bounding box center [481, 68] width 9 height 16
click at [330, 68] on icon at bounding box center [482, 67] width 5 height 5
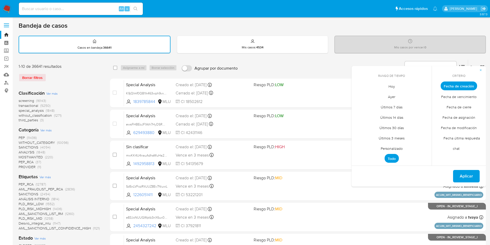
click at [330, 84] on span "Hoy" at bounding box center [391, 86] width 17 height 11
click at [330, 107] on span "Fecha de cierre" at bounding box center [459, 107] width 36 height 11
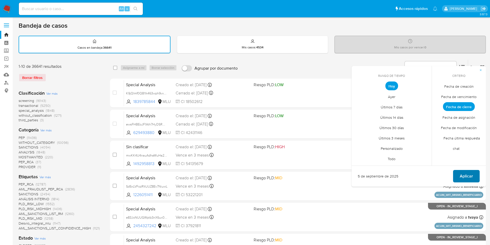
click at [330, 163] on span "Aplicar" at bounding box center [466, 175] width 13 height 11
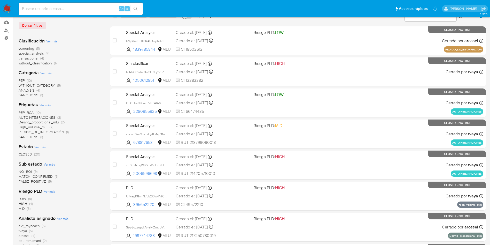
scroll to position [39, 0]
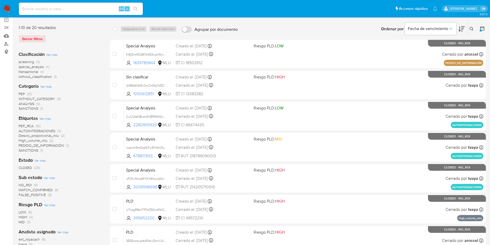
click at [330, 29] on icon at bounding box center [482, 28] width 5 height 5
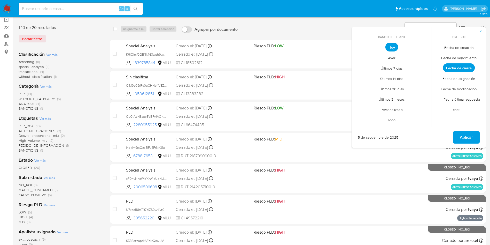
click at [330, 112] on span "Personalizado" at bounding box center [391, 109] width 33 height 11
click at [330, 74] on button "1" at bounding box center [361, 76] width 8 height 8
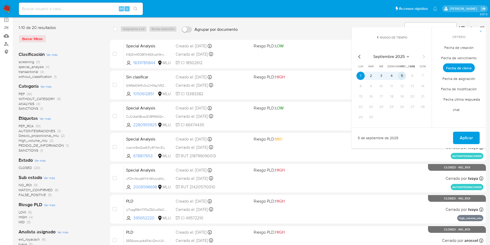
click at [330, 75] on button "5" at bounding box center [402, 76] width 8 height 8
click at [330, 137] on button "Aplicar" at bounding box center [466, 138] width 27 height 12
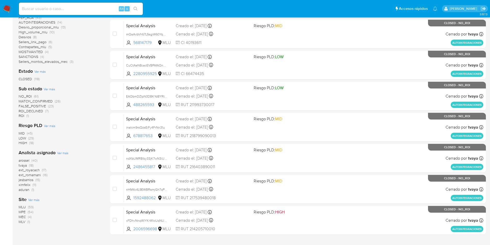
scroll to position [164, 0]
